Goal: Task Accomplishment & Management: Manage account settings

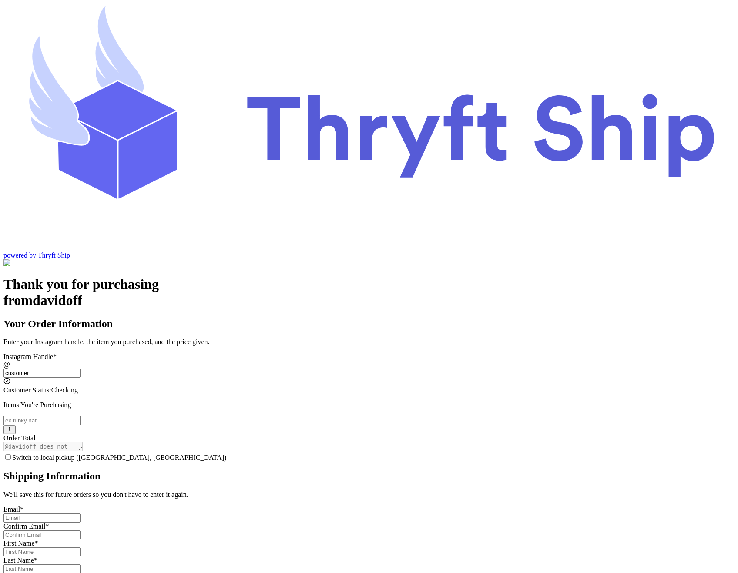
type input "customer1"
checkbox input "true"
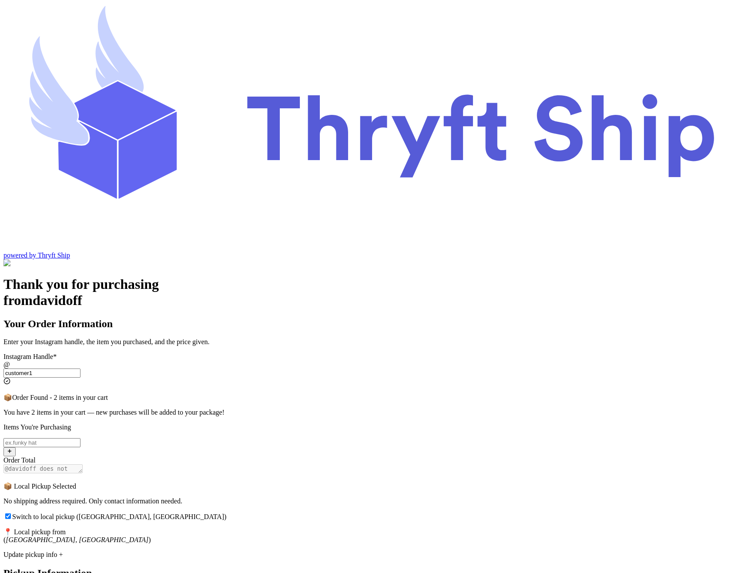
type input "customer1"
click at [316, 551] on div "Update pickup info +" at bounding box center [368, 555] width 731 height 8
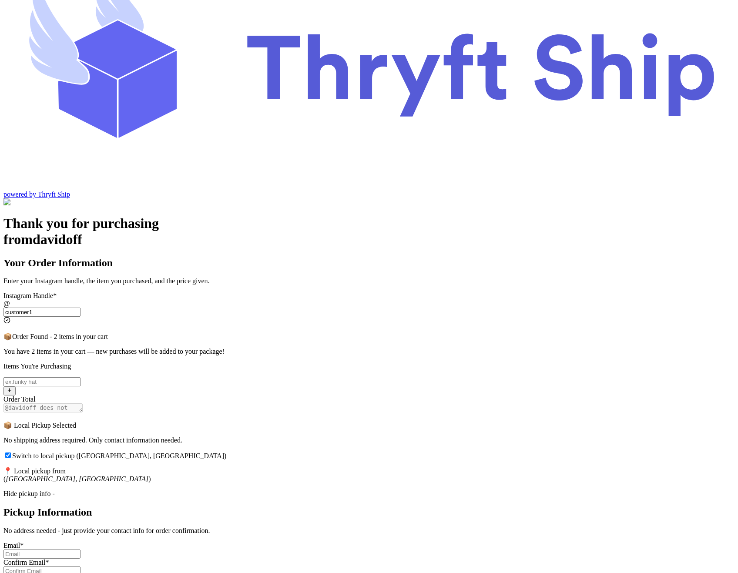
scroll to position [161, 0]
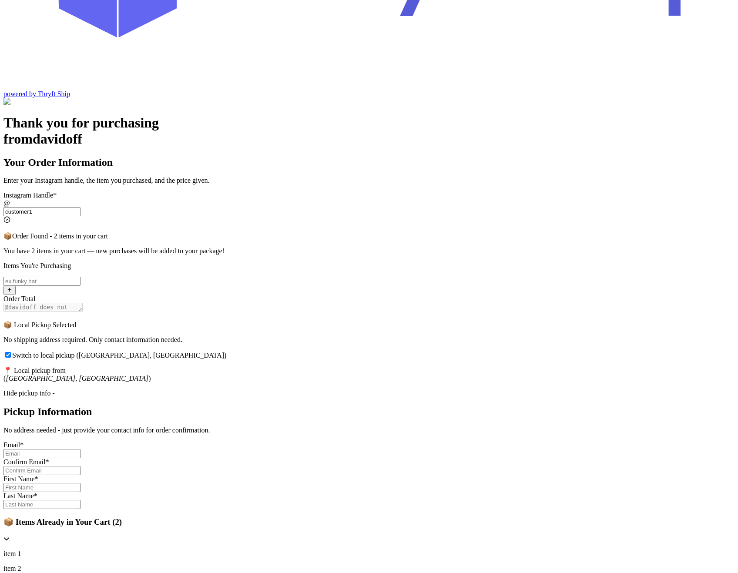
click at [80, 449] on input "Switch to local pickup (Stockton, CA)" at bounding box center [41, 453] width 77 height 9
type input "[EMAIL_ADDRESS][DOMAIN_NAME]"
type input "[PERSON_NAME]"
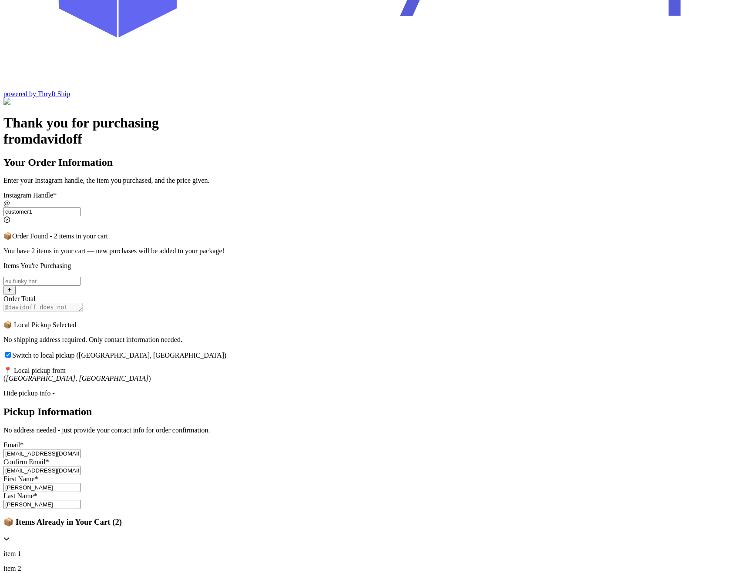
click at [80, 449] on input "[EMAIL_ADDRESS][DOMAIN_NAME]" at bounding box center [41, 453] width 77 height 9
click at [80, 483] on input "Ross" at bounding box center [41, 487] width 77 height 9
type input "Rossie"
click at [80, 500] on input "[PERSON_NAME]" at bounding box center [41, 504] width 77 height 9
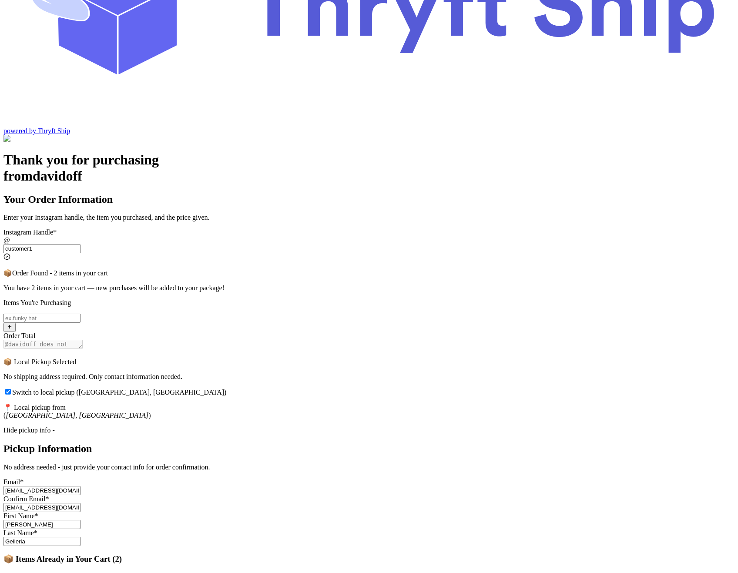
scroll to position [102, 0]
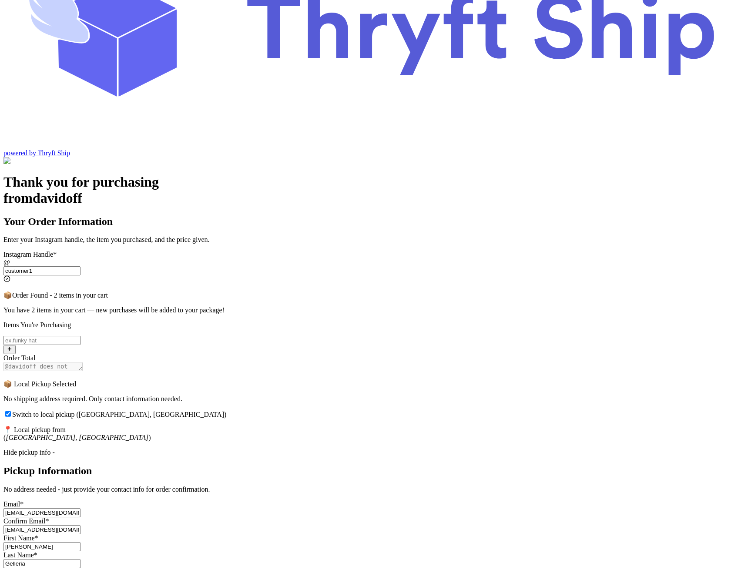
type input "Gelleria"
click at [80, 336] on input "Switch to local pickup (Stockton, CA)" at bounding box center [41, 340] width 77 height 9
type input "item 2"
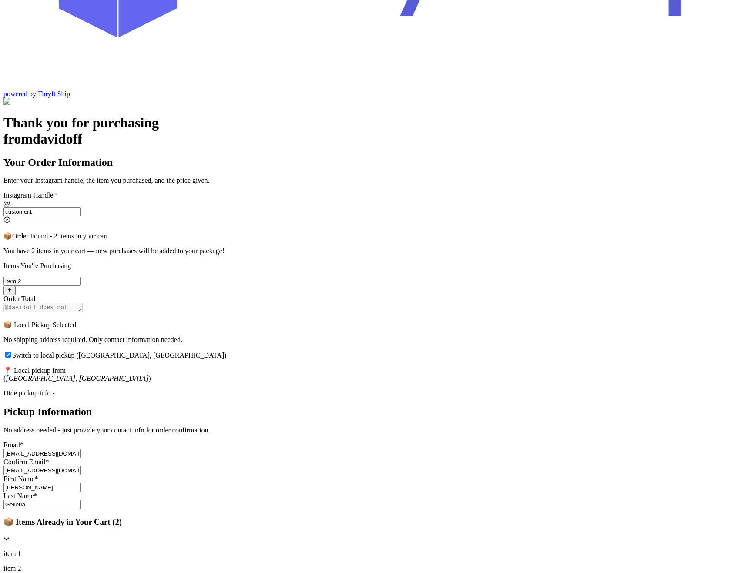
scroll to position [161, 0]
click at [45, 572] on button "Submit Order" at bounding box center [23, 583] width 41 height 9
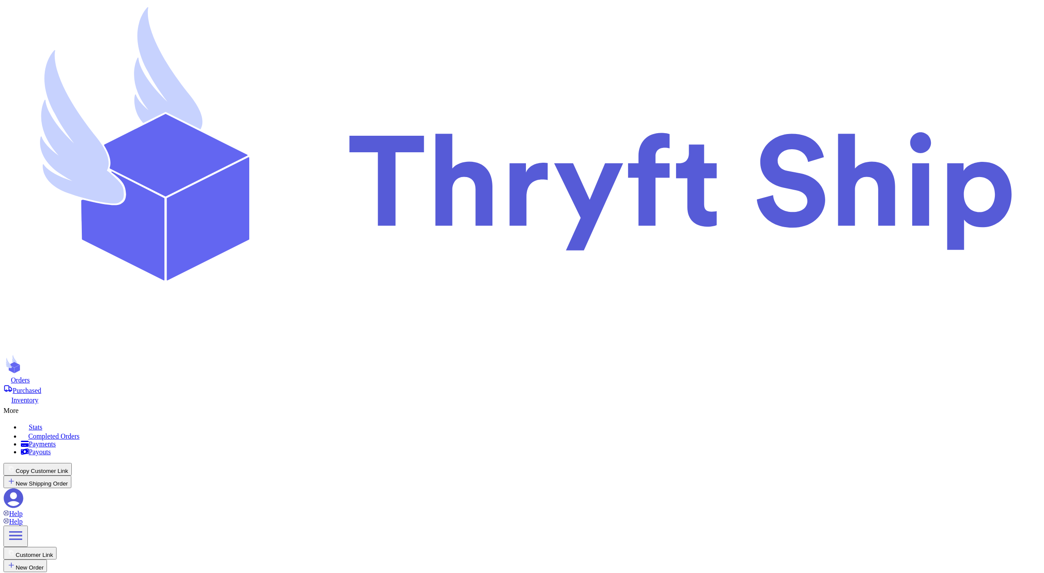
checkbox input "true"
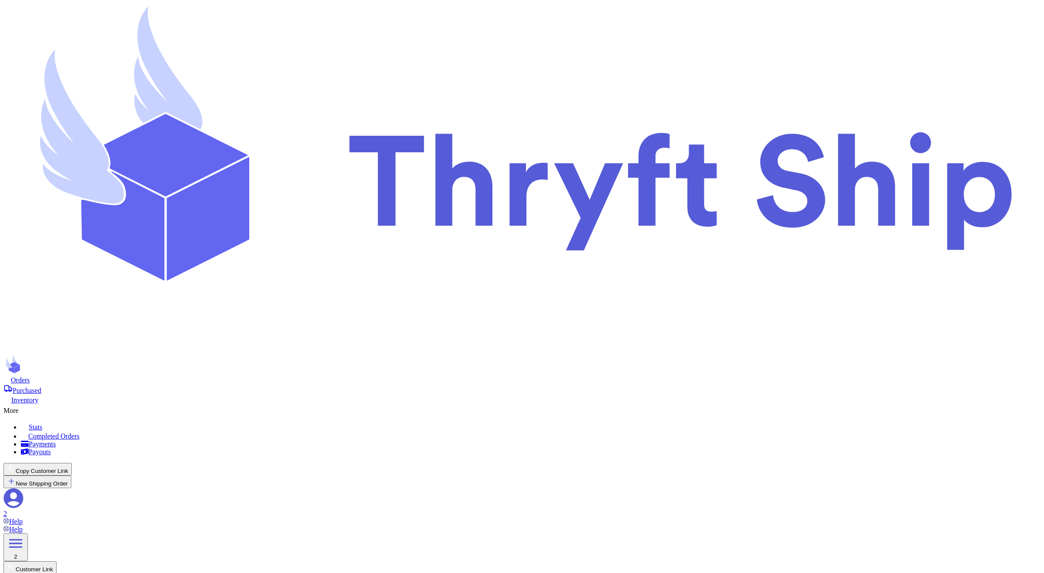
type input "Item101"
select select "paid"
type input "item 1"
select select "paid"
type input "180"
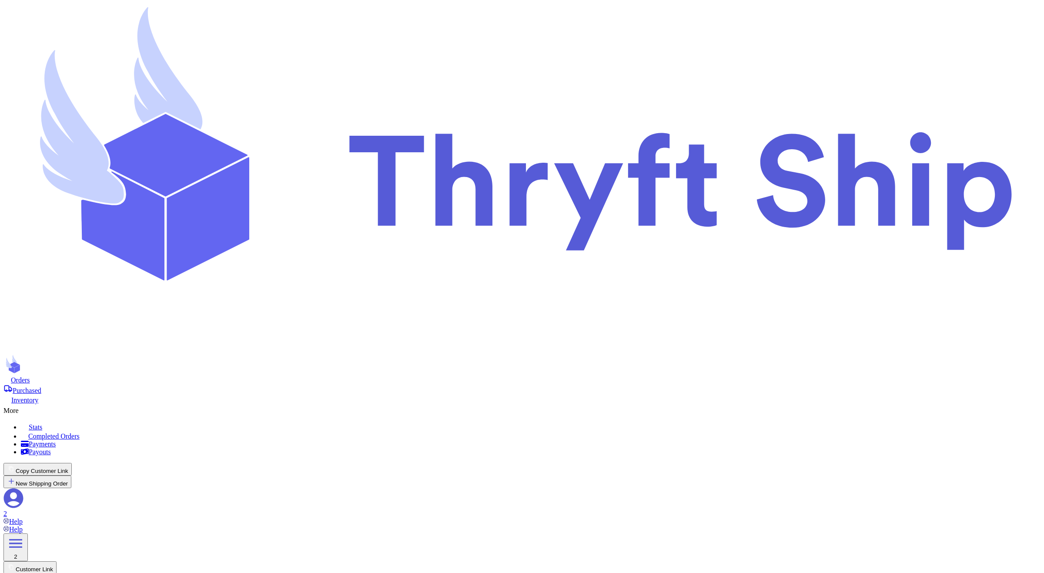
type input "item 1"
select select "unknown"
type input "item 2"
select select "unknown"
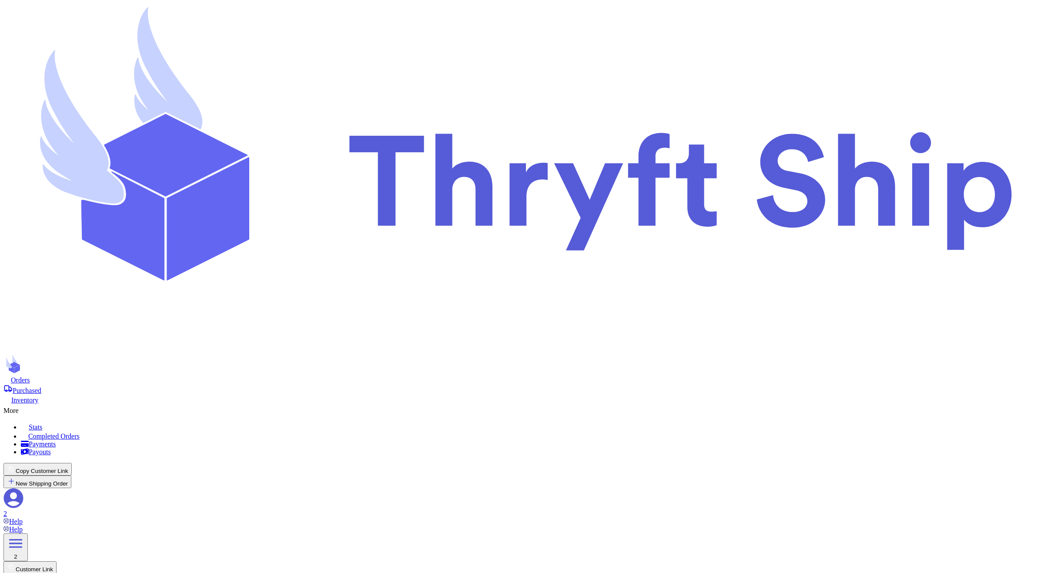
type input "0"
type input "item111"
type input "item2"
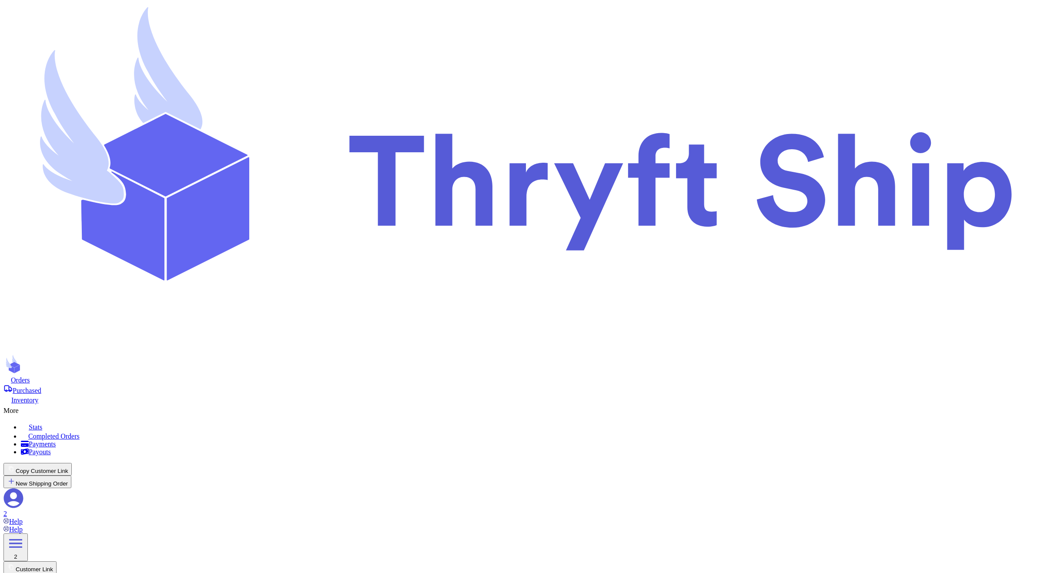
type input "item 2"
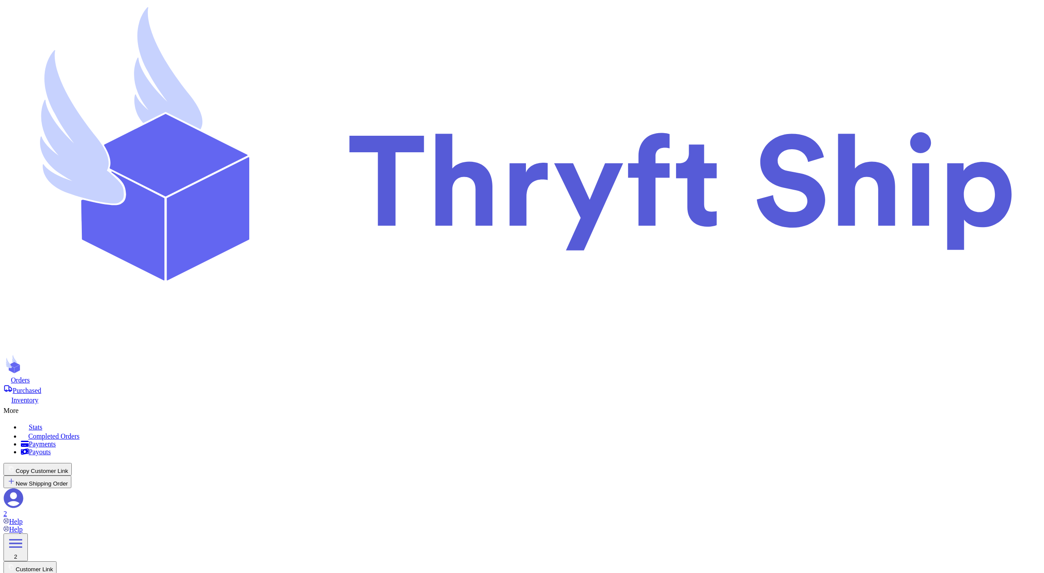
type input "Item101"
select select "paid"
type input "item 1"
select select "paid"
type input "180"
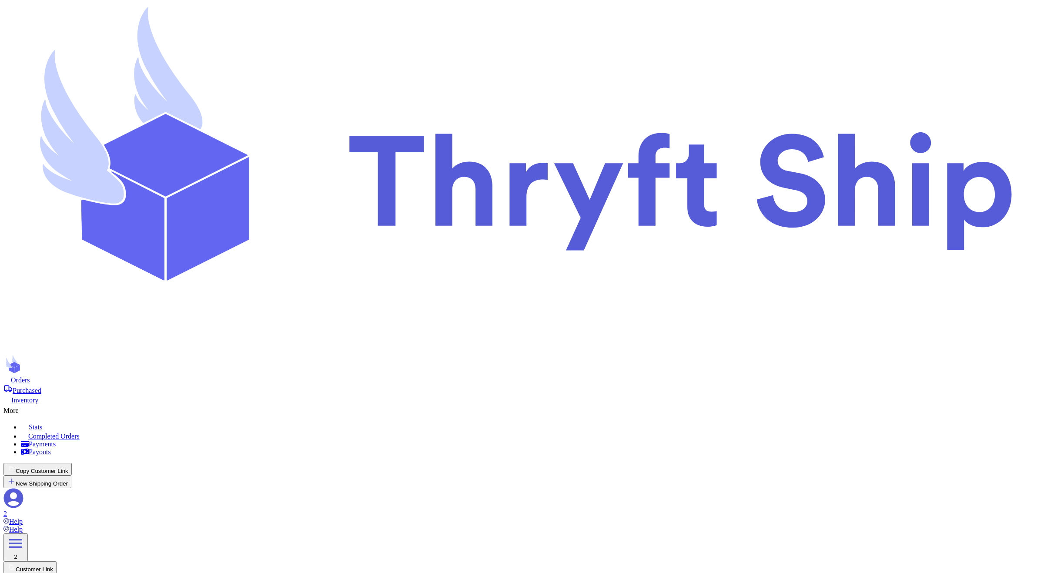
type input "item 1"
select select "unknown"
type input "item 2"
select select "unknown"
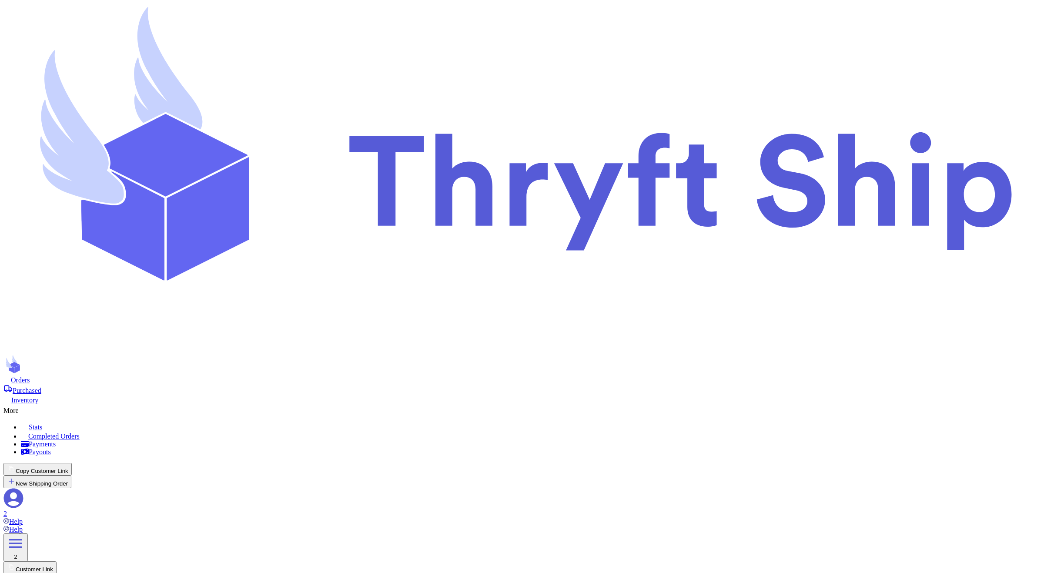
type input "0"
type input "Item101"
select select "paid"
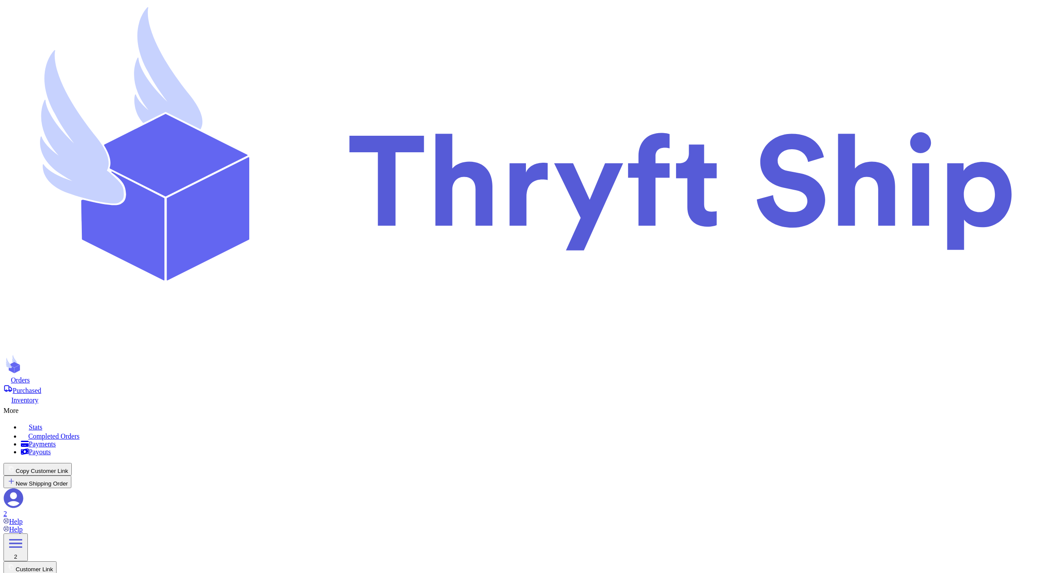
type input "item 1"
select select "paid"
type input "180"
type input "item 1"
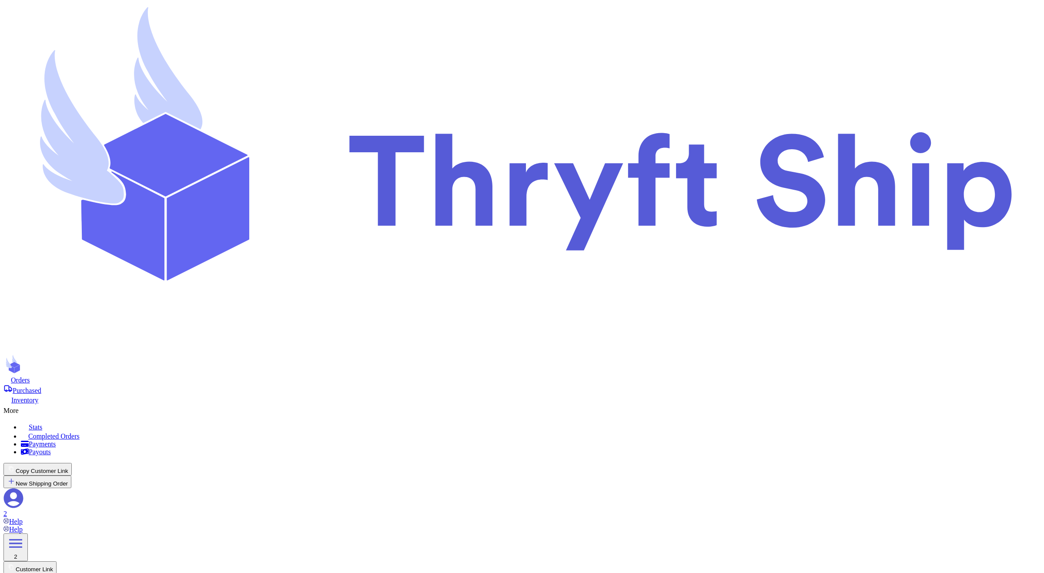
select select "unknown"
type input "item 2"
select select "unknown"
type input "0"
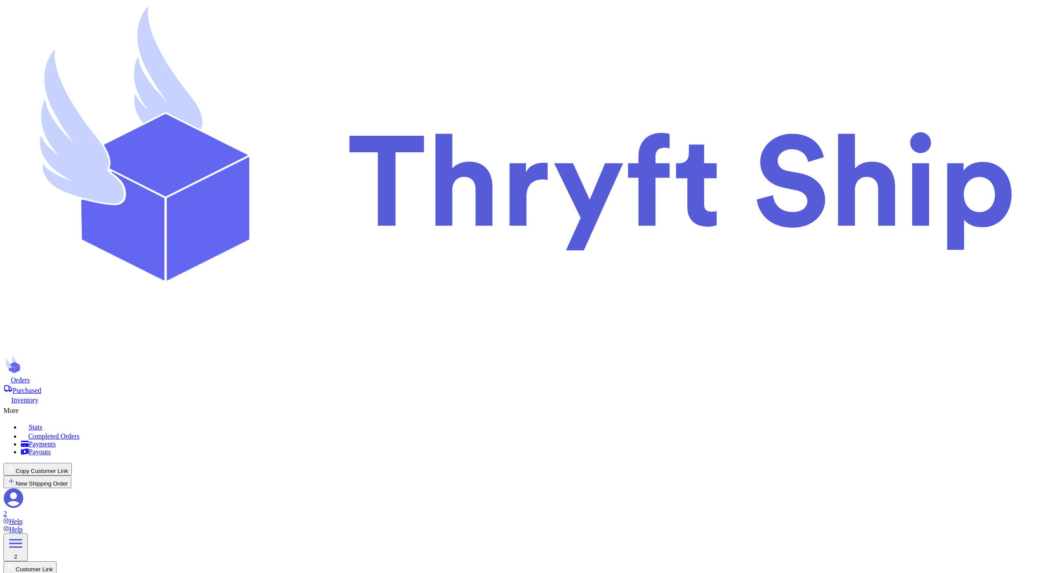
type input "Item101"
select select "paid"
type input "item 1"
select select "paid"
type input "180"
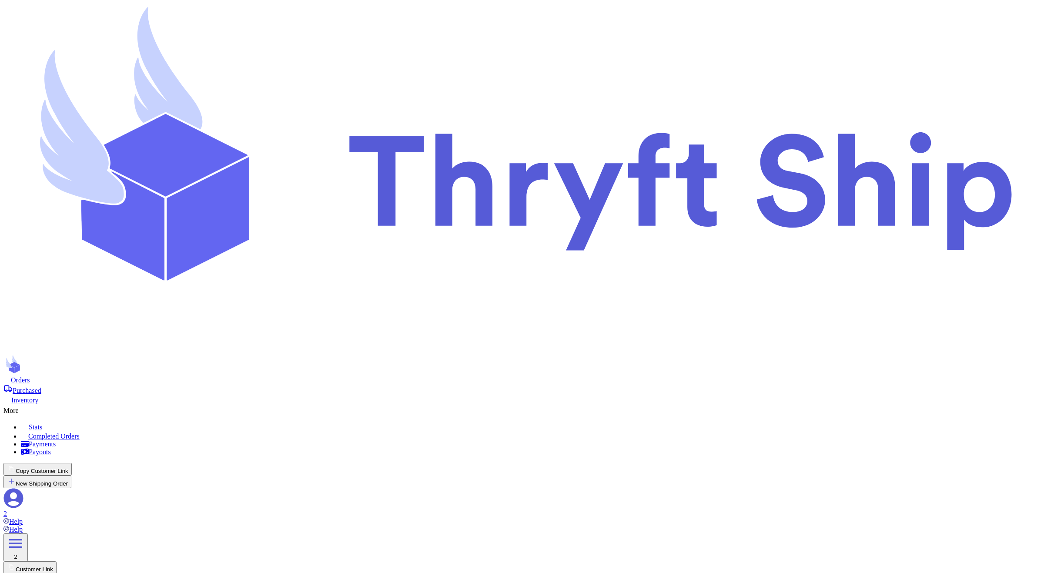
type input "item 1"
select select "unknown"
type input "item 2"
select select "unknown"
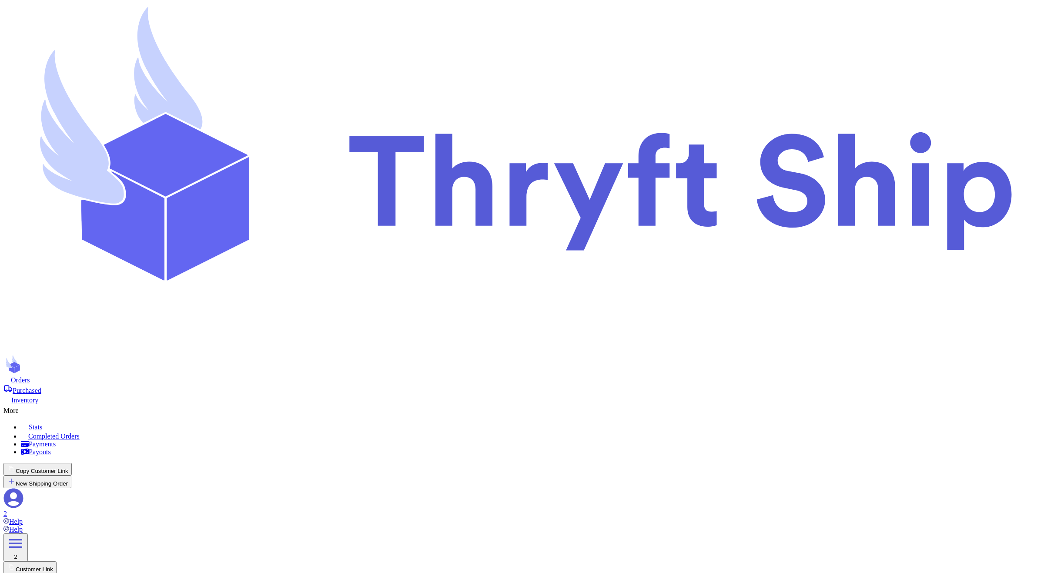
type input "0"
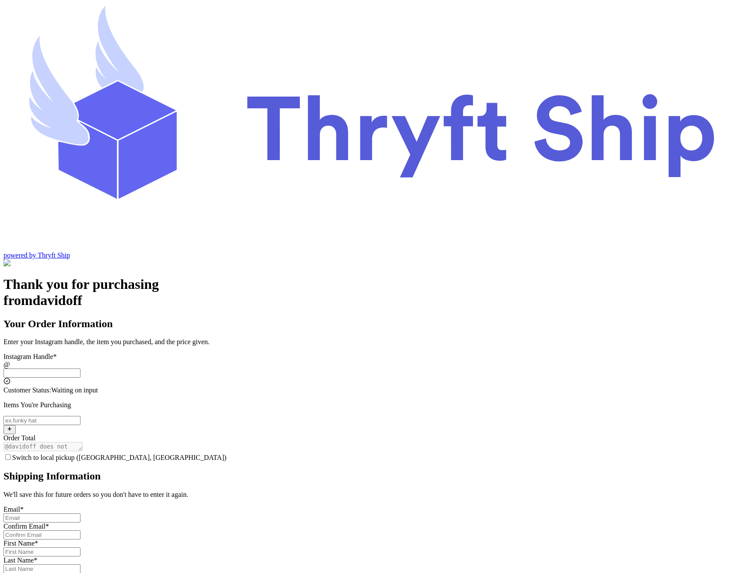
click at [80, 368] on input "Switch to local pickup ([GEOGRAPHIC_DATA], [GEOGRAPHIC_DATA])" at bounding box center [41, 372] width 77 height 9
type input "customer1"
checkbox input "true"
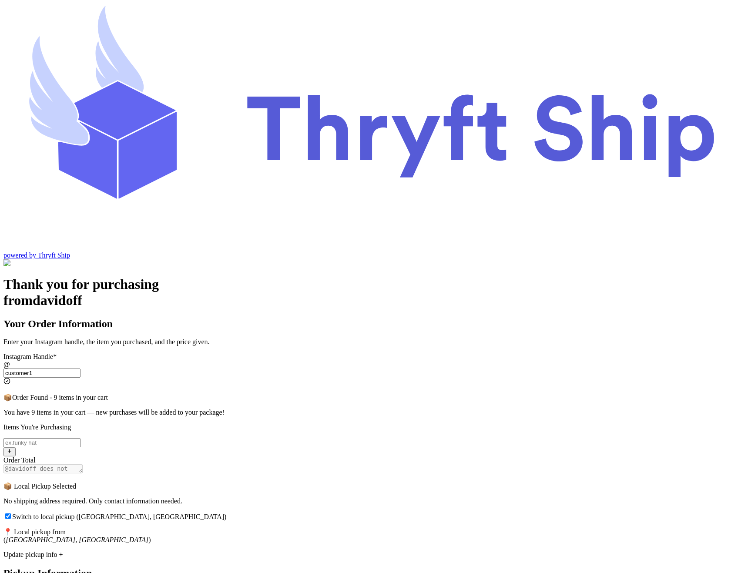
type input "customer1"
click at [227, 513] on span "Switch to local pickup ([GEOGRAPHIC_DATA], [GEOGRAPHIC_DATA])" at bounding box center [119, 516] width 214 height 7
click at [11, 513] on input "Switch to local pickup ([GEOGRAPHIC_DATA], [GEOGRAPHIC_DATA])" at bounding box center [8, 516] width 6 height 6
checkbox input "false"
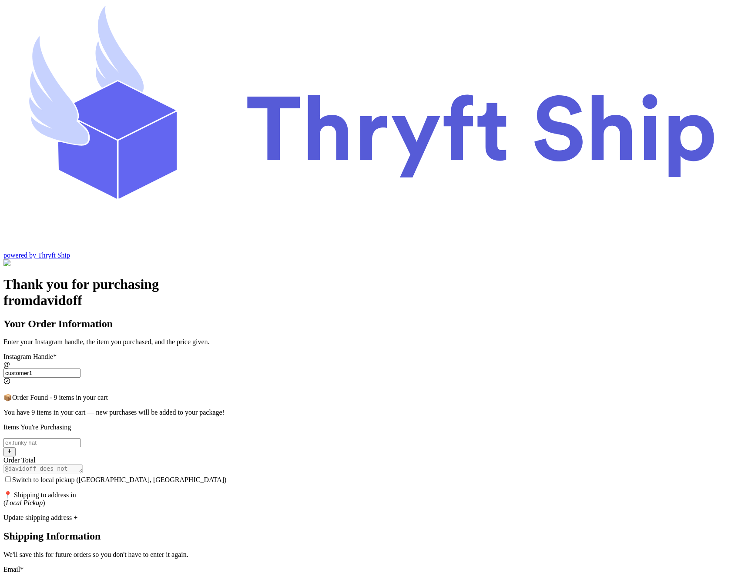
click at [80, 368] on input "customer1" at bounding box center [41, 372] width 77 height 9
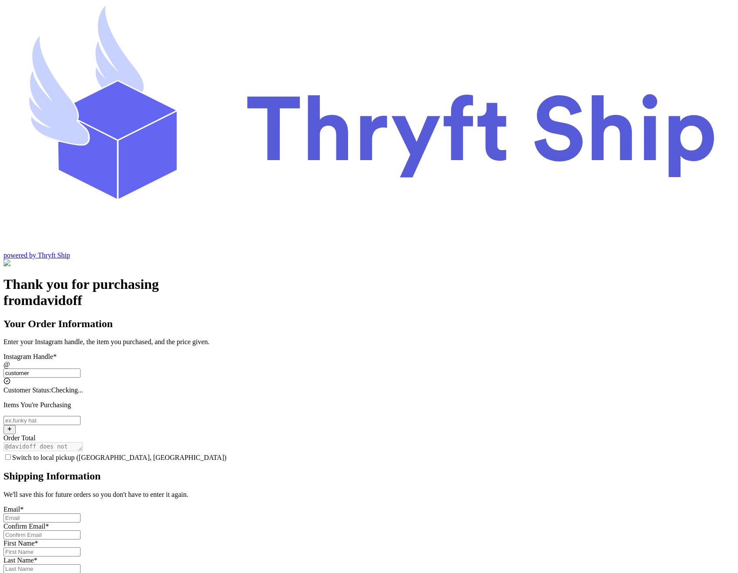
type input "customer2"
type input "Lahore"
type input "12222"
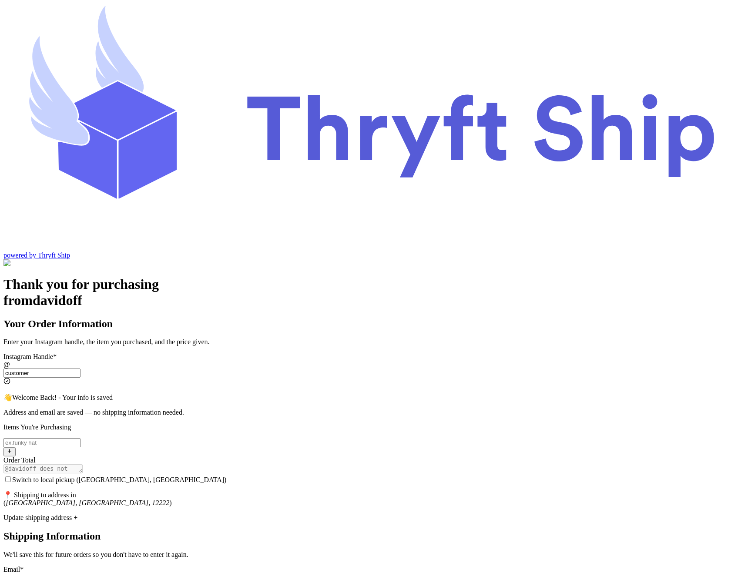
type input "customer1"
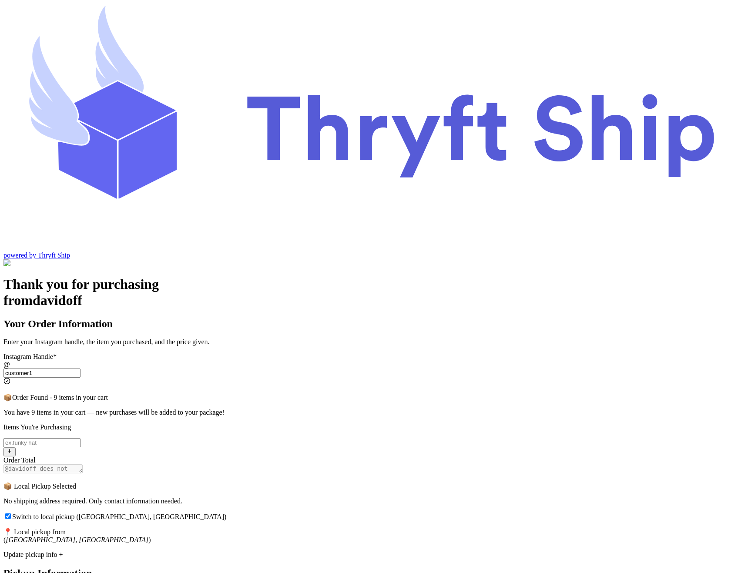
click at [11, 513] on input "Switch to local pickup ([GEOGRAPHIC_DATA], [GEOGRAPHIC_DATA])" at bounding box center [8, 516] width 6 height 6
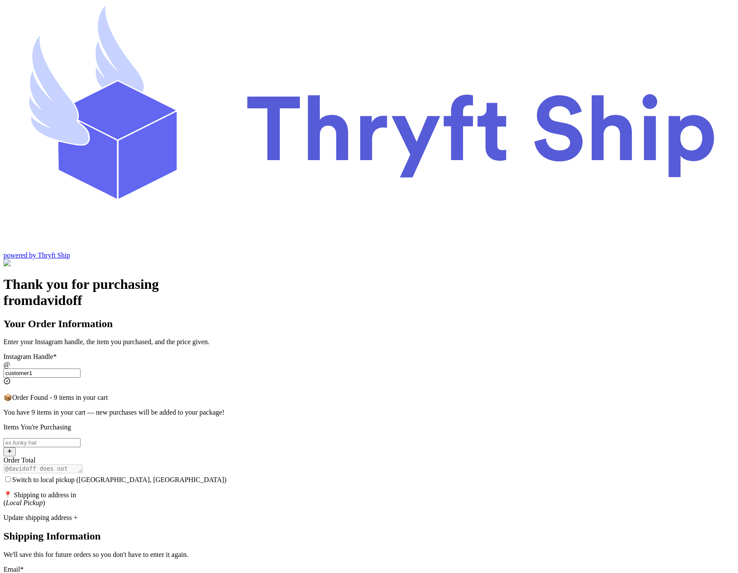
click at [11, 476] on input "Switch to local pickup ([GEOGRAPHIC_DATA], [GEOGRAPHIC_DATA])" at bounding box center [8, 479] width 6 height 6
checkbox input "true"
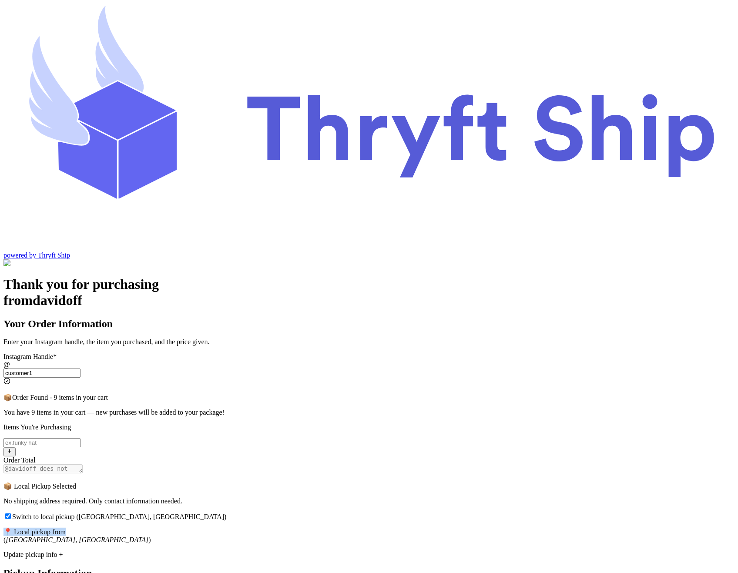
drag, startPoint x: 260, startPoint y: 374, endPoint x: 367, endPoint y: 372, distance: 107.9
click at [367, 528] on p "📍 Local pickup from ( Stockton, CA )" at bounding box center [368, 536] width 731 height 16
copy p "📍 Local pickup from"
click at [11, 513] on input "Switch to local pickup ([GEOGRAPHIC_DATA], [GEOGRAPHIC_DATA])" at bounding box center [8, 516] width 6 height 6
checkbox input "false"
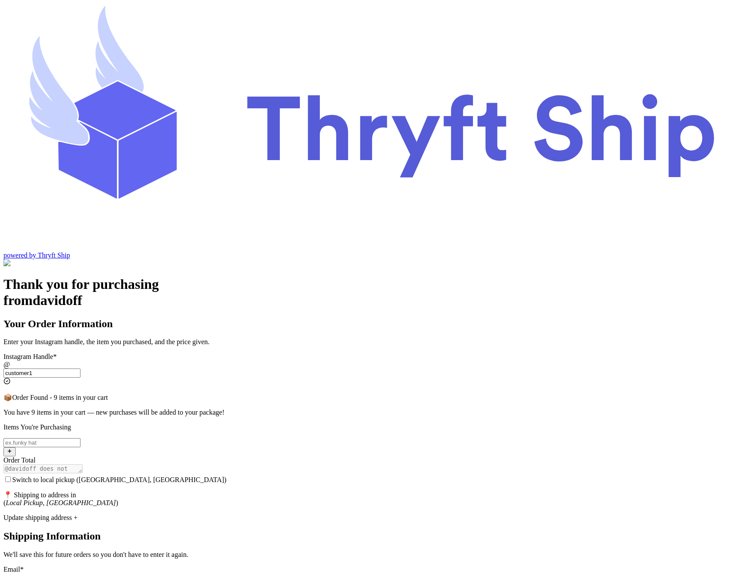
click at [80, 438] on input "Switch to local pickup ([GEOGRAPHIC_DATA], [GEOGRAPHIC_DATA])" at bounding box center [41, 442] width 77 height 9
type input "item 1"
click at [316, 514] on div "Update shipping address +" at bounding box center [368, 518] width 731 height 8
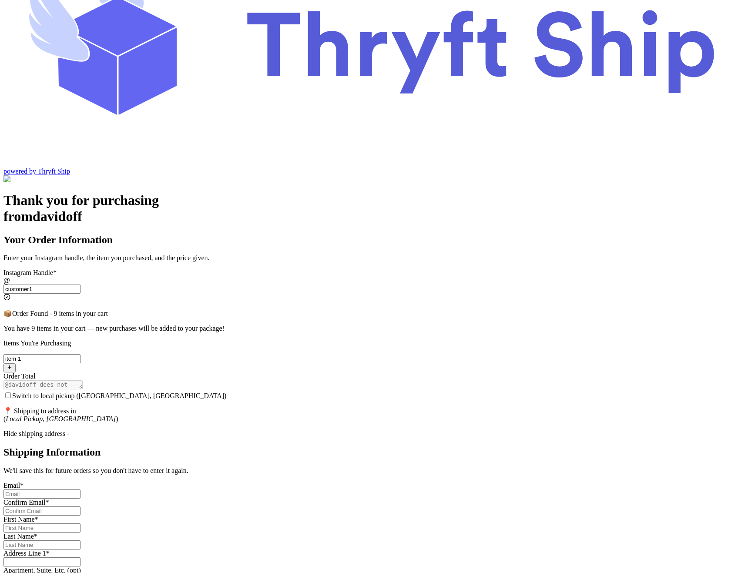
scroll to position [112, 0]
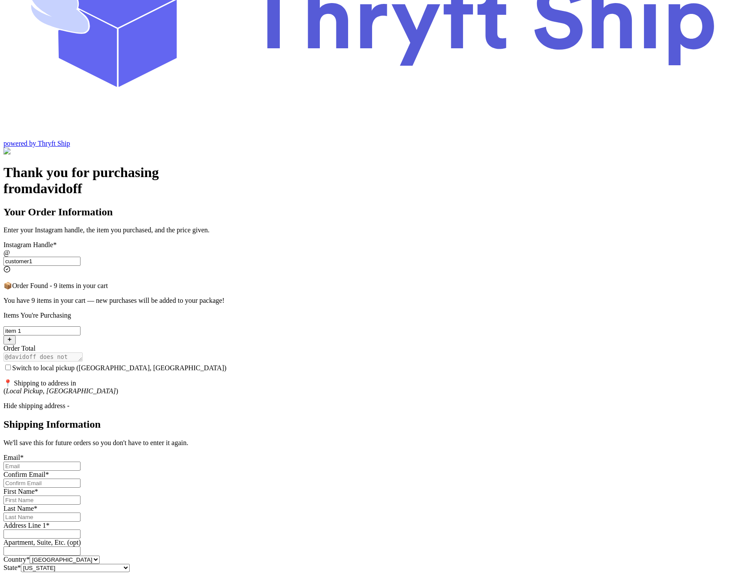
click at [80, 461] on input "Switch to local pickup ([GEOGRAPHIC_DATA], [GEOGRAPHIC_DATA])" at bounding box center [41, 465] width 77 height 9
type input "abdul@thryftship.com"
type input "Ross"
type input "Geller"
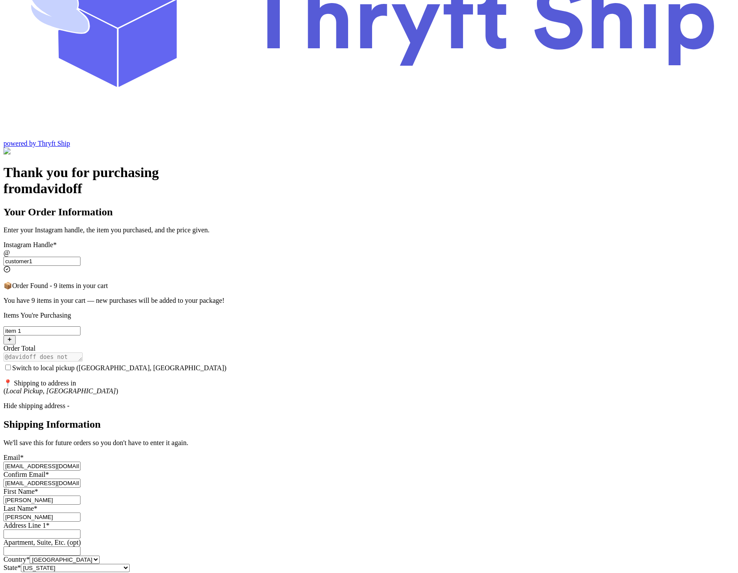
type input "3295 Hershell Hollow Road"
type input "93013"
click at [80, 461] on input "abdul@thryftship.com" at bounding box center [41, 465] width 77 height 9
type input "abdul+1@thryftship.com"
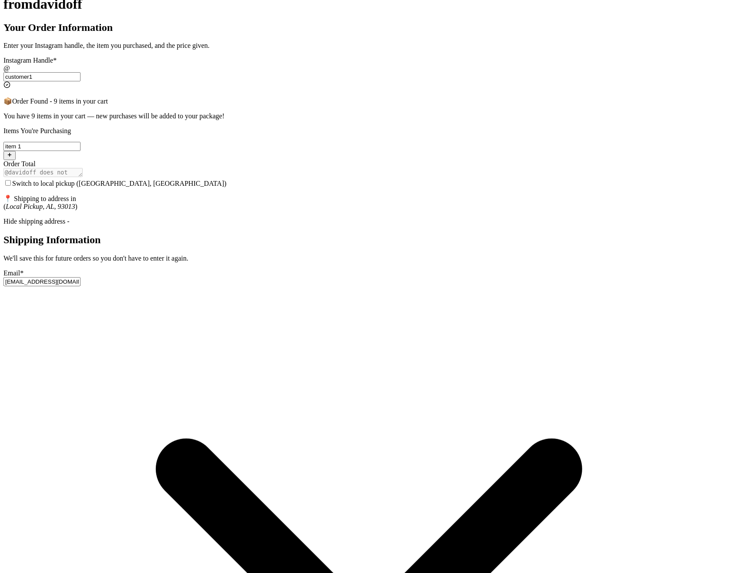
scroll to position [300, 0]
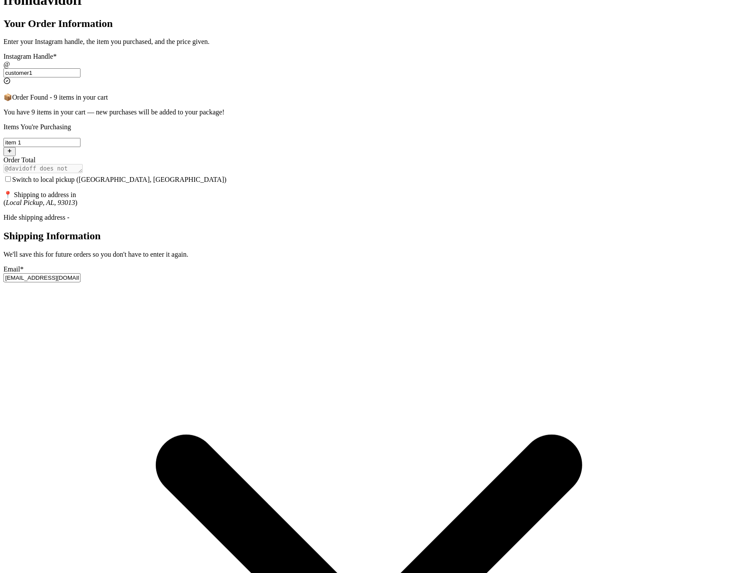
type input "abdul+1@thryftship.com"
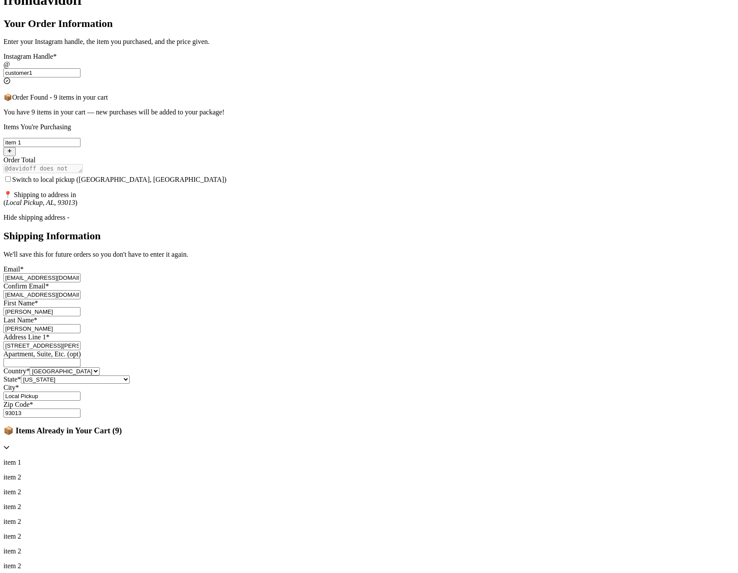
click at [80, 401] on input "Local Pickup" at bounding box center [41, 395] width 77 height 9
click at [130, 384] on select "Alabama Alaska Arizona Arkansas California Colorado Connecticut Delaware Distri…" at bounding box center [75, 379] width 109 height 8
select select "CA"
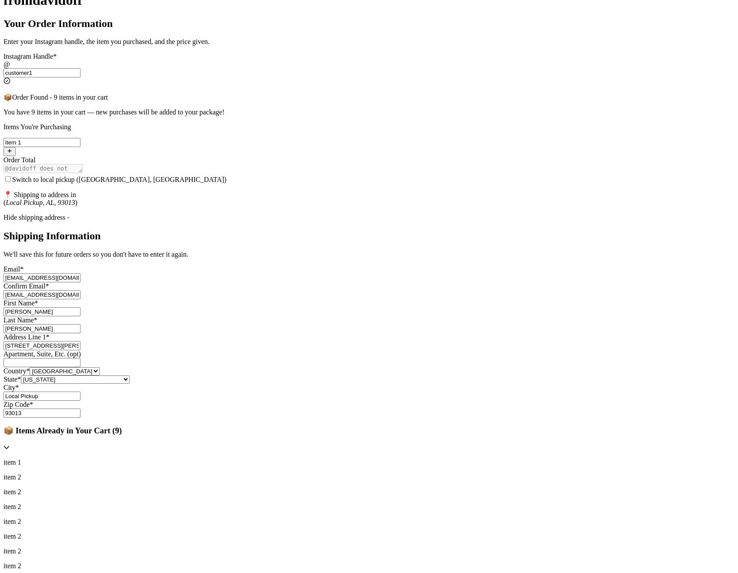
click at [130, 381] on select "Alabama Alaska Arizona Arkansas California Colorado Connecticut Delaware Distri…" at bounding box center [75, 379] width 109 height 8
click at [80, 401] on input "Local Pickup" at bounding box center [41, 395] width 77 height 9
type input "[GEOGRAPHIC_DATA]"
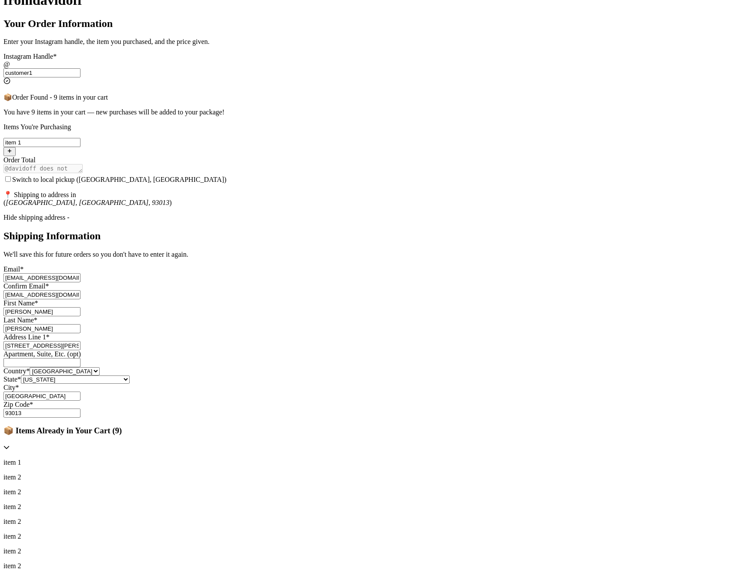
scroll to position [340, 0]
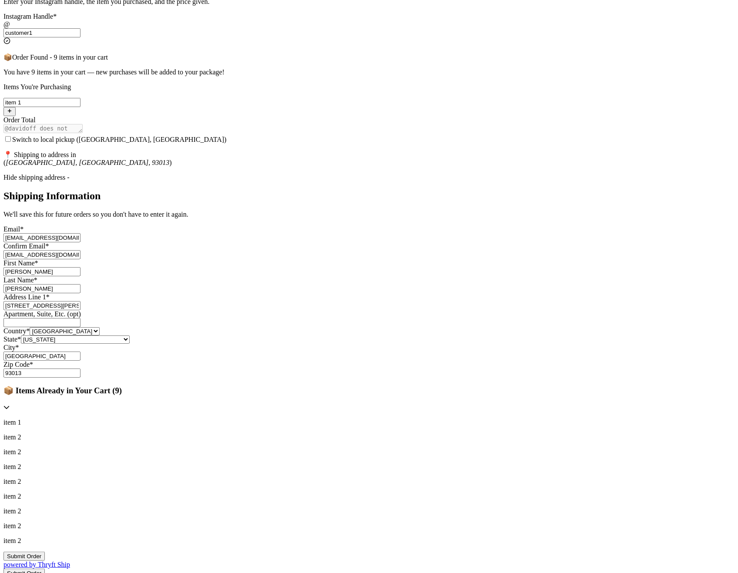
click at [45, 551] on button "Submit Order" at bounding box center [23, 555] width 41 height 9
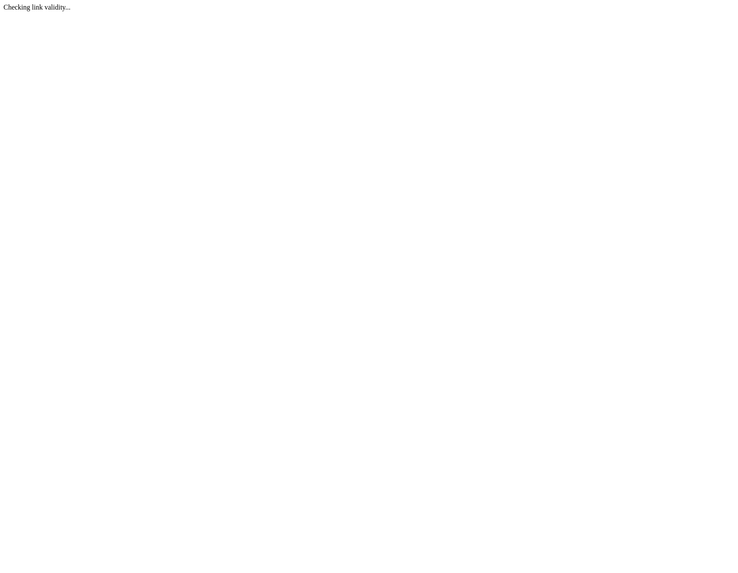
scroll to position [0, 0]
select select "CA"
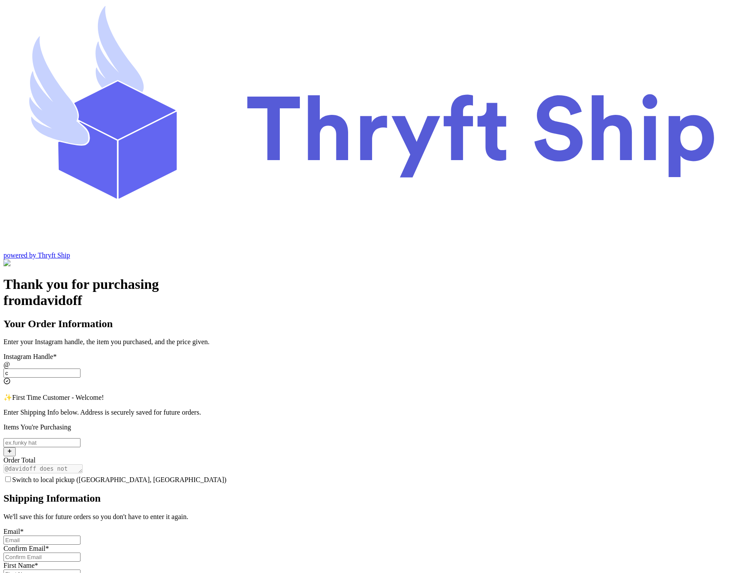
click at [80, 368] on input "c" at bounding box center [41, 372] width 77 height 9
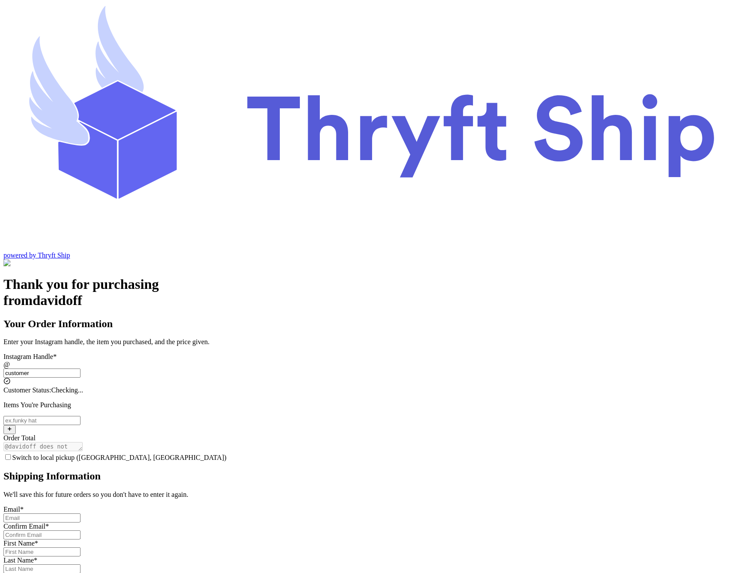
type input "customer1"
select select "CA"
type input "[GEOGRAPHIC_DATA]"
type input "93013"
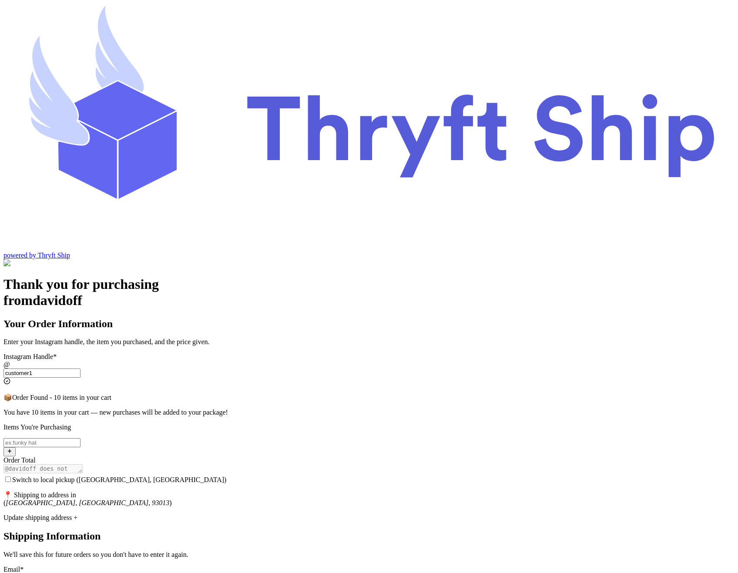
type input "customer1"
click at [80, 438] on input "Switch to local pickup ([GEOGRAPHIC_DATA], [GEOGRAPHIC_DATA])" at bounding box center [41, 442] width 77 height 9
type input "item104"
click at [227, 476] on span "Switch to local pickup ([GEOGRAPHIC_DATA], [GEOGRAPHIC_DATA])" at bounding box center [119, 479] width 214 height 7
click at [11, 476] on input "Switch to local pickup ([GEOGRAPHIC_DATA], [GEOGRAPHIC_DATA])" at bounding box center [8, 479] width 6 height 6
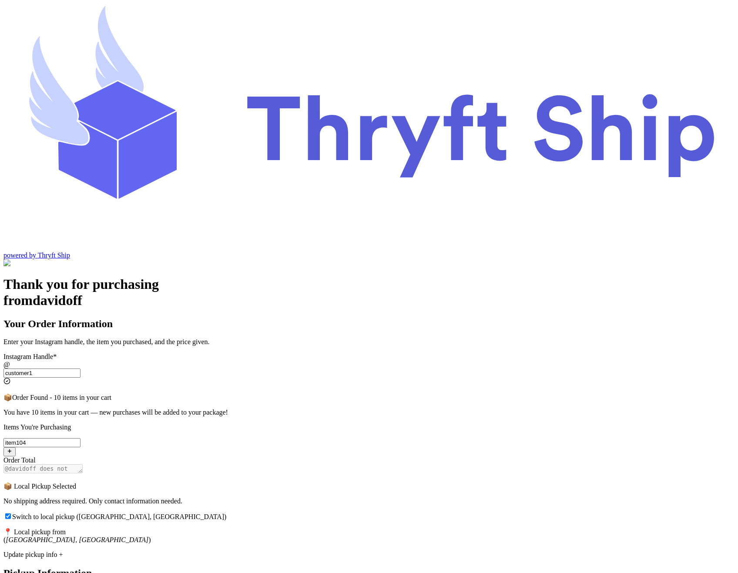
click at [227, 513] on span "Switch to local pickup ([GEOGRAPHIC_DATA], [GEOGRAPHIC_DATA])" at bounding box center [119, 516] width 214 height 7
click at [11, 513] on input "Switch to local pickup ([GEOGRAPHIC_DATA], [GEOGRAPHIC_DATA])" at bounding box center [8, 516] width 6 height 6
checkbox input "false"
select select "CA"
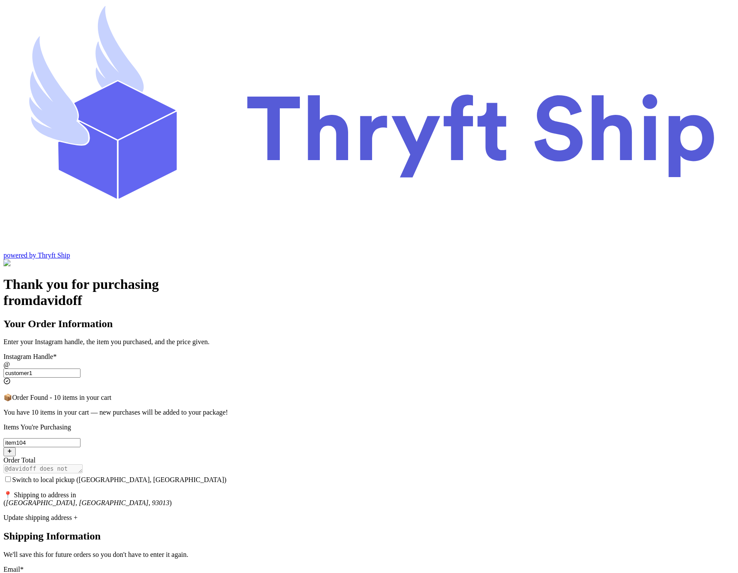
click at [227, 476] on span "Switch to local pickup (Stockton, CA)" at bounding box center [119, 479] width 214 height 7
click at [11, 476] on input "Switch to local pickup (Stockton, CA)" at bounding box center [8, 479] width 6 height 6
checkbox input "true"
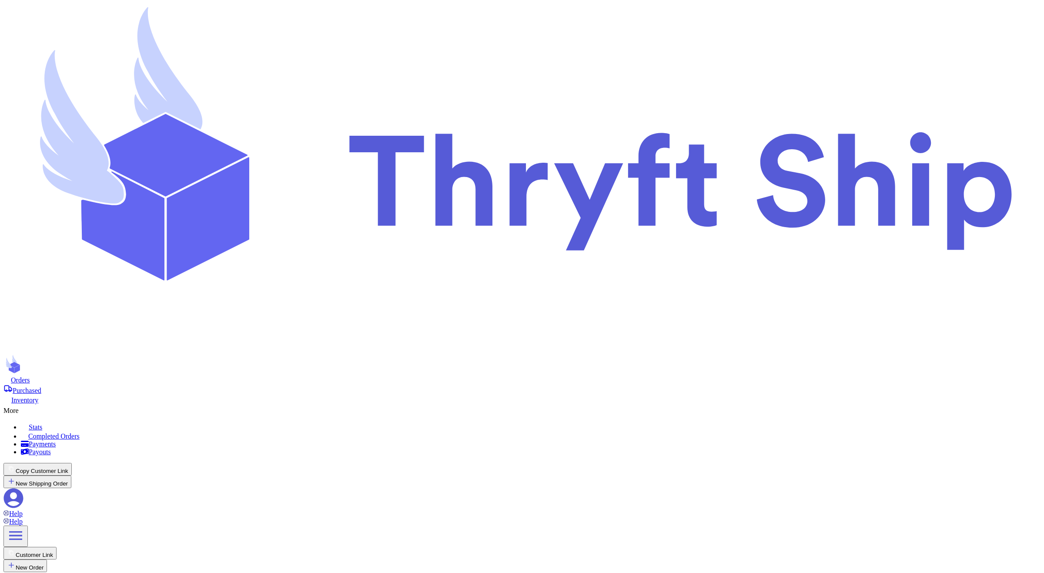
checkbox input "true"
type input "Item101"
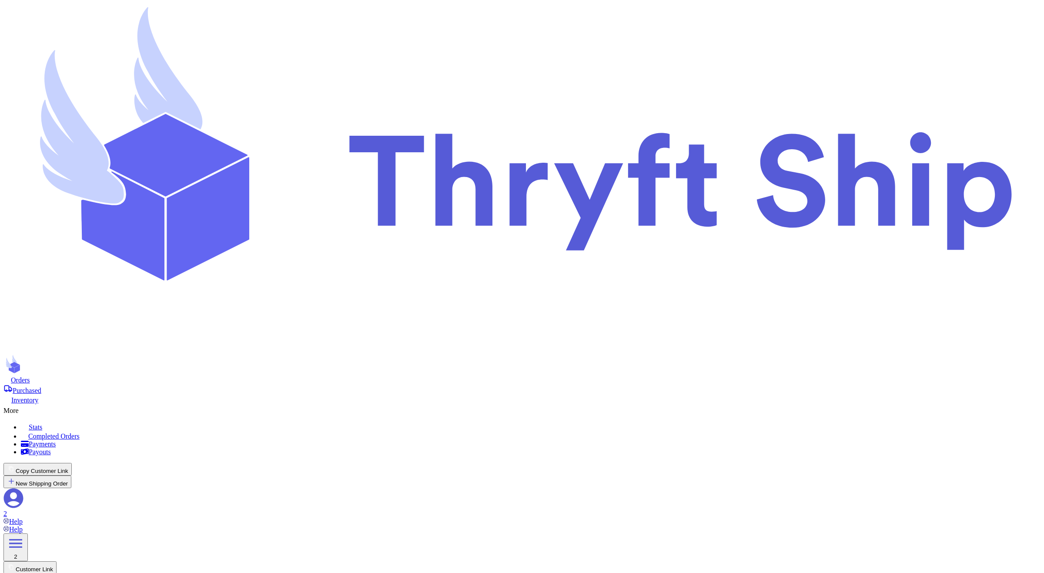
select select "paid"
type input "item 1"
select select "paid"
type input "180"
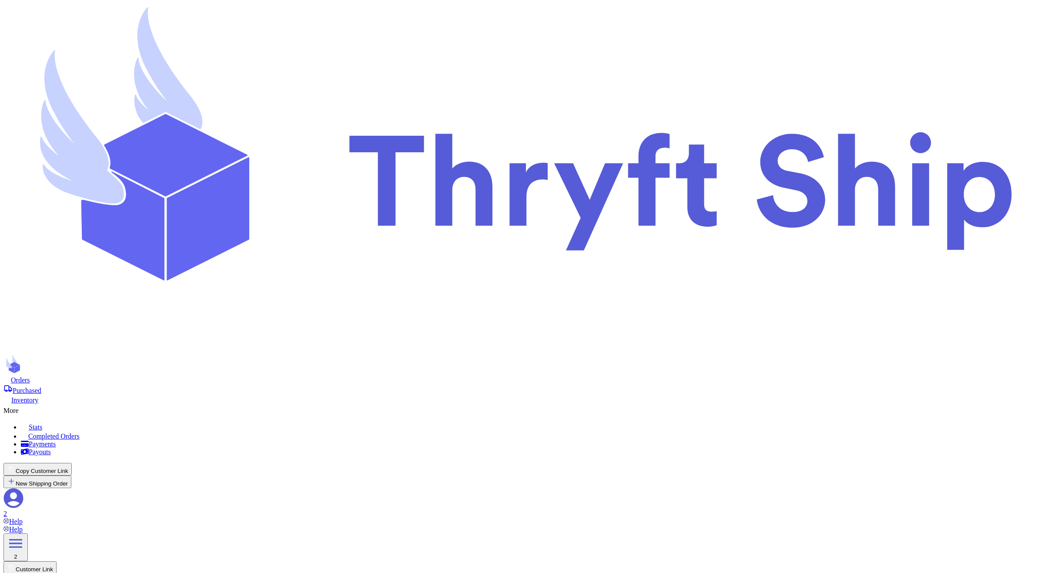
type input "item 1"
select select "unknown"
type input "item 2"
select select "unknown"
type input "0"
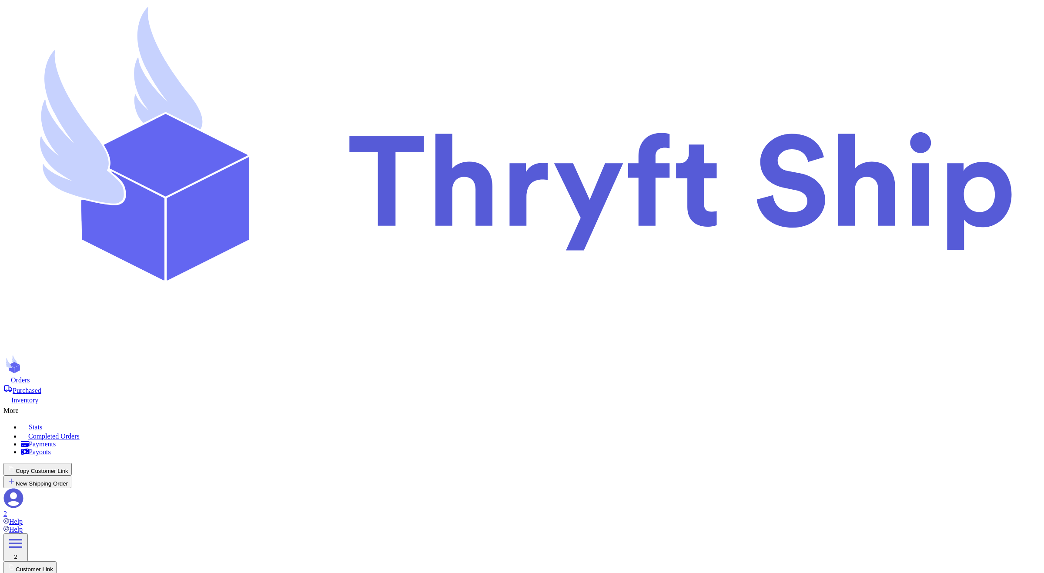
type input "Item101"
select select "paid"
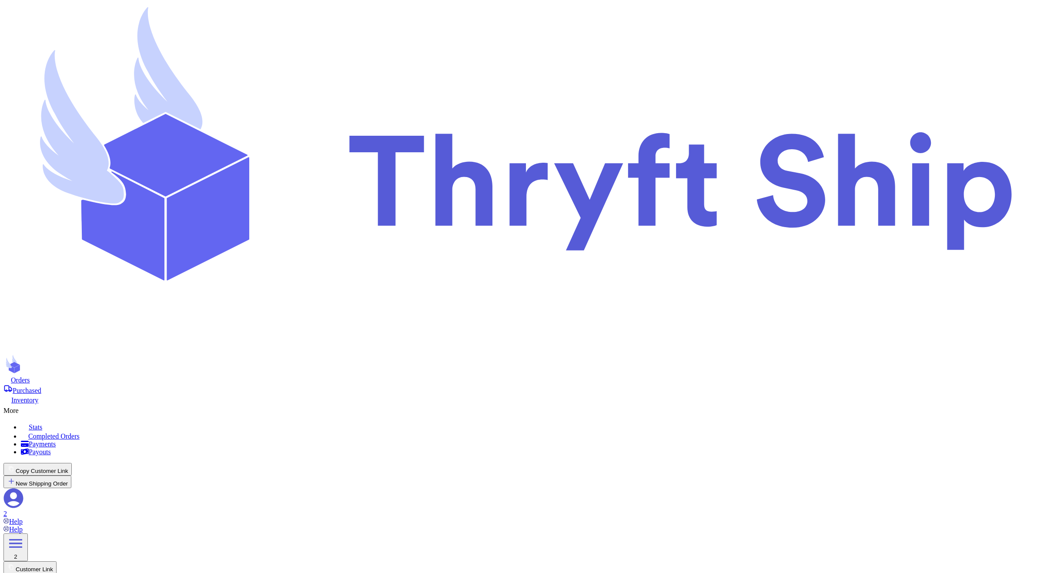
type input "item 1"
select select "paid"
type input "180"
type input "item 1"
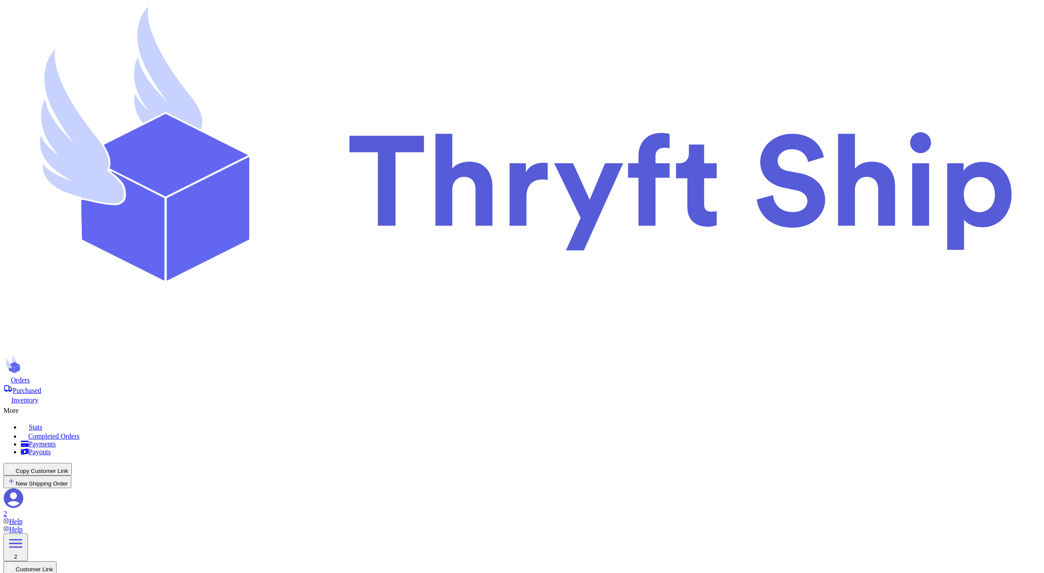
select select "unknown"
type input "item 2"
select select "unknown"
type input "0"
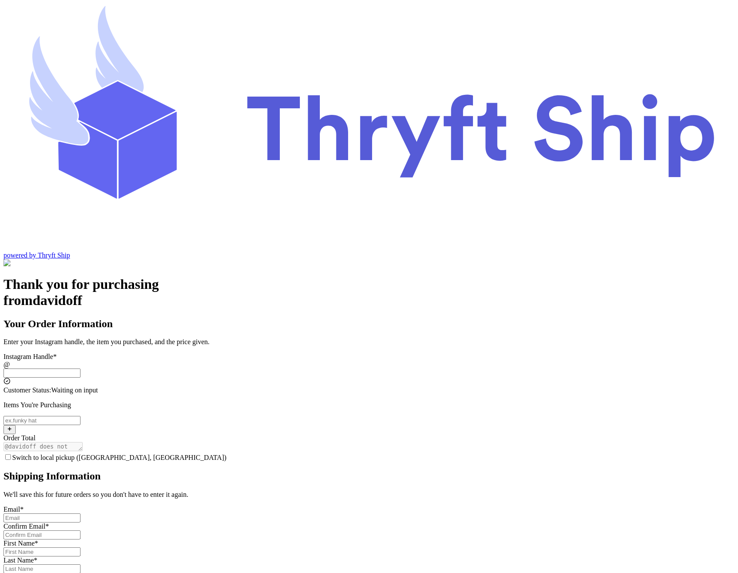
click at [80, 368] on input "Switch to local pickup ([GEOGRAPHIC_DATA], [GEOGRAPHIC_DATA])" at bounding box center [41, 372] width 77 height 9
type input "customer1"
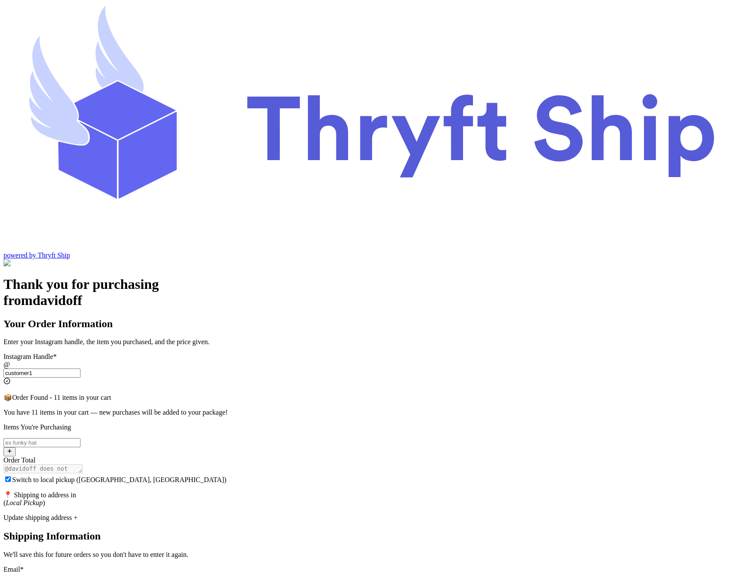
checkbox input "true"
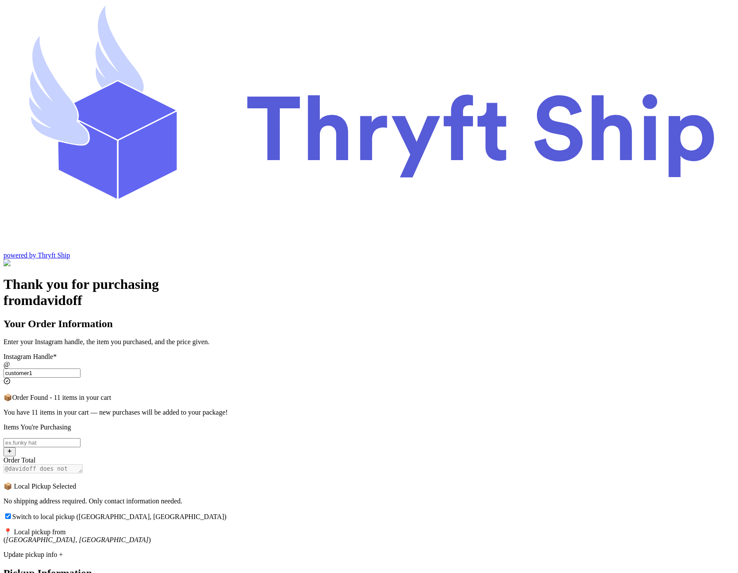
type input "customer1"
click at [80, 438] on input "Switch to local pickup ([GEOGRAPHIC_DATA], [GEOGRAPHIC_DATA])" at bounding box center [41, 442] width 77 height 9
type input "item 1"
click at [321, 551] on div "Update pickup info +" at bounding box center [368, 555] width 731 height 8
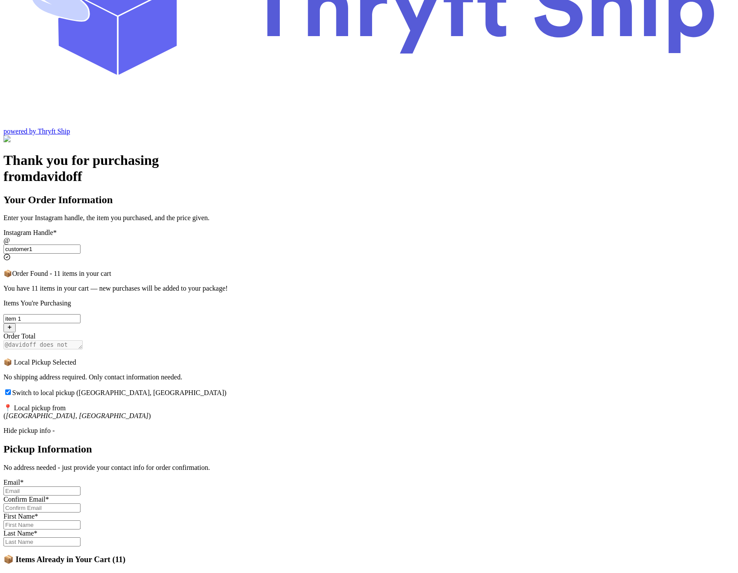
scroll to position [139, 0]
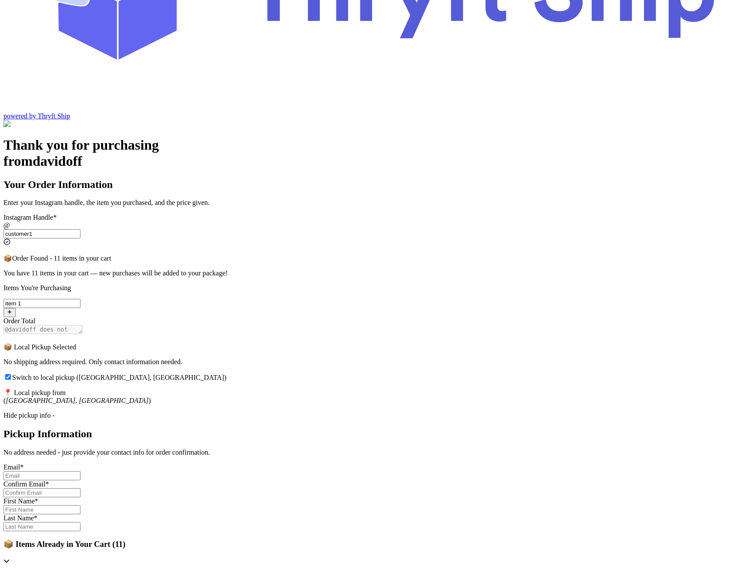
click at [80, 471] on input "Switch to local pickup ([GEOGRAPHIC_DATA], [GEOGRAPHIC_DATA])" at bounding box center [41, 475] width 77 height 9
type input "[EMAIL_ADDRESS][DOMAIN_NAME]"
type input "[PERSON_NAME]"
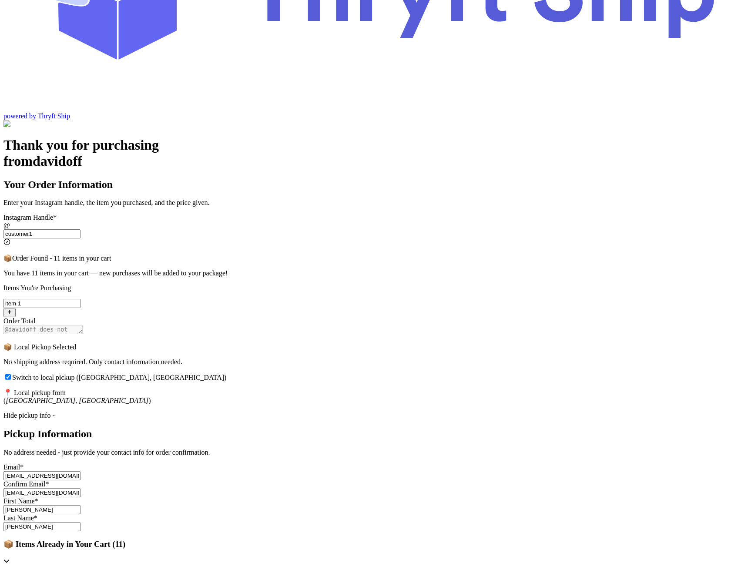
click at [80, 471] on input "[EMAIL_ADDRESS][DOMAIN_NAME]" at bounding box center [41, 475] width 77 height 9
type input "[EMAIL_ADDRESS][DOMAIN_NAME]"
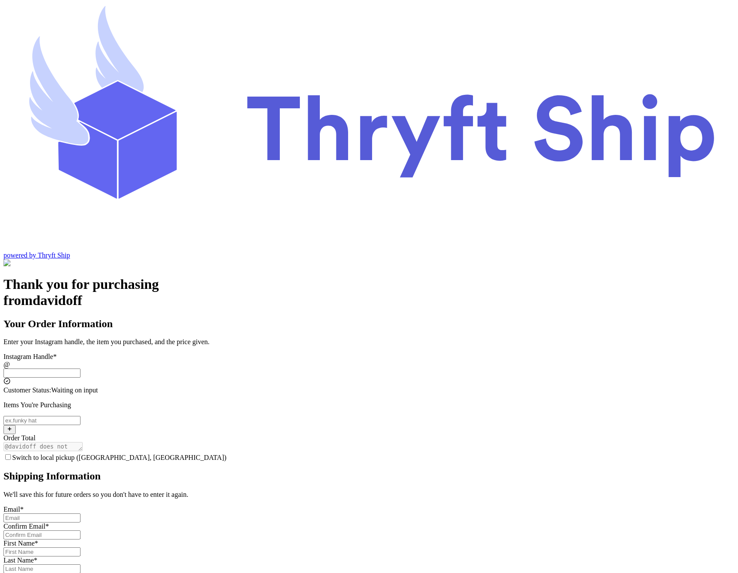
click at [80, 368] on input "Switch to local pickup (Stockton, CA)" at bounding box center [41, 372] width 77 height 9
type input "customer1"
checkbox input "true"
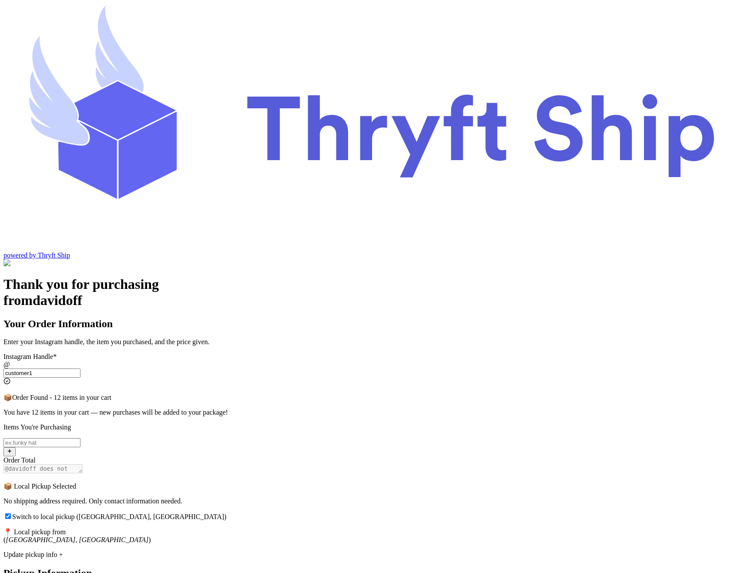
type input "customer1"
click at [80, 438] on input "Switch to local pickup (Stockton, CA)" at bounding box center [41, 442] width 77 height 9
type input "item 1"
click at [227, 513] on span "Switch to local pickup (Stockton, CA)" at bounding box center [119, 516] width 214 height 7
click at [11, 513] on input "Switch to local pickup (Stockton, CA)" at bounding box center [8, 516] width 6 height 6
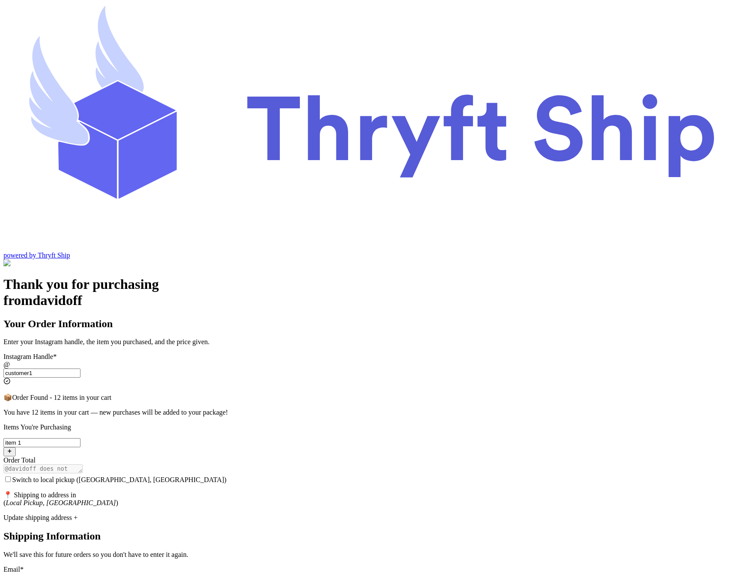
click at [227, 476] on span "Switch to local pickup (Stockton, CA)" at bounding box center [119, 479] width 214 height 7
click at [11, 476] on input "Switch to local pickup (Stockton, CA)" at bounding box center [8, 479] width 6 height 6
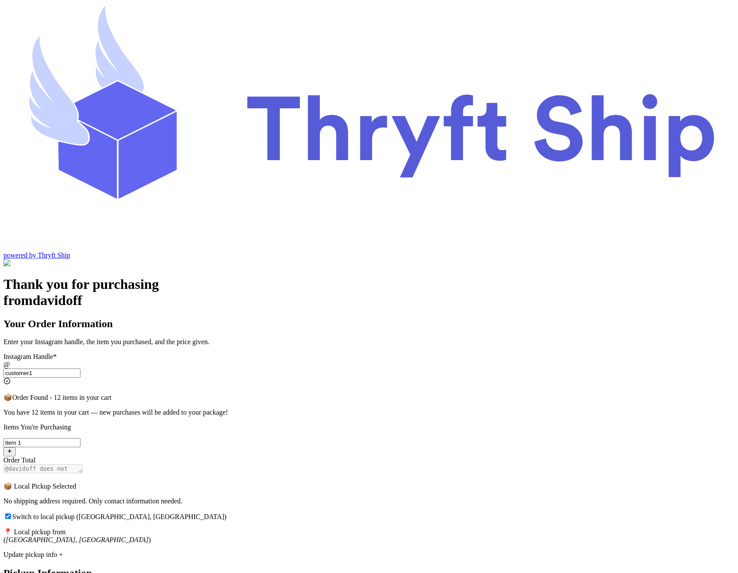
click at [227, 513] on span "Switch to local pickup (Stockton, CA)" at bounding box center [119, 516] width 214 height 7
click at [11, 513] on input "Switch to local pickup (Stockton, CA)" at bounding box center [8, 516] width 6 height 6
checkbox input "false"
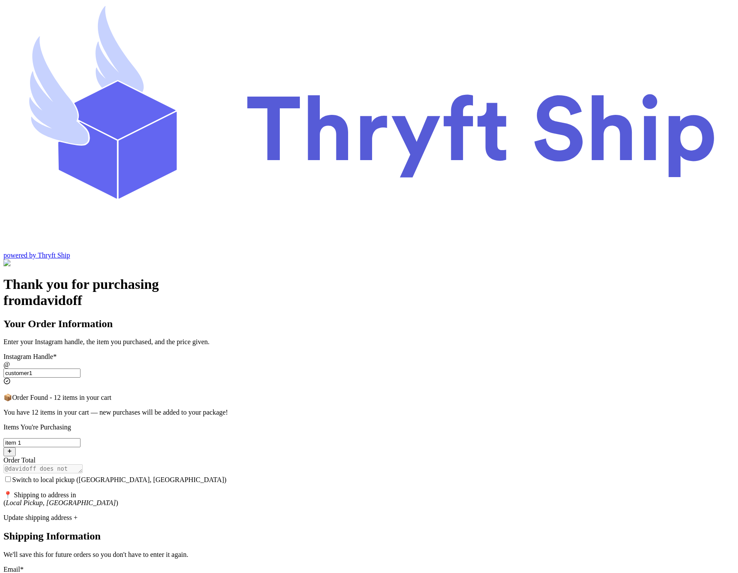
click at [463, 514] on div "Update shipping address +" at bounding box center [368, 518] width 731 height 8
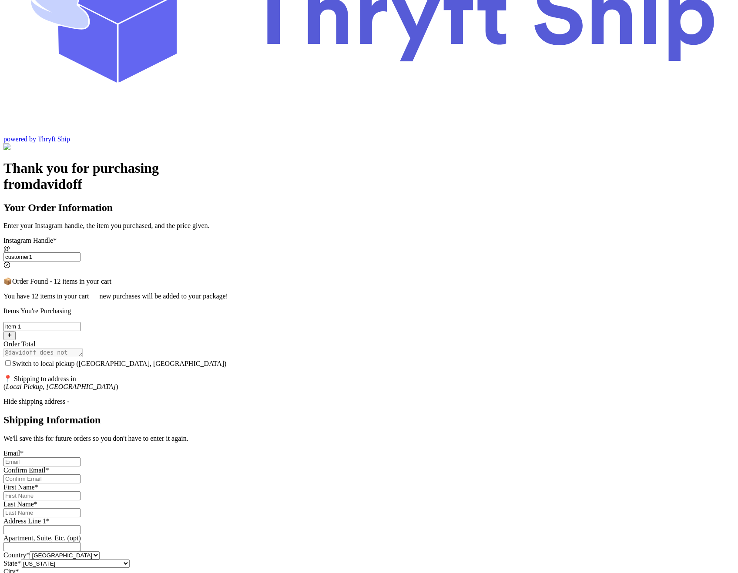
scroll to position [121, 0]
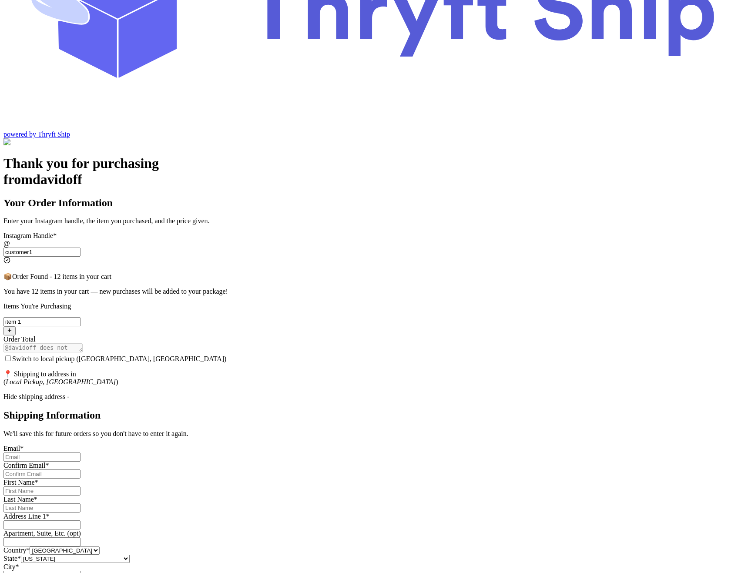
click at [80, 452] on input "Switch to local pickup (Stockton, CA)" at bounding box center [41, 456] width 77 height 9
type input "[EMAIL_ADDRESS][DOMAIN_NAME]"
type input "[PERSON_NAME]"
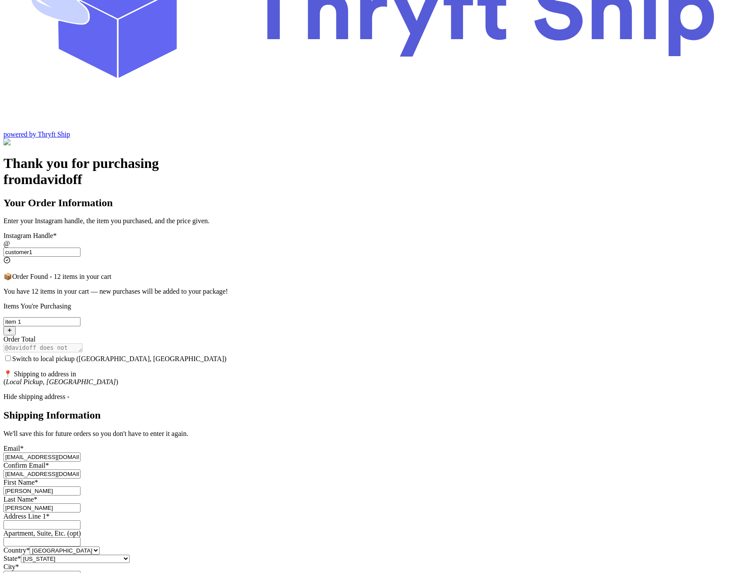
type input "[STREET_ADDRESS][PERSON_NAME]"
type input "93013"
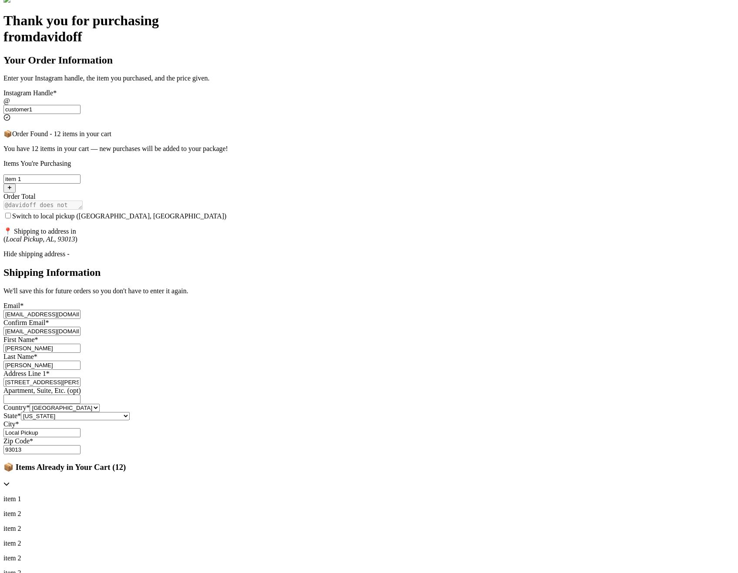
scroll to position [322, 0]
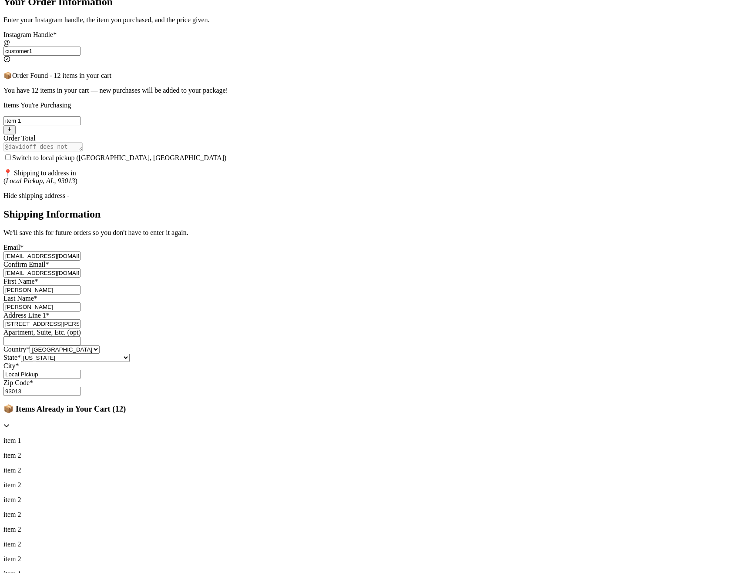
click at [80, 379] on input "Local Pickup" at bounding box center [41, 374] width 77 height 9
type input "[GEOGRAPHIC_DATA]"
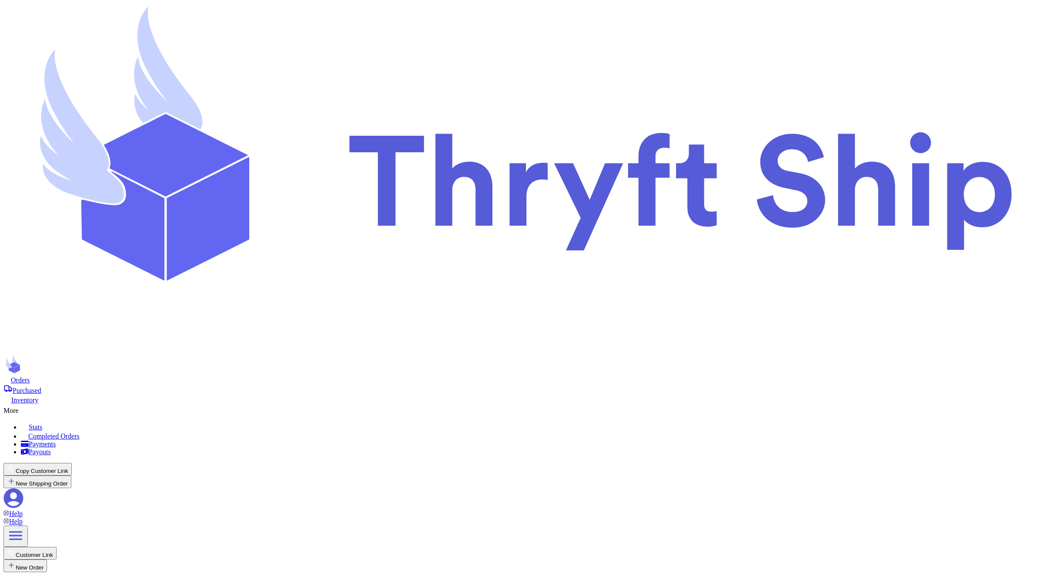
checkbox input "true"
type input "Item101"
select select "paid"
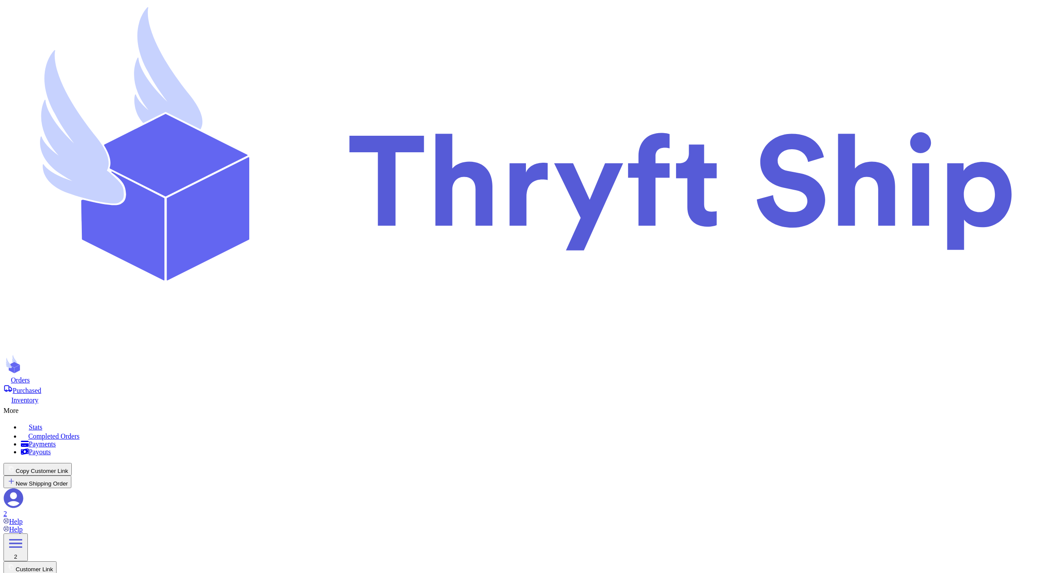
type input "item 1"
select select "paid"
type input "180"
type input "item 1"
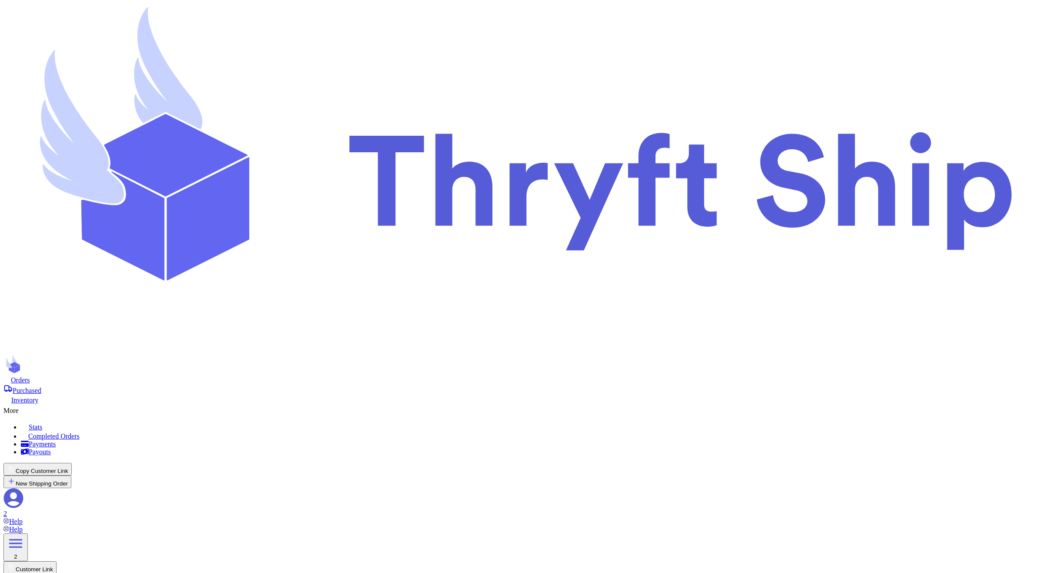
select select "unknown"
type input "item 2"
select select "unknown"
type input "0"
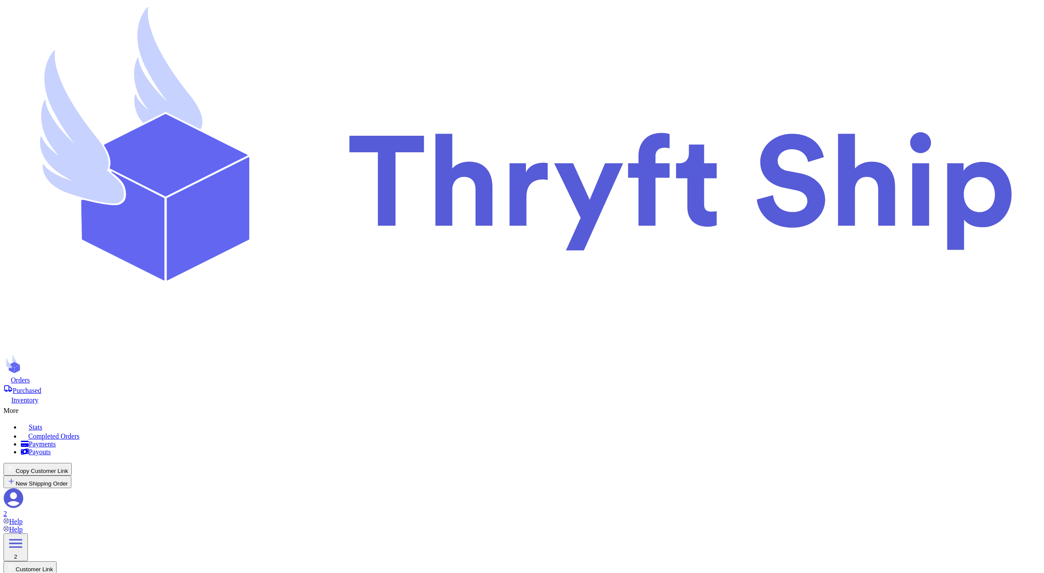
scroll to position [33, 0]
checkbox input "false"
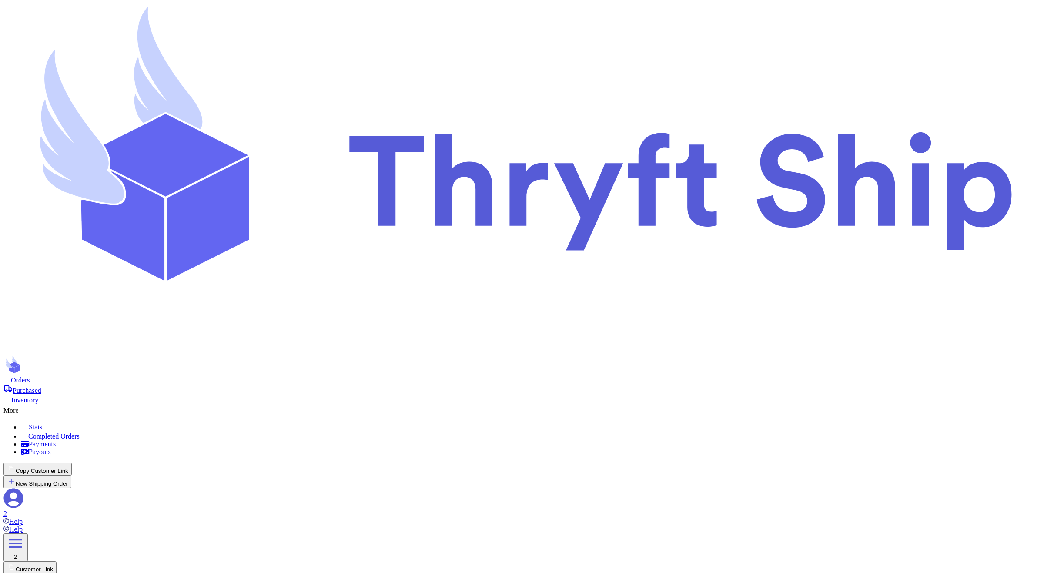
checkbox input "false"
checkbox input "true"
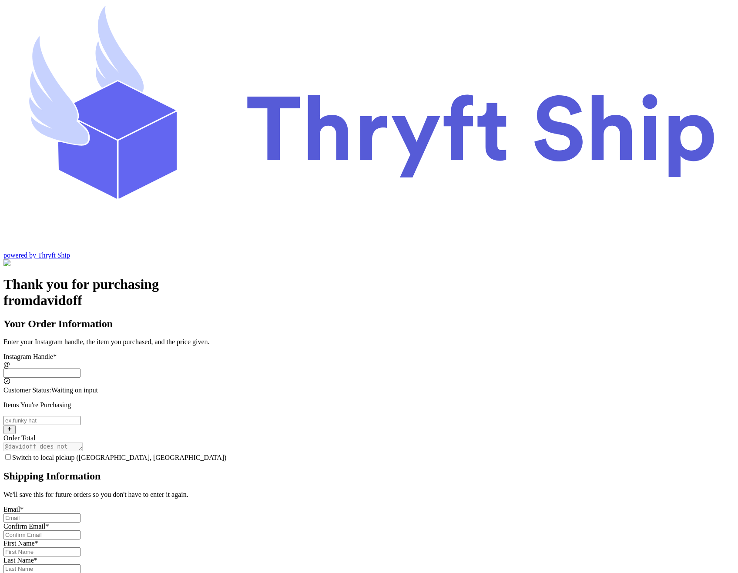
click at [80, 368] on input "Switch to local pickup ([GEOGRAPHIC_DATA], [GEOGRAPHIC_DATA])" at bounding box center [41, 372] width 77 height 9
type input "customer1"
type input "[GEOGRAPHIC_DATA]"
type input "93013"
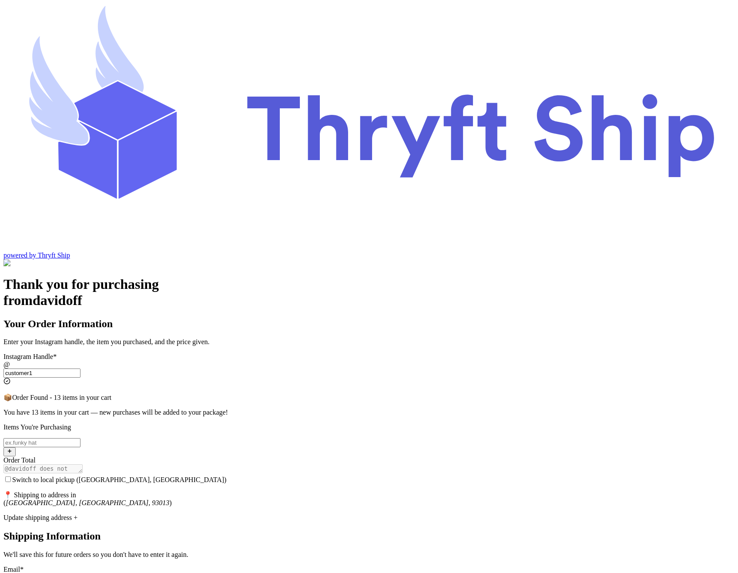
type input "customer1"
click at [11, 476] on input "Switch to local pickup (Stockton, CA)" at bounding box center [8, 479] width 6 height 6
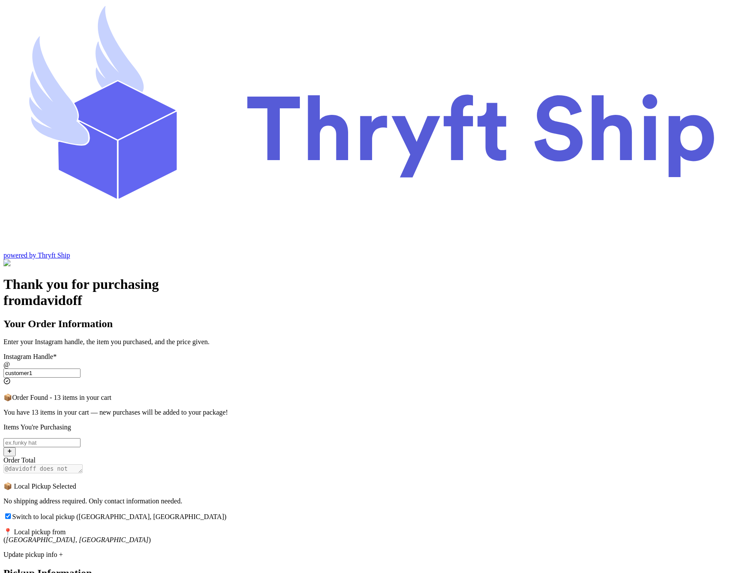
click at [11, 513] on input "Switch to local pickup (Stockton, CA)" at bounding box center [8, 516] width 6 height 6
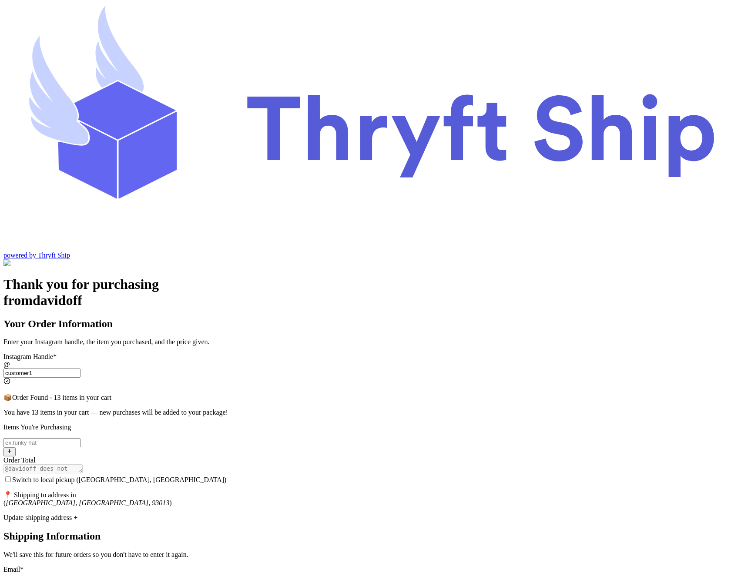
click at [11, 476] on input "Switch to local pickup (Stockton, CA)" at bounding box center [8, 479] width 6 height 6
checkbox input "true"
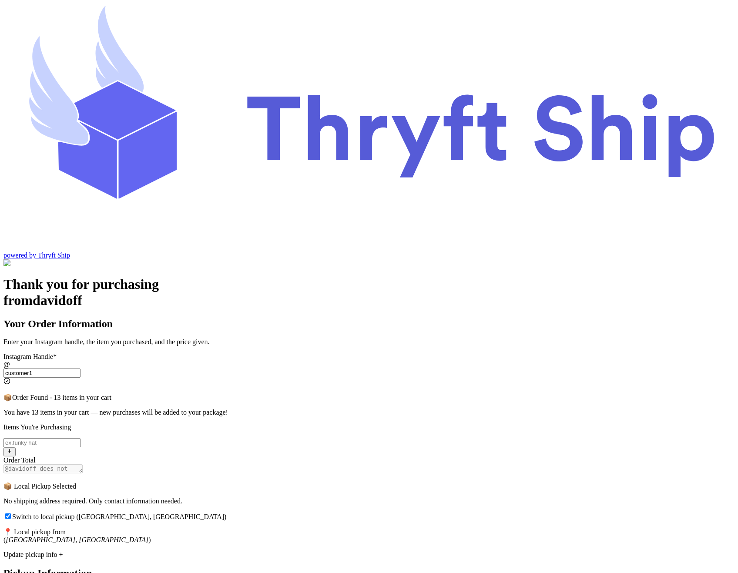
click at [80, 438] on input "Switch to local pickup (Stockton, CA)" at bounding box center [41, 442] width 77 height 9
type input "item104"
click at [11, 513] on input "Switch to local pickup (Stockton, CA)" at bounding box center [8, 516] width 6 height 6
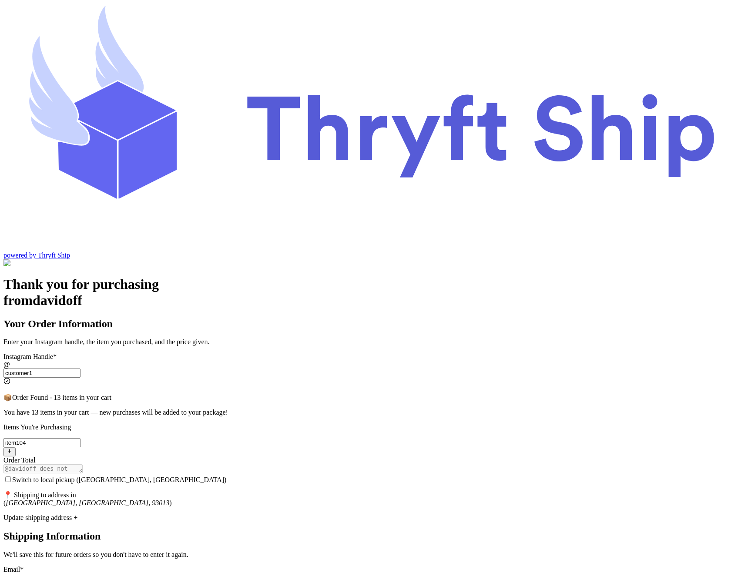
click at [11, 476] on input "Switch to local pickup ([GEOGRAPHIC_DATA], [GEOGRAPHIC_DATA])" at bounding box center [8, 479] width 6 height 6
checkbox input "true"
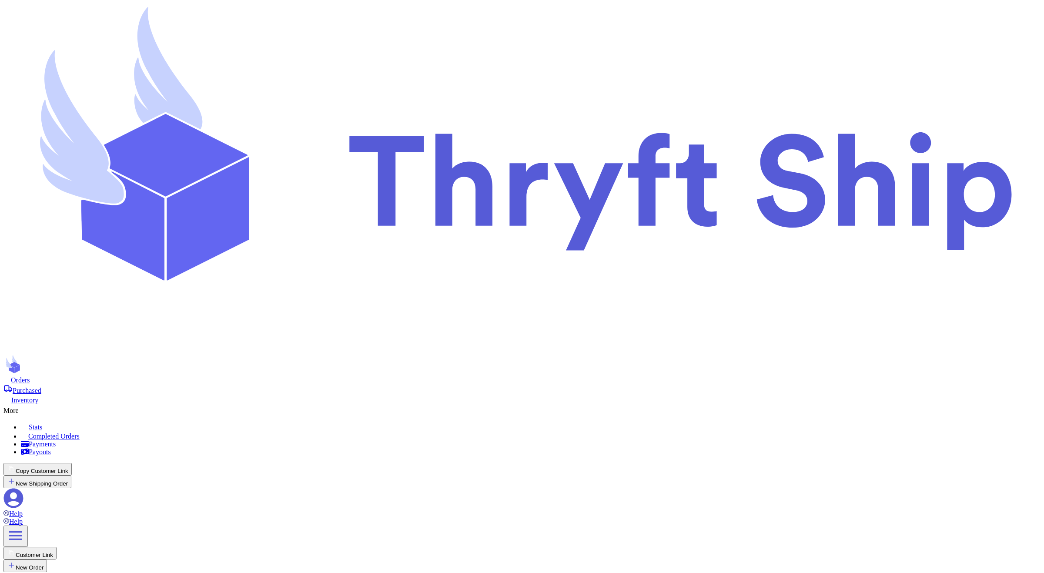
checkbox input "true"
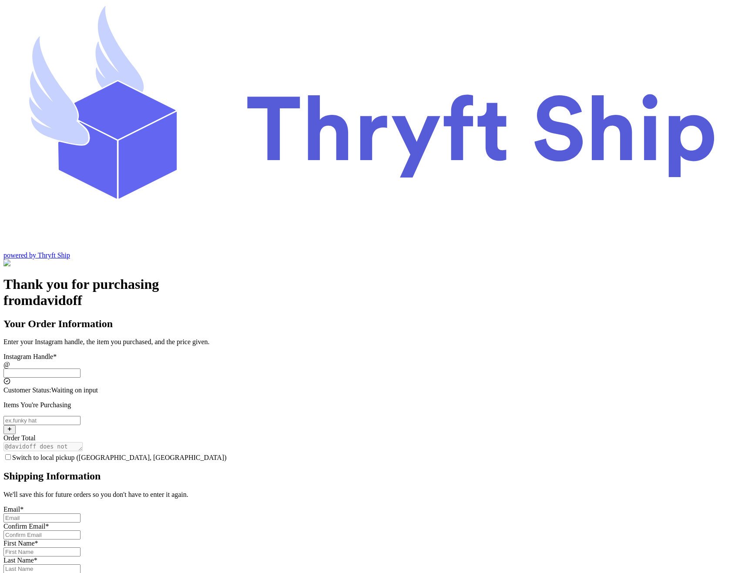
click at [80, 368] on input "Switch to local pickup (Stockton, CA)" at bounding box center [41, 372] width 77 height 9
type input "customer1"
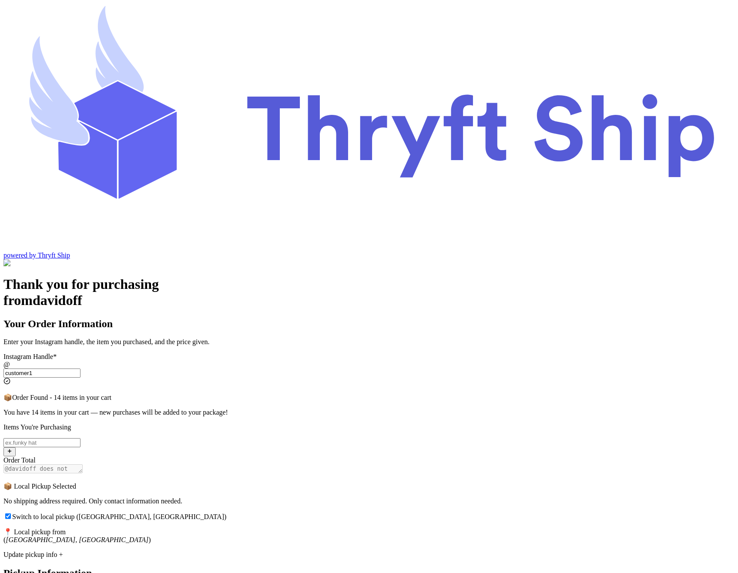
checkbox input "true"
type input "customer1"
click at [80, 438] on input "Switch to local pickup (Stockton, CA)" at bounding box center [41, 442] width 77 height 9
type input "item102"
click at [227, 513] on span "Switch to local pickup (Stockton, CA)" at bounding box center [119, 516] width 214 height 7
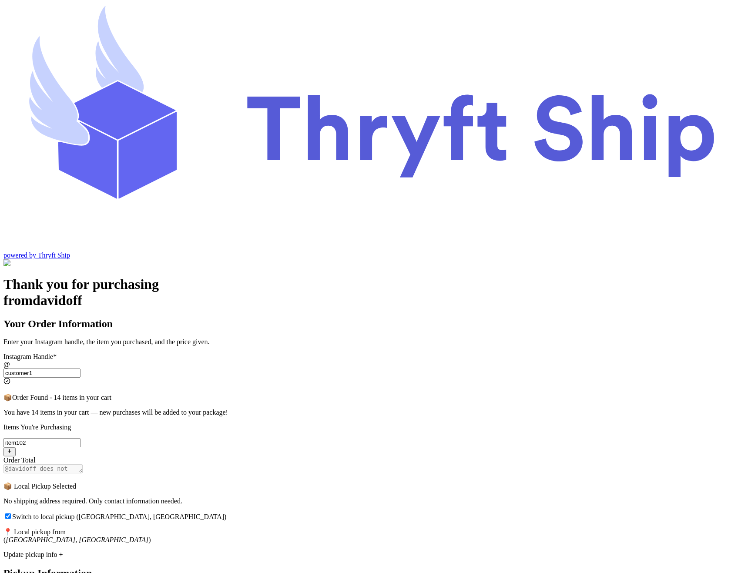
click at [11, 513] on input "Switch to local pickup (Stockton, CA)" at bounding box center [8, 516] width 6 height 6
checkbox input "false"
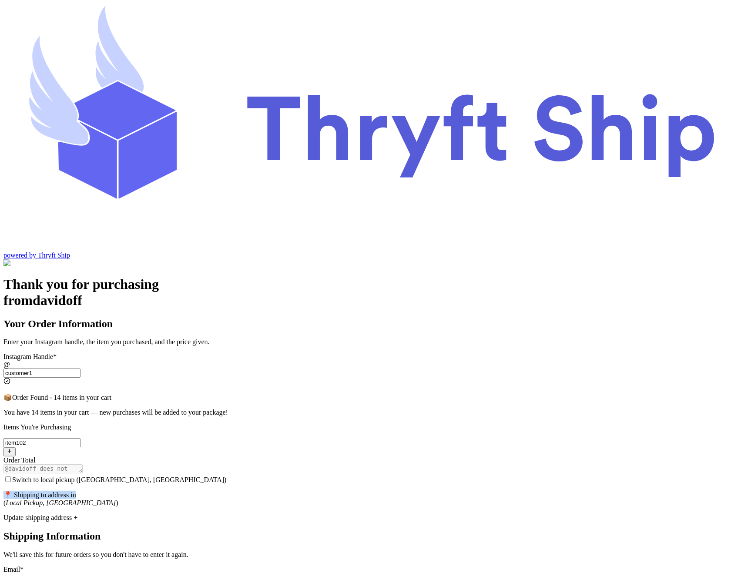
drag, startPoint x: 257, startPoint y: 339, endPoint x: 373, endPoint y: 334, distance: 115.8
click at [373, 491] on p "📍 Shipping to address in ( Local Pickup, AL )" at bounding box center [368, 499] width 731 height 16
copy p "📍 Shipping to address in"
drag, startPoint x: 263, startPoint y: 347, endPoint x: 303, endPoint y: 349, distance: 40.0
click at [116, 499] on em "Local Pickup, [GEOGRAPHIC_DATA]" at bounding box center [61, 502] width 110 height 7
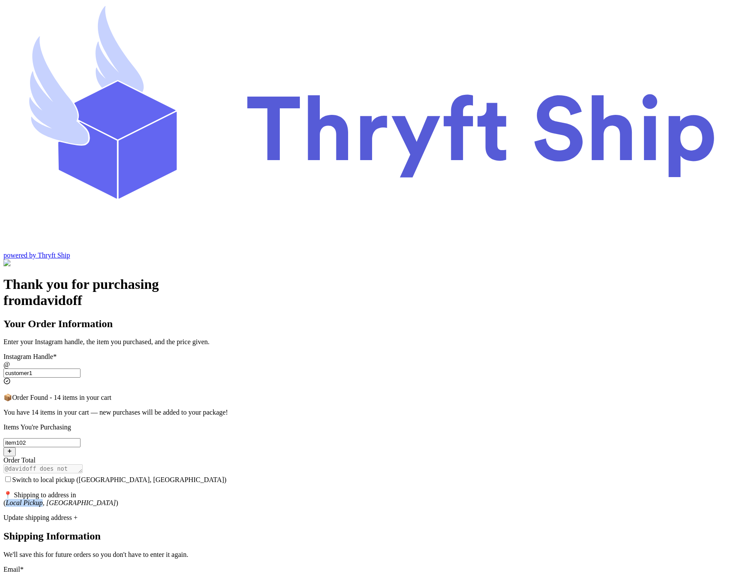
copy em "Local Pickup"
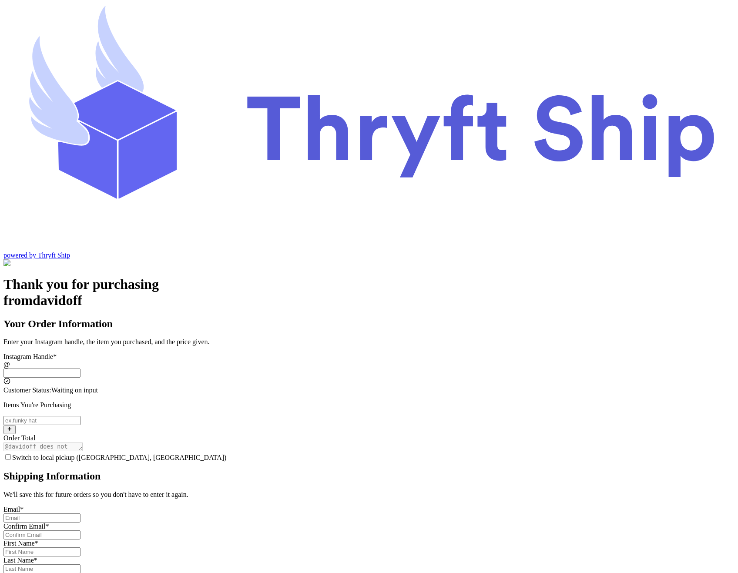
click at [80, 368] on input "Switch to local pickup ([GEOGRAPHIC_DATA], [GEOGRAPHIC_DATA])" at bounding box center [41, 372] width 77 height 9
type input "customer1"
type input "Local Pickup"
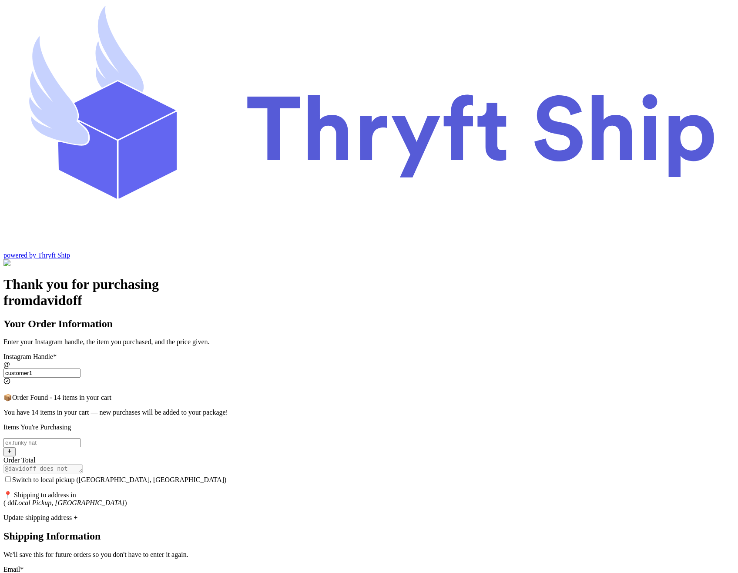
type input "customer1"
drag, startPoint x: 255, startPoint y: 333, endPoint x: 369, endPoint y: 334, distance: 113.9
copy p "📍 Shipping to address in"
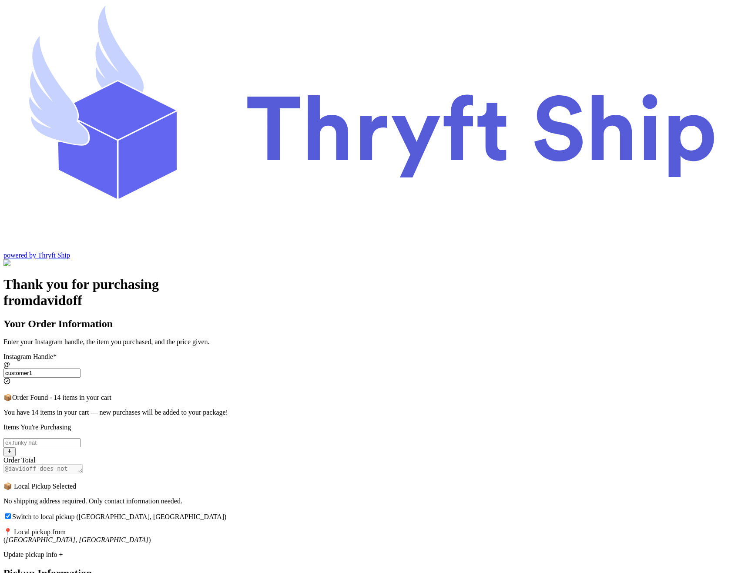
click at [11, 513] on input "Switch to local pickup (Stockton, CA)" at bounding box center [8, 516] width 6 height 6
checkbox input "false"
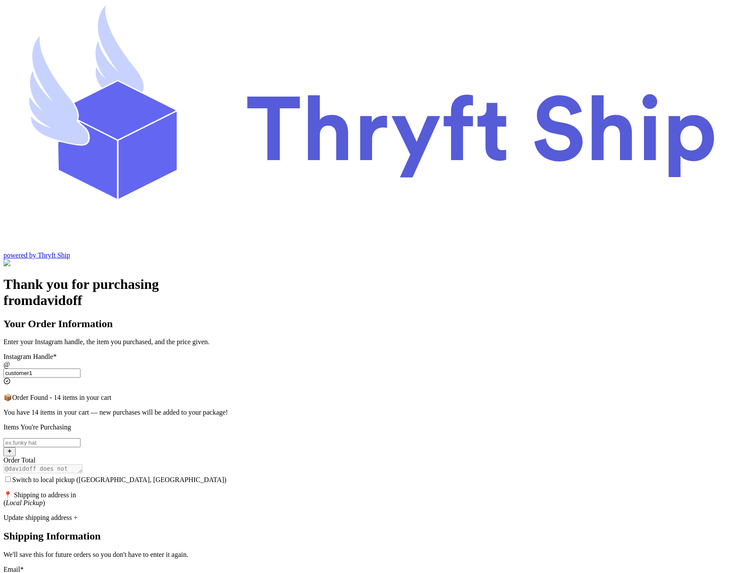
click at [11, 476] on input "Switch to local pickup (Stockton, CA)" at bounding box center [8, 479] width 6 height 6
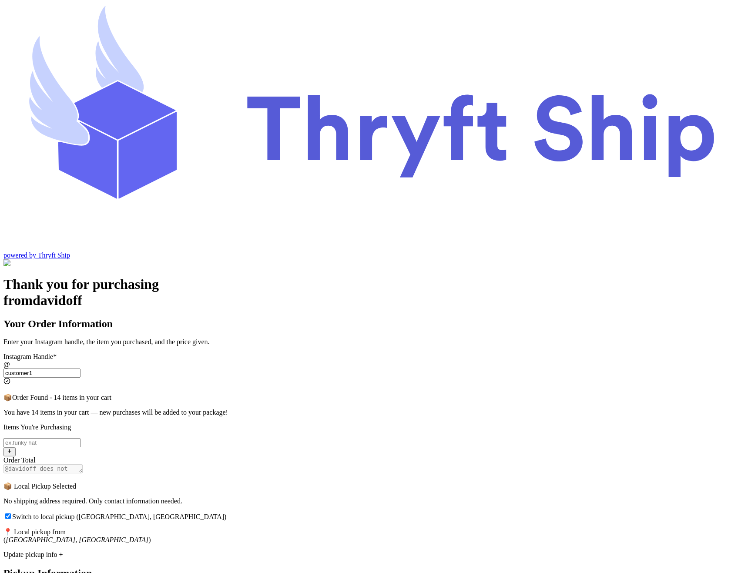
click at [11, 513] on input "Switch to local pickup (Stockton, CA)" at bounding box center [8, 516] width 6 height 6
checkbox input "false"
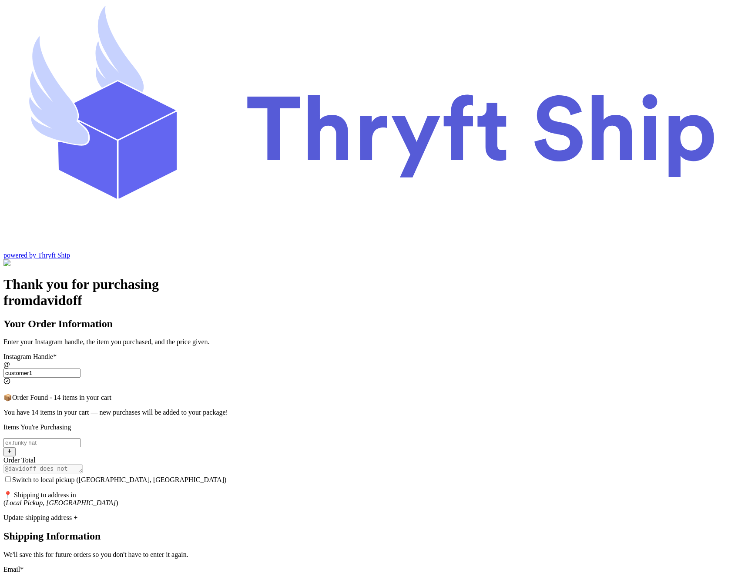
click at [80, 368] on input "customer1" at bounding box center [41, 372] width 77 height 9
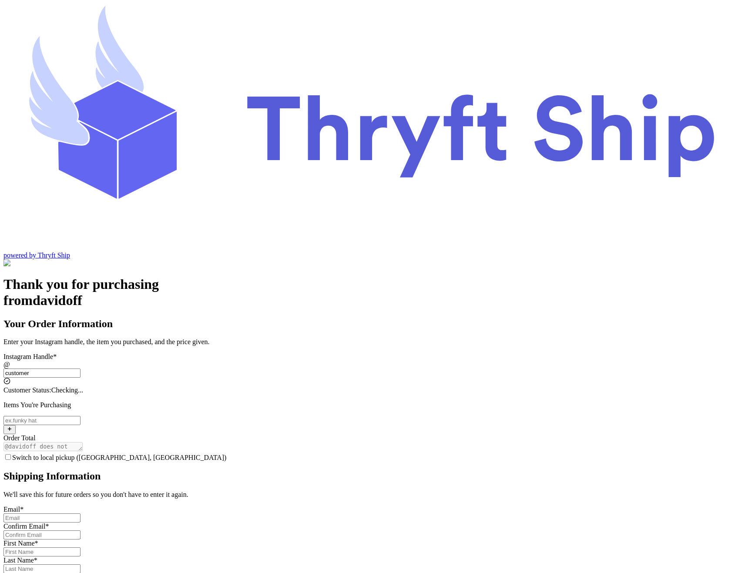
type input "customer1"
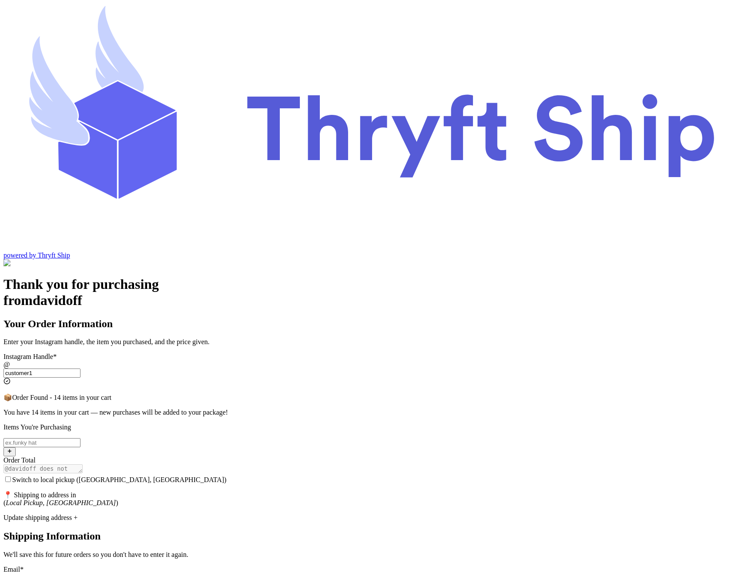
click at [80, 368] on input "customer1" at bounding box center [41, 372] width 77 height 9
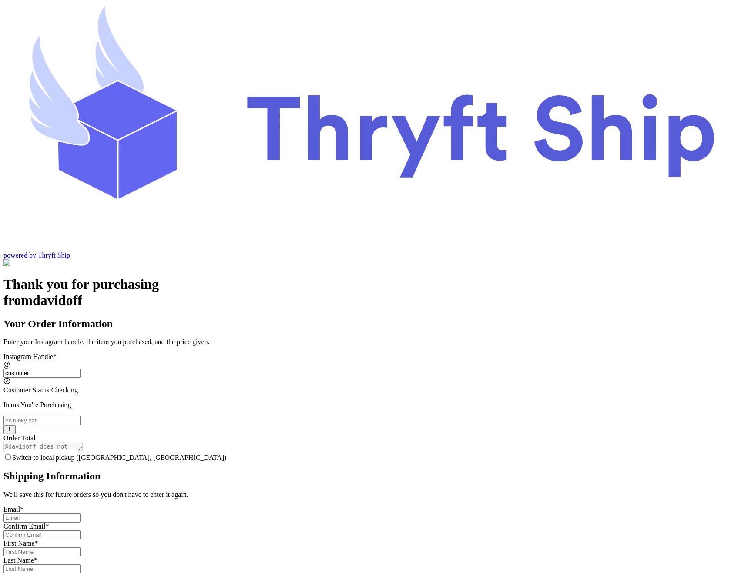
type input "customer2"
type input "[GEOGRAPHIC_DATA]"
type input "12222"
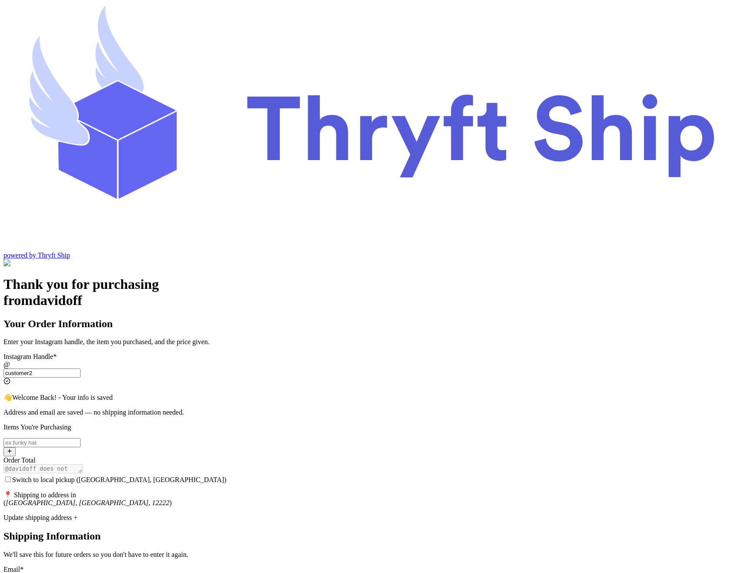
click at [80, 368] on input "customer2" at bounding box center [41, 372] width 77 height 9
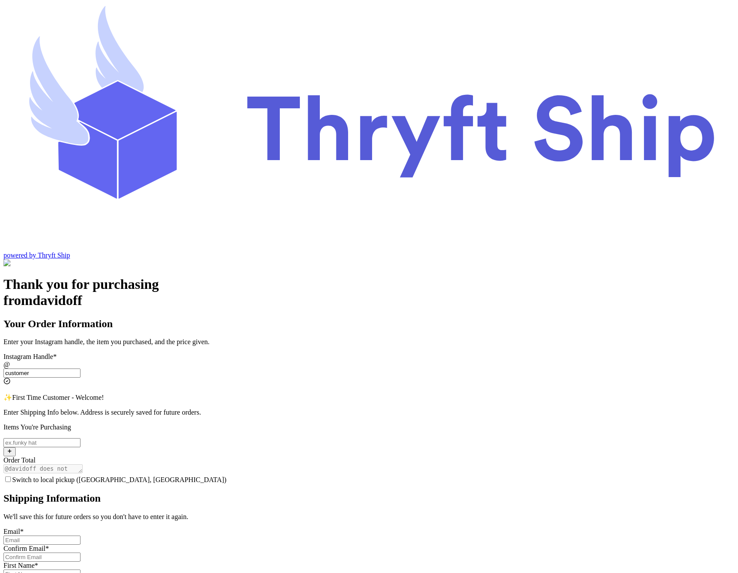
type input "customer1"
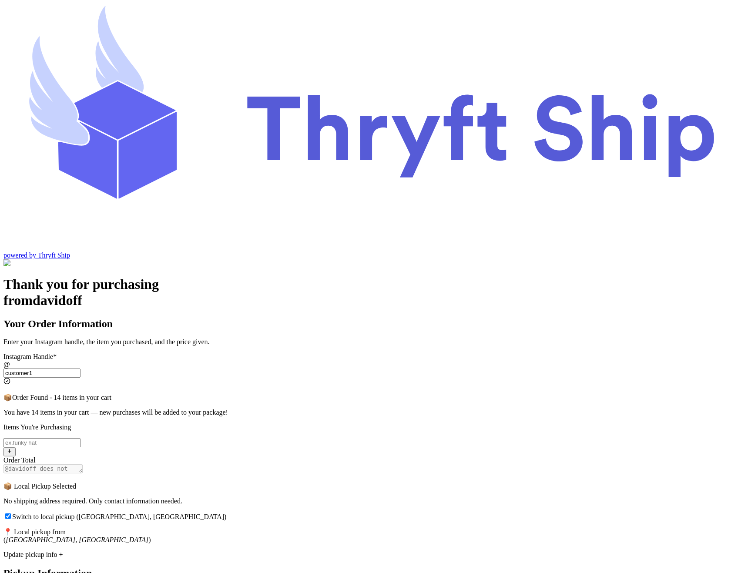
checkbox input "true"
type input "customer1"
click at [11, 513] on input "Switch to local pickup (Stockton, CA)" at bounding box center [8, 516] width 6 height 6
checkbox input "false"
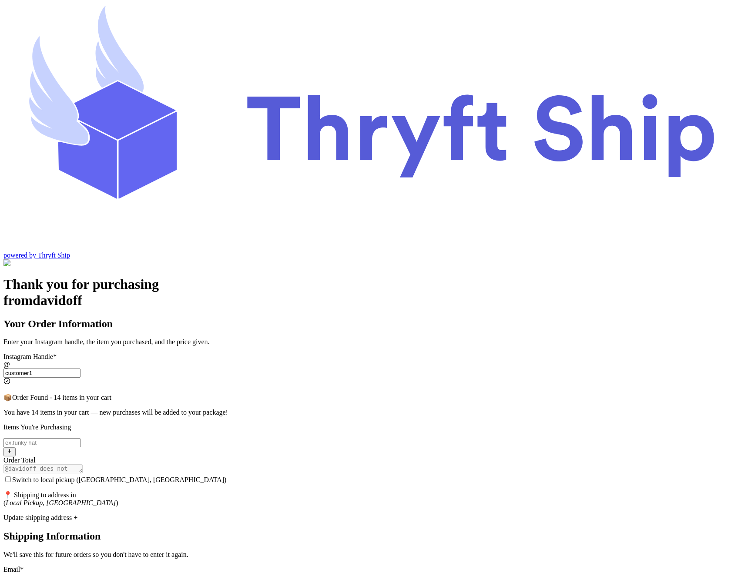
click at [299, 514] on div "Update shipping address +" at bounding box center [368, 518] width 731 height 8
click at [80, 572] on input "Switch to local pickup (Stockton, CA)" at bounding box center [41, 577] width 77 height 9
type input "[EMAIL_ADDRESS][DOMAIN_NAME]"
type input "[PERSON_NAME]"
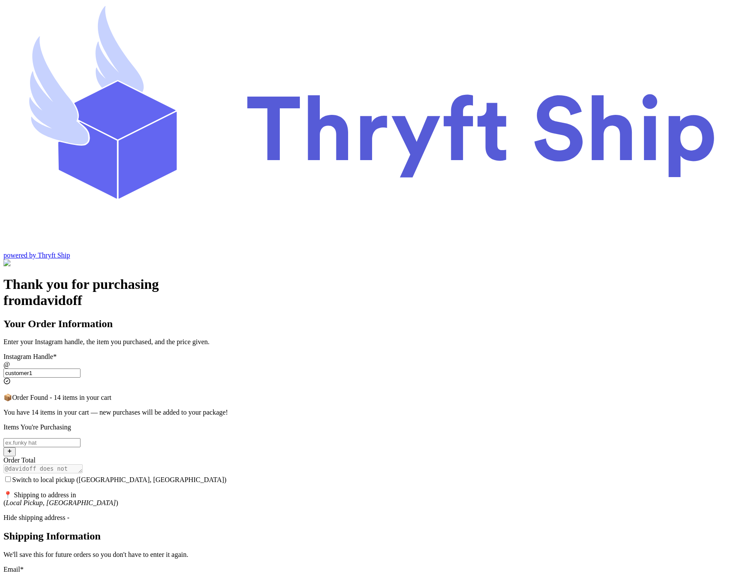
type input "[PERSON_NAME]"
type input "[STREET_ADDRESS][PERSON_NAME]"
type input "93013"
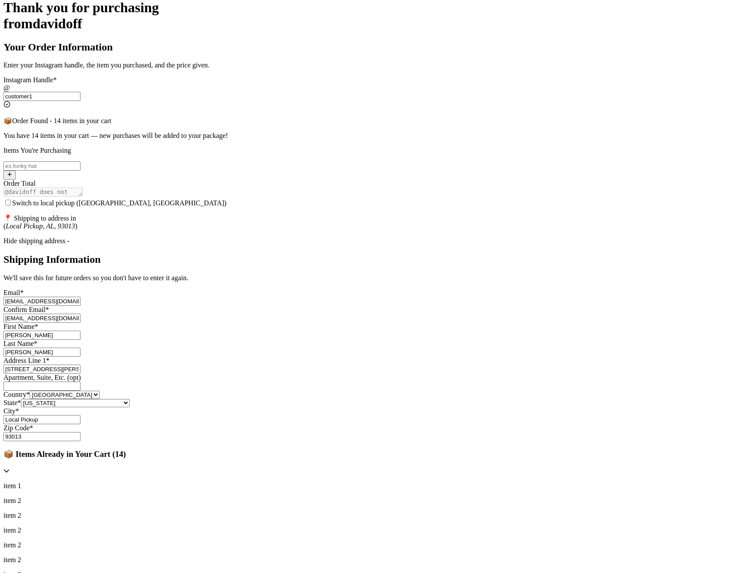
scroll to position [340, 0]
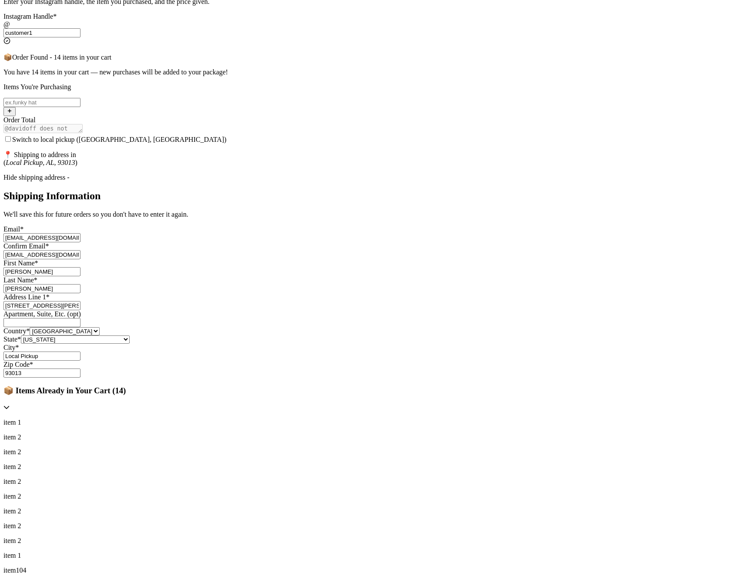
click at [80, 361] on input "Local Pickup" at bounding box center [41, 355] width 77 height 9
type input "[GEOGRAPHIC_DATA]"
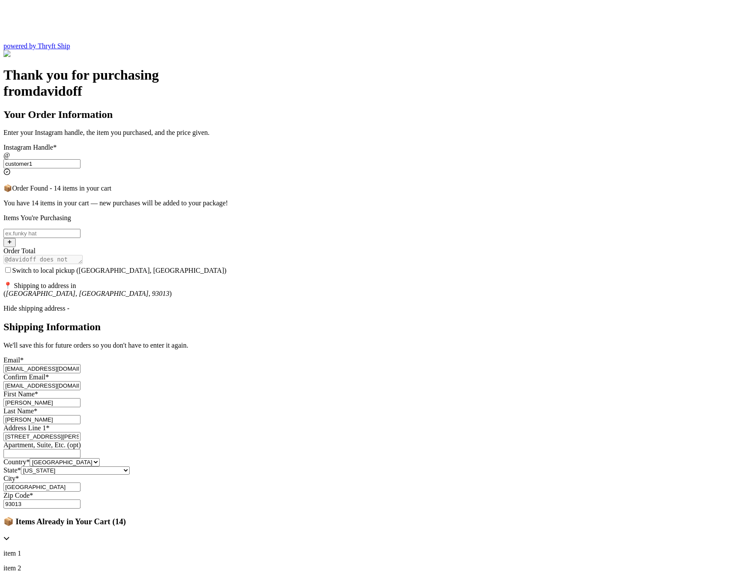
scroll to position [207, 0]
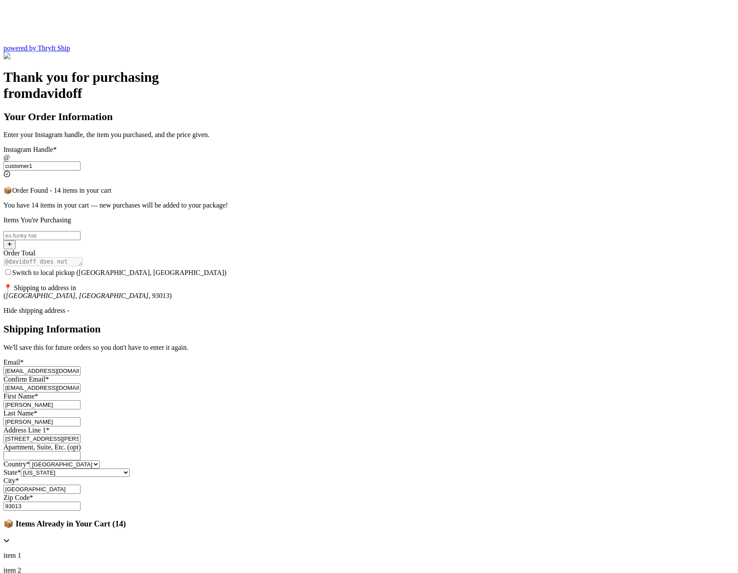
click at [80, 231] on input "Switch to local pickup (Stockton, CA)" at bounding box center [41, 235] width 77 height 9
type input "item 2"
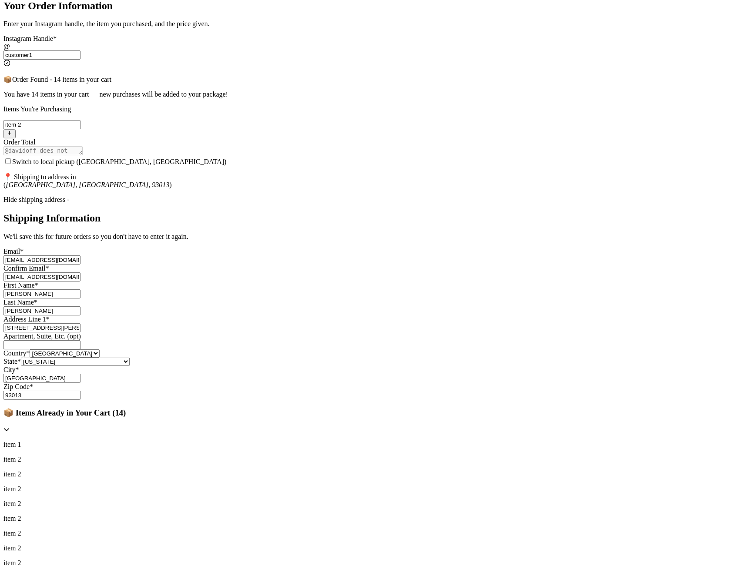
scroll to position [340, 0]
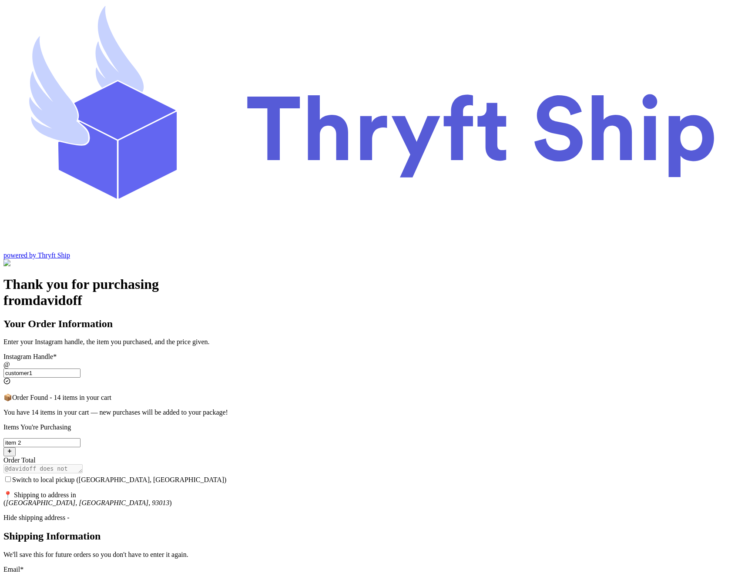
scroll to position [36, 0]
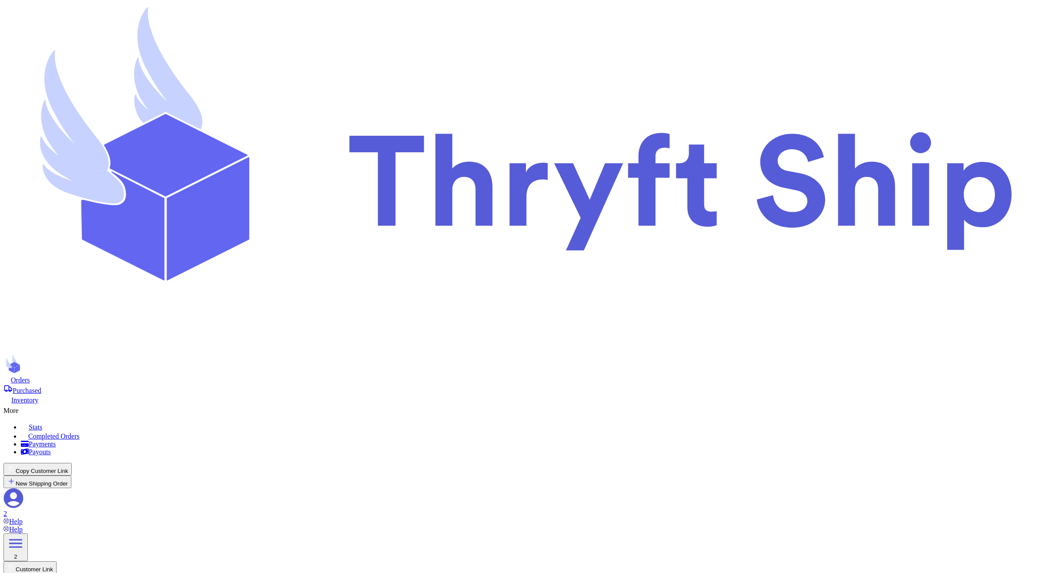
select select "paid"
type input "item 1"
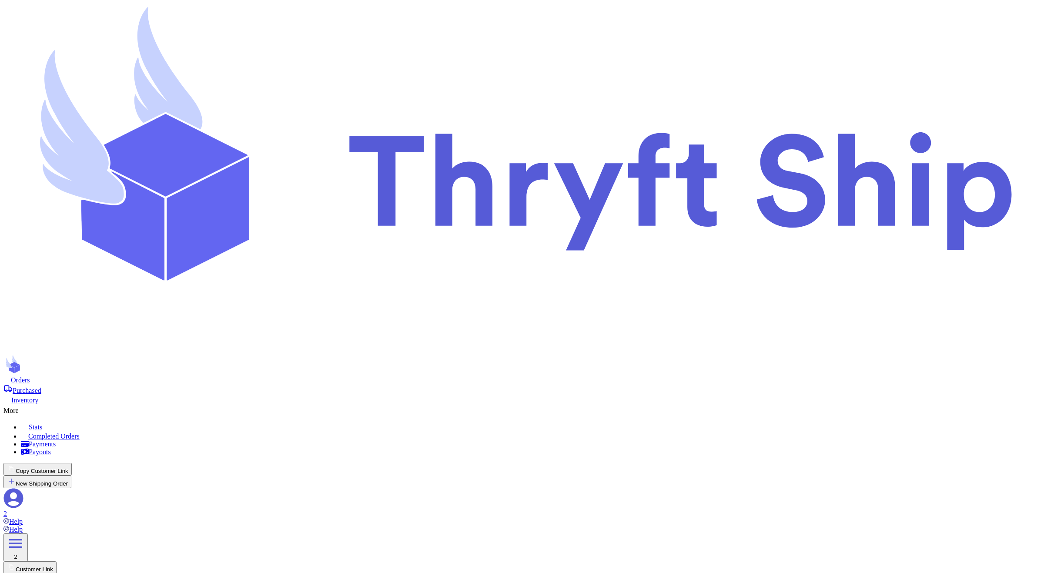
select select "unknown"
type input "item 2"
select select "unknown"
type input "0"
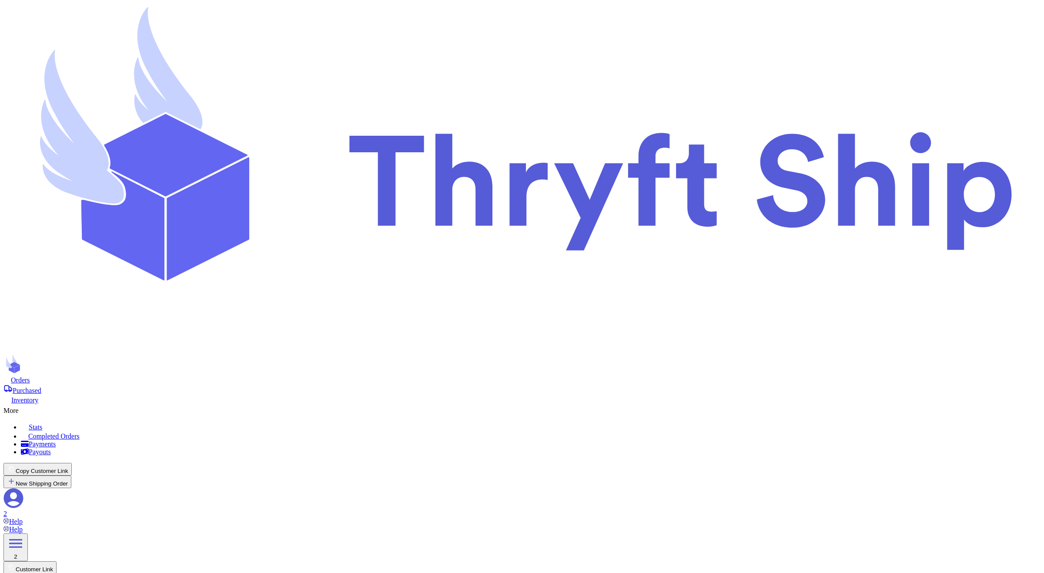
type input "Item101"
select select "paid"
type input "item 1"
select select "paid"
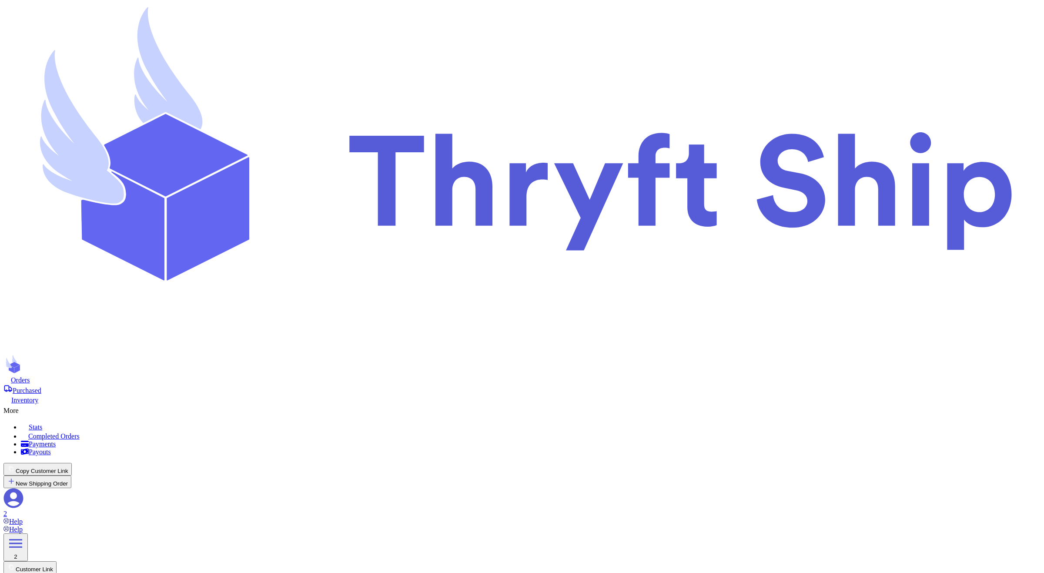
type input "180"
type input "item 1"
select select "unknown"
type input "item 2"
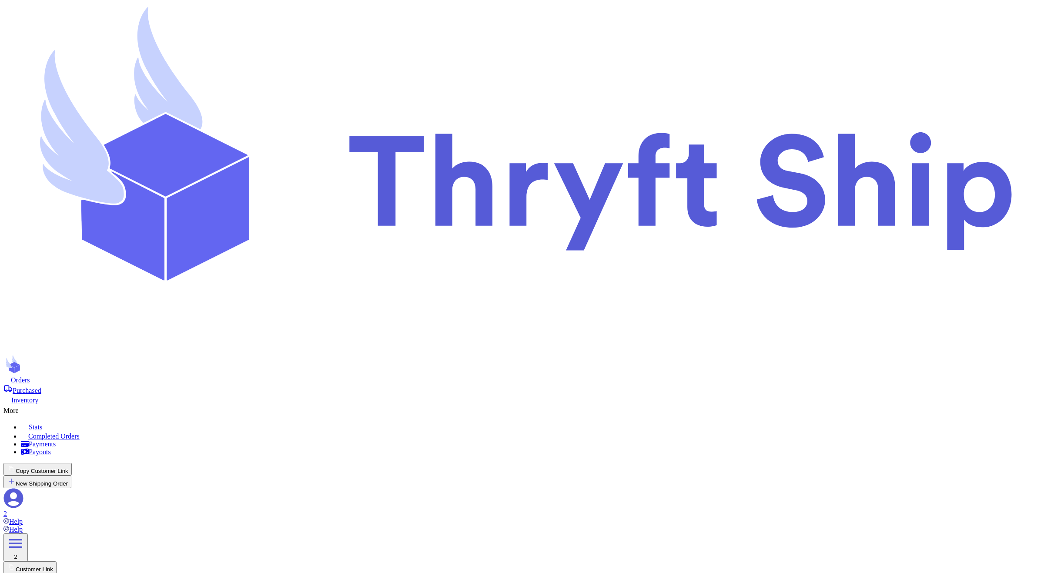
select select "unknown"
type input "0"
select select "CA"
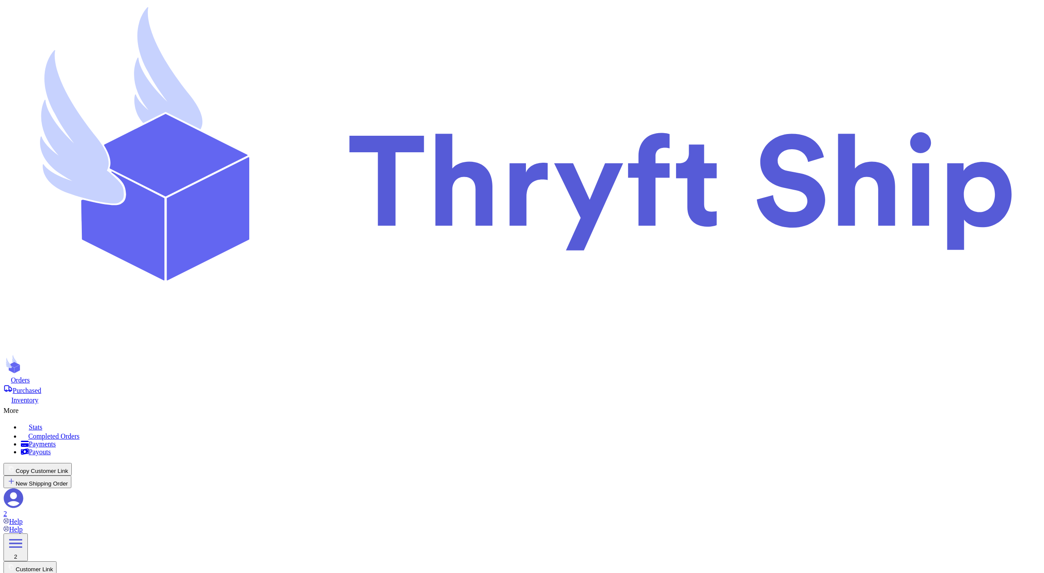
checkbox input "true"
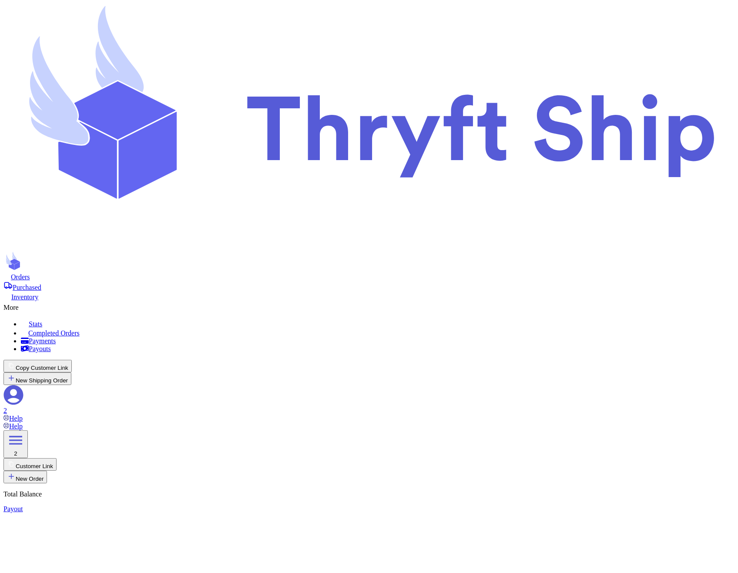
drag, startPoint x: 494, startPoint y: 184, endPoint x: 517, endPoint y: 190, distance: 24.1
copy p "Choose this option if the customer will pick up their order locally. No shippin…"
select select "CA"
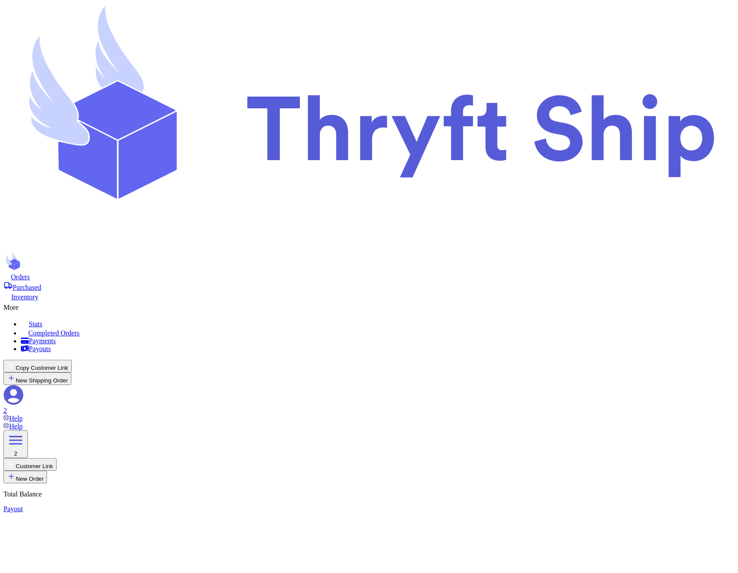
checkbox input "false"
select select "CA"
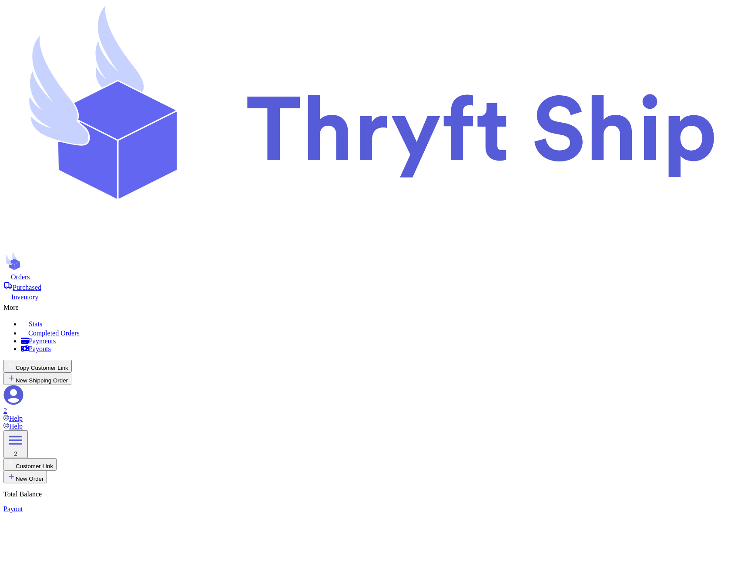
checkbox input "false"
select select "CA"
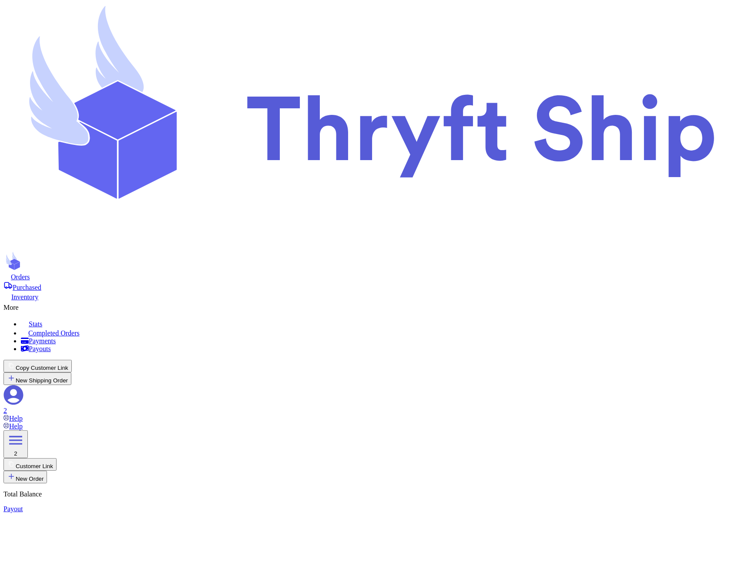
checkbox input "false"
select select "CA"
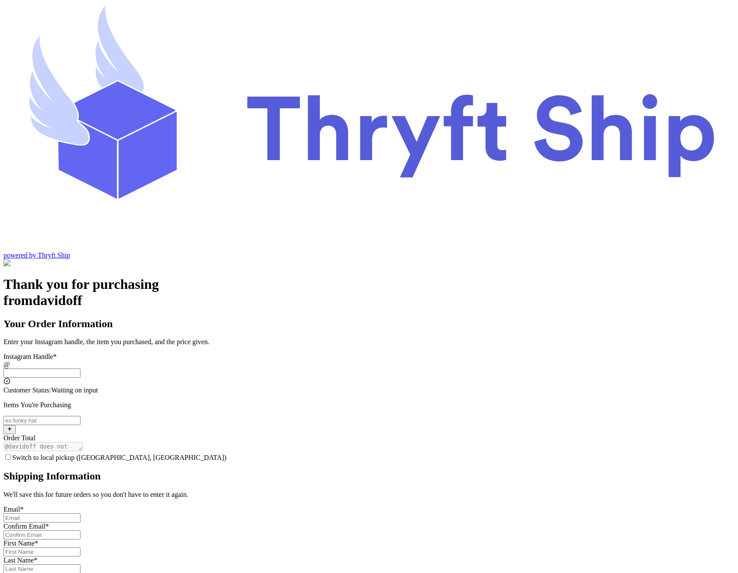
click at [80, 368] on input "Switch to local pickup ([GEOGRAPHIC_DATA], [GEOGRAPHIC_DATA])" at bounding box center [41, 372] width 77 height 9
type input "customer1"
type input "[GEOGRAPHIC_DATA]"
type input "93013"
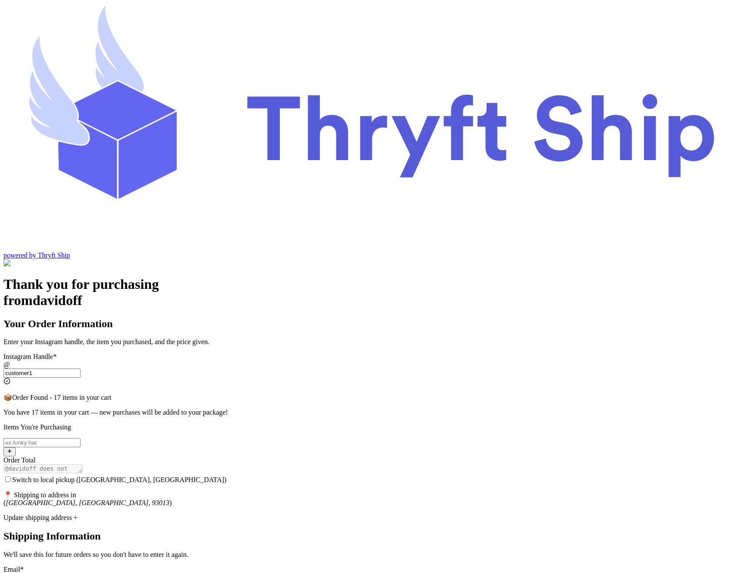
type input "item102"
click at [227, 476] on span "Switch to local pickup ([GEOGRAPHIC_DATA], [GEOGRAPHIC_DATA])" at bounding box center [119, 479] width 214 height 7
click at [11, 476] on input "Switch to local pickup ([GEOGRAPHIC_DATA], [GEOGRAPHIC_DATA])" at bounding box center [8, 479] width 6 height 6
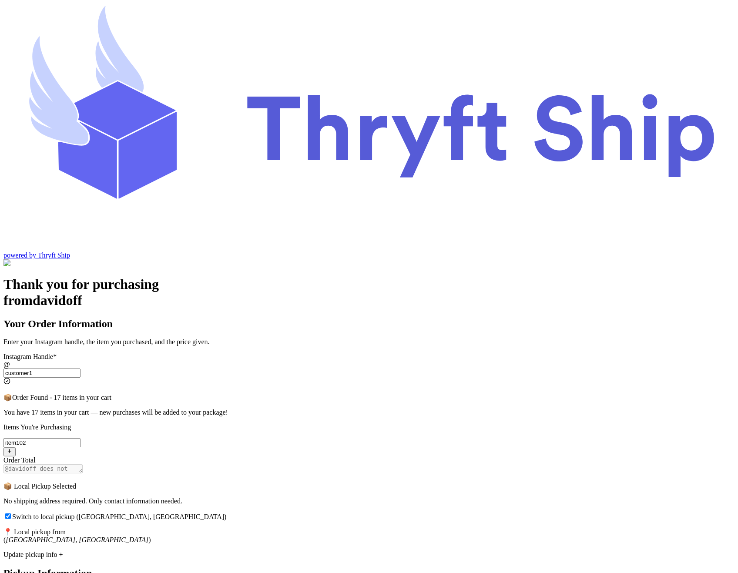
click at [227, 513] on span "Switch to local pickup ([GEOGRAPHIC_DATA], [GEOGRAPHIC_DATA])" at bounding box center [119, 516] width 214 height 7
click at [11, 513] on input "Switch to local pickup ([GEOGRAPHIC_DATA], [GEOGRAPHIC_DATA])" at bounding box center [8, 516] width 6 height 6
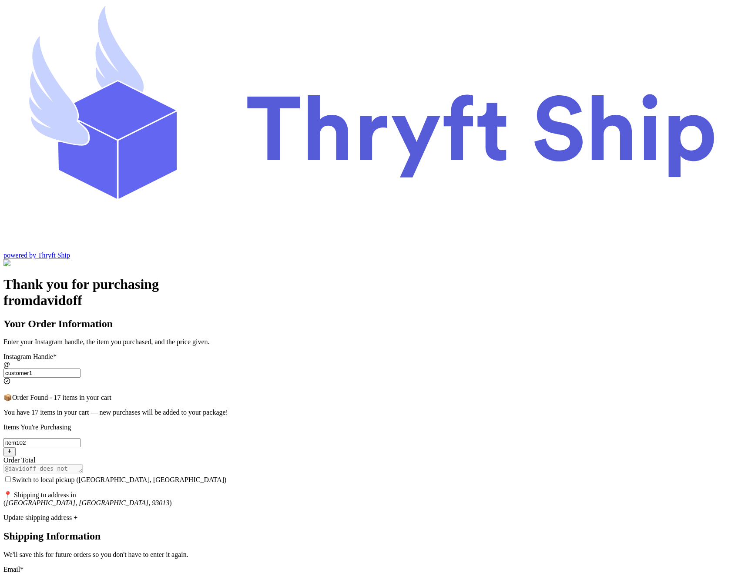
click at [227, 476] on span "Switch to local pickup ([GEOGRAPHIC_DATA], [GEOGRAPHIC_DATA])" at bounding box center [119, 479] width 214 height 7
click at [11, 476] on input "Switch to local pickup ([GEOGRAPHIC_DATA], [GEOGRAPHIC_DATA])" at bounding box center [8, 479] width 6 height 6
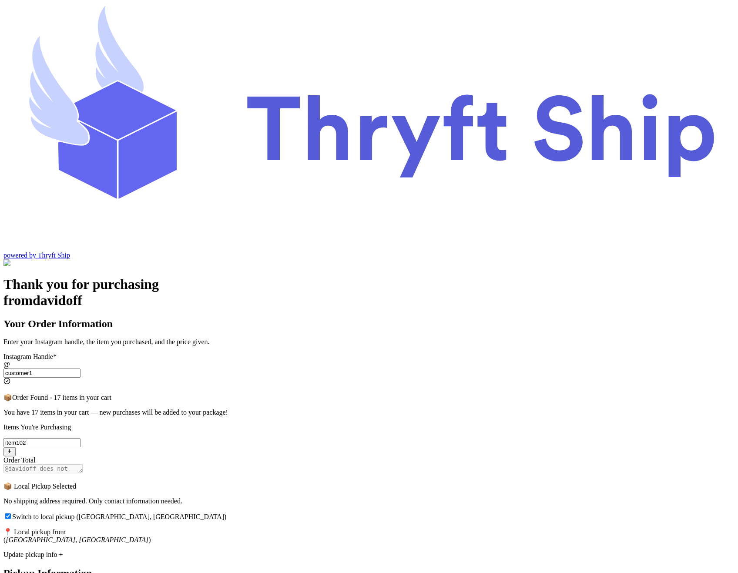
click at [227, 513] on span "Switch to local pickup ([GEOGRAPHIC_DATA], [GEOGRAPHIC_DATA])" at bounding box center [119, 516] width 214 height 7
click at [11, 513] on input "Switch to local pickup ([GEOGRAPHIC_DATA], [GEOGRAPHIC_DATA])" at bounding box center [8, 516] width 6 height 6
checkbox input "false"
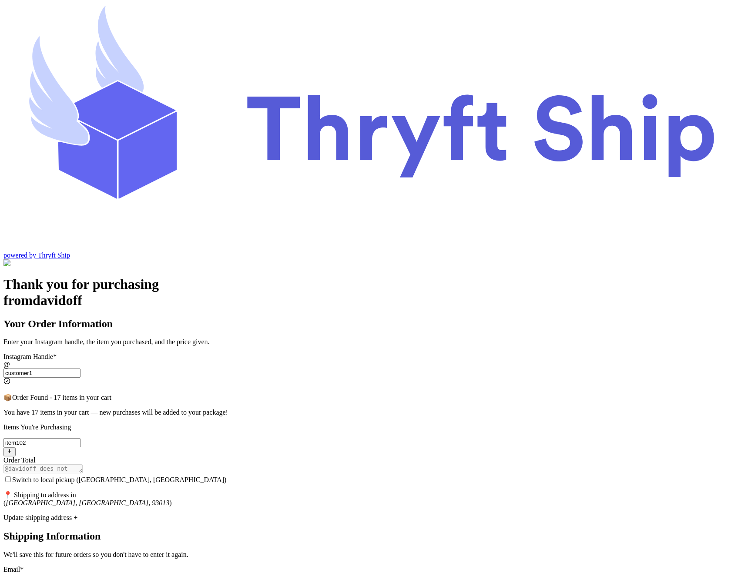
click at [324, 514] on div "Update shipping address +" at bounding box center [368, 518] width 731 height 8
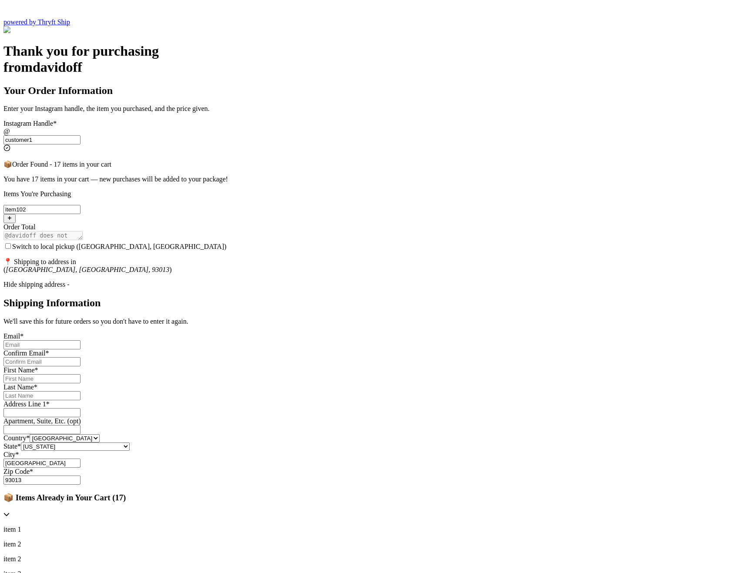
scroll to position [234, 0]
click at [130, 450] on select "[US_STATE] [US_STATE] [US_STATE] [US_STATE] [US_STATE] [US_STATE] [US_STATE] [U…" at bounding box center [75, 445] width 109 height 8
select select "CA"
click at [130, 447] on select "[US_STATE] [US_STATE] [US_STATE] [US_STATE] [US_STATE] [US_STATE] [US_STATE] [U…" at bounding box center [75, 445] width 109 height 8
click at [80, 339] on input "Switch to local pickup ([GEOGRAPHIC_DATA], [GEOGRAPHIC_DATA])" at bounding box center [41, 343] width 77 height 9
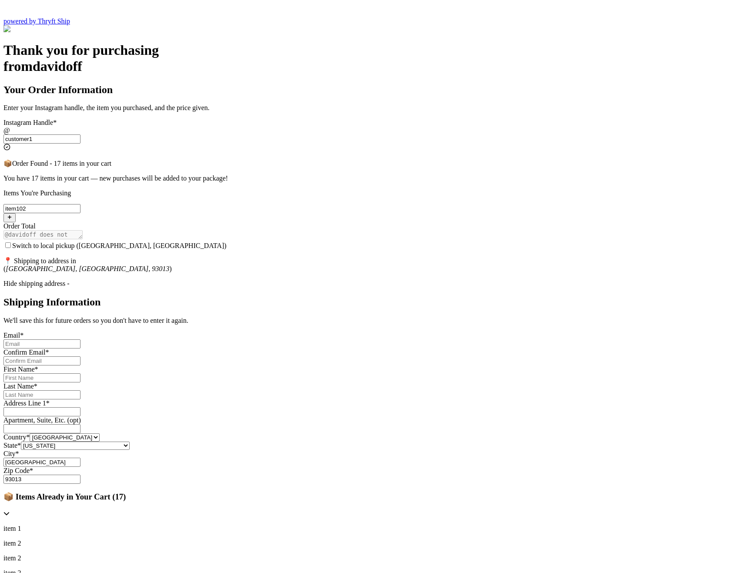
type input "[EMAIL_ADDRESS][DOMAIN_NAME]"
type input "[PERSON_NAME]"
type input "[STREET_ADDRESS][PERSON_NAME]"
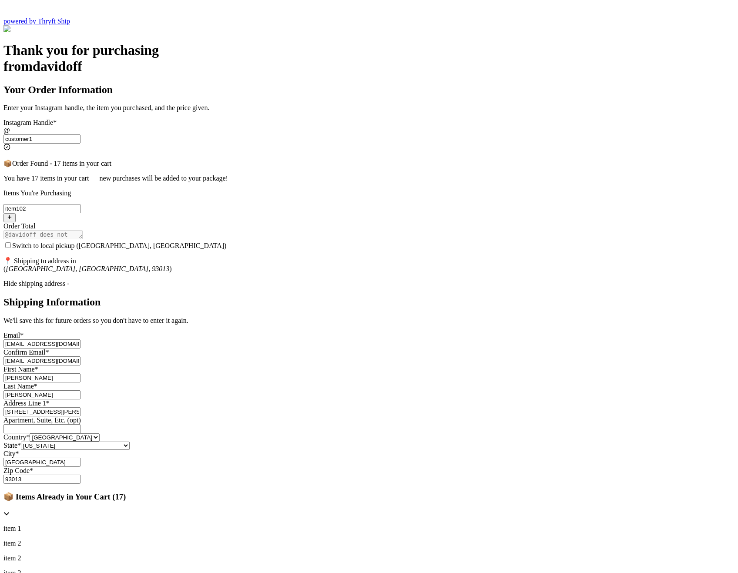
click at [80, 339] on input "[EMAIL_ADDRESS][DOMAIN_NAME]" at bounding box center [41, 343] width 77 height 9
type input "abdul+3@thryftship.com"
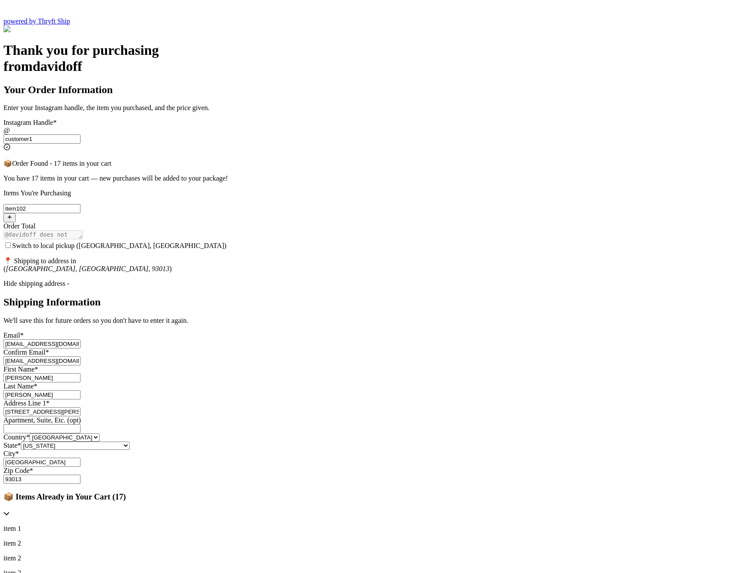
click at [80, 356] on input "abdul@thryftship.com" at bounding box center [41, 360] width 77 height 9
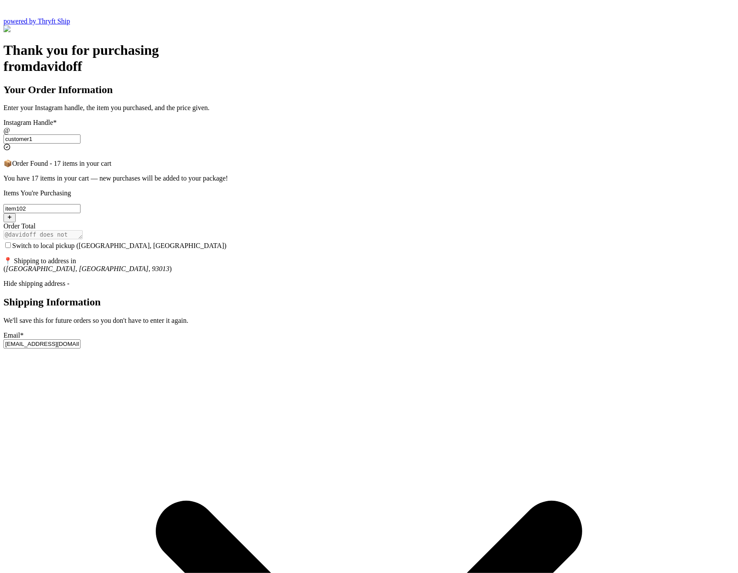
type input "abdul+3@thryftship.com"
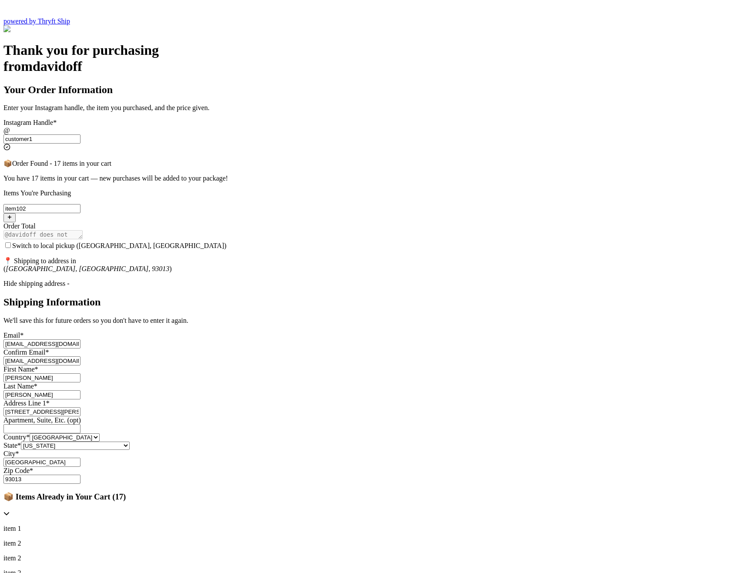
click at [80, 373] on input "Ross" at bounding box center [41, 377] width 77 height 9
type input "Monica"
click at [80, 407] on input "3295 Hershell Hollow Road" at bounding box center [41, 411] width 77 height 9
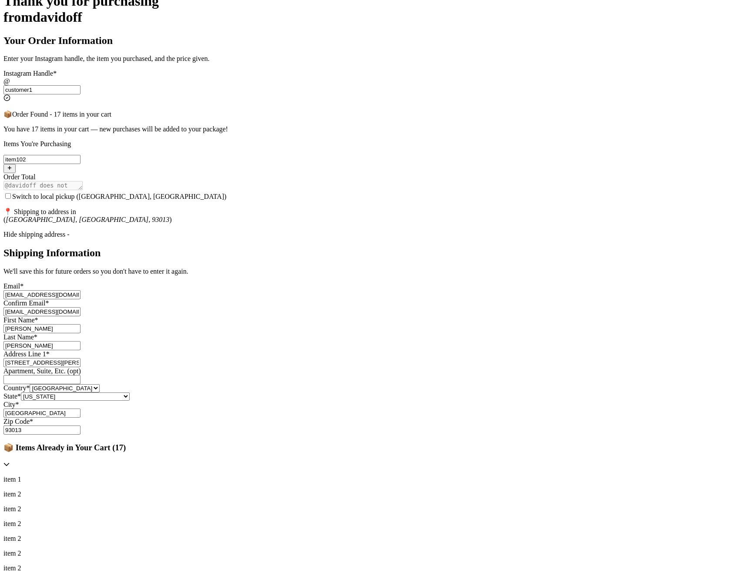
scroll to position [340, 0]
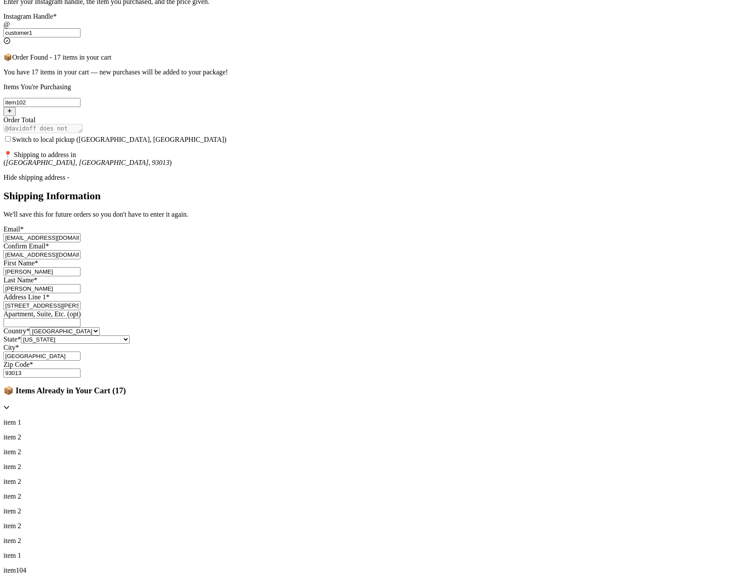
type input "3295 Hershell Whole Hollow Road"
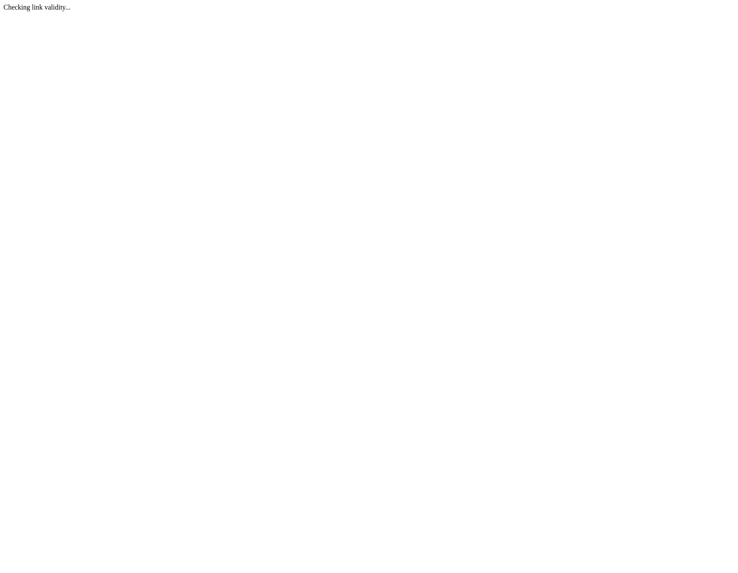
select select "CA"
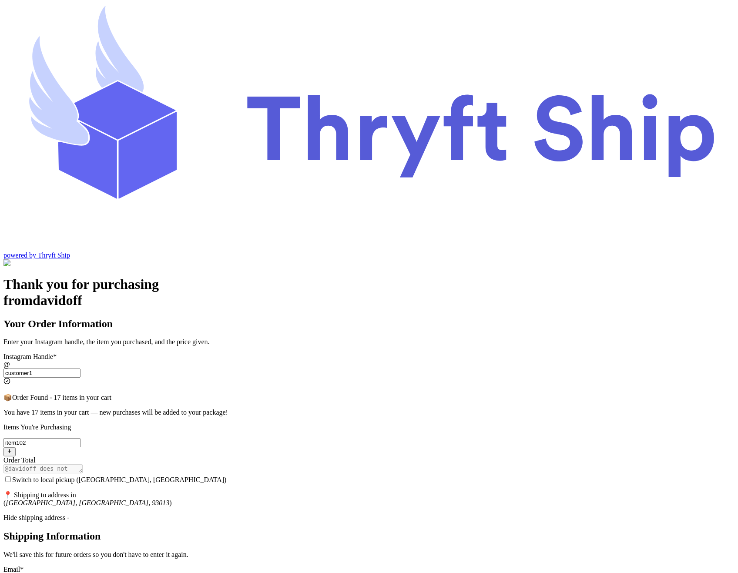
scroll to position [107, 0]
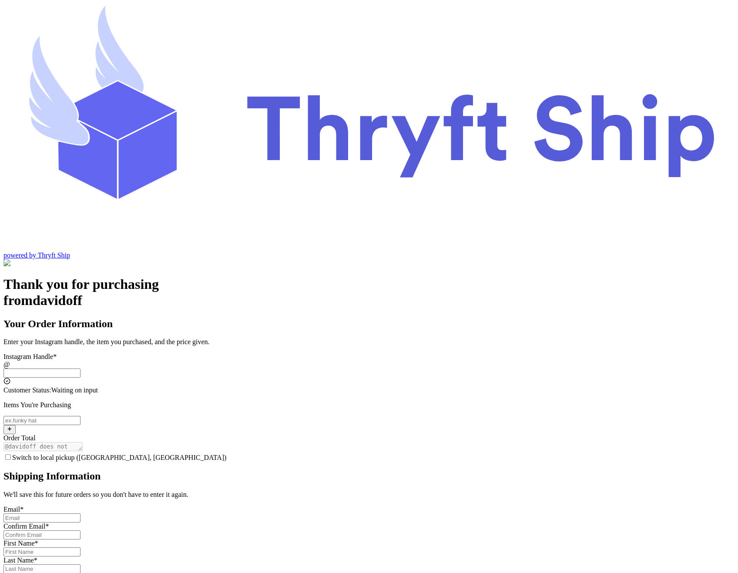
click at [80, 368] on input "Switch to local pickup ([GEOGRAPHIC_DATA], [GEOGRAPHIC_DATA])" at bounding box center [41, 372] width 77 height 9
type input "customer1"
checkbox input "true"
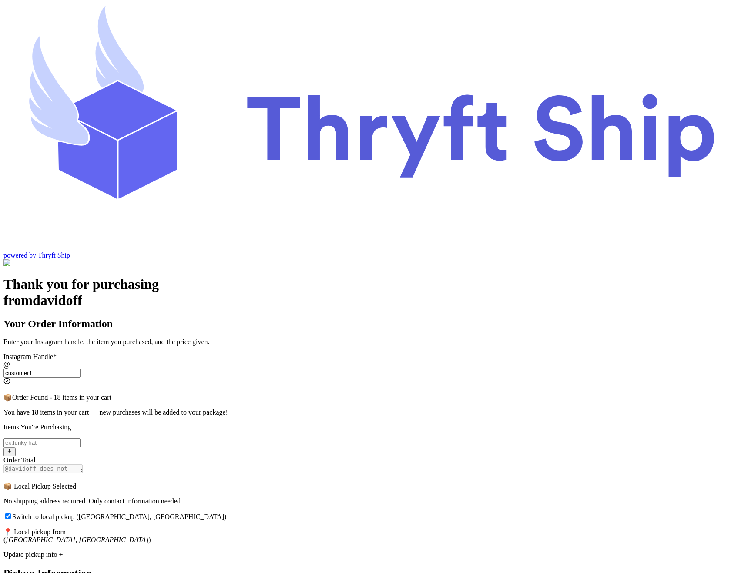
type input "customer1"
click at [11, 513] on input "Switch to local pickup ([GEOGRAPHIC_DATA], [GEOGRAPHIC_DATA])" at bounding box center [8, 516] width 6 height 6
checkbox input "false"
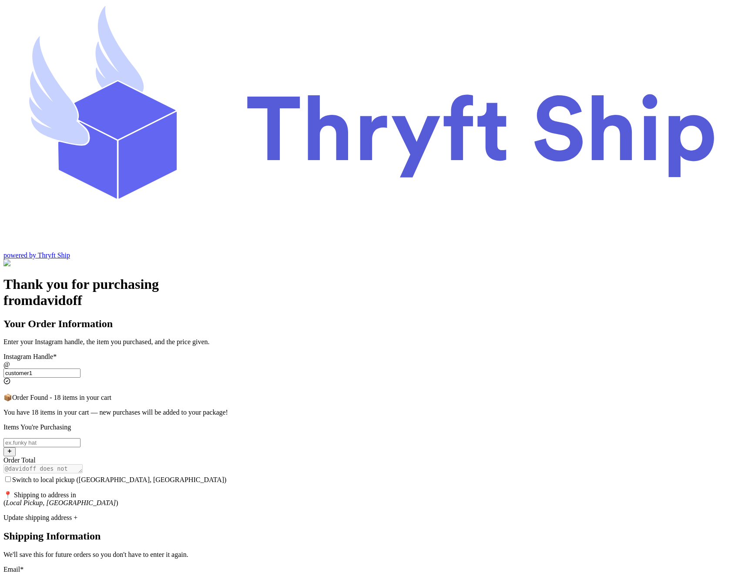
click at [327, 514] on div "Update shipping address +" at bounding box center [368, 518] width 731 height 8
click at [80, 572] on input "Switch to local pickup (Stockton, CA)" at bounding box center [41, 577] width 77 height 9
type input "abdul@thryftship.com"
type input "Ross"
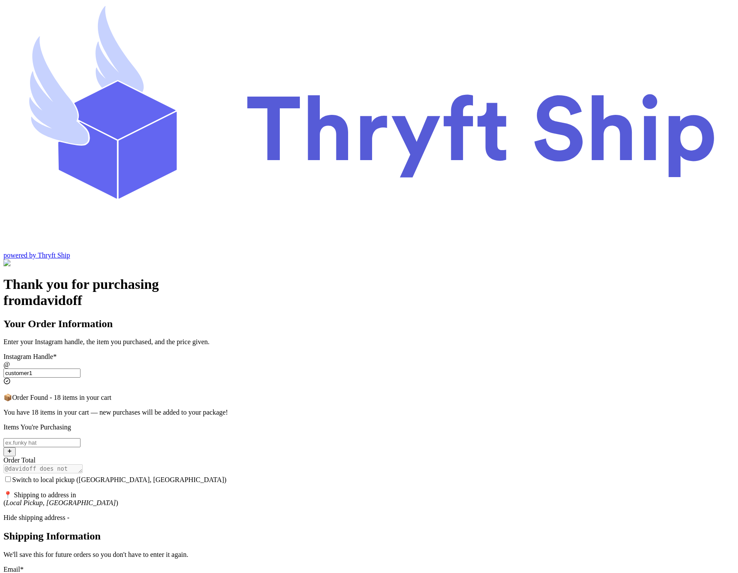
type input "Geller"
type input "3295 Hershell Hollow Road"
type input "93013"
click at [80, 572] on input "abdul@thryftship.com" at bounding box center [41, 577] width 77 height 9
type input "abdul+5@thryftship.com"
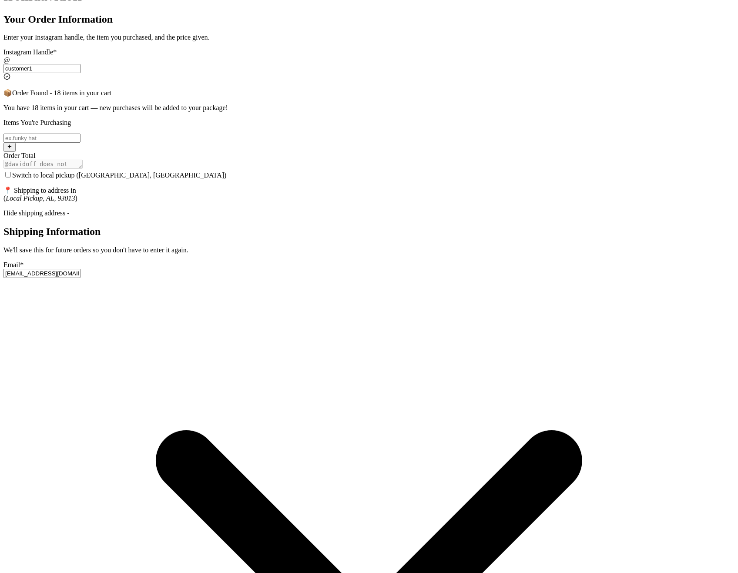
scroll to position [312, 0]
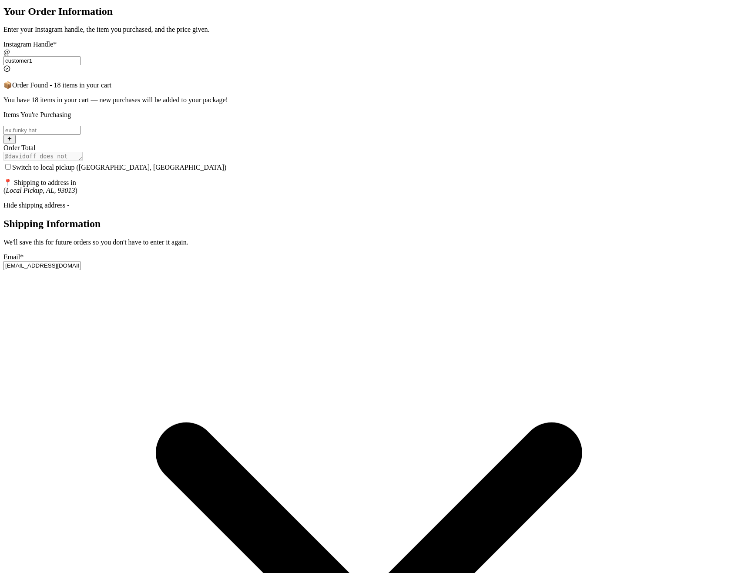
type input "abdul+5@thryftship.com"
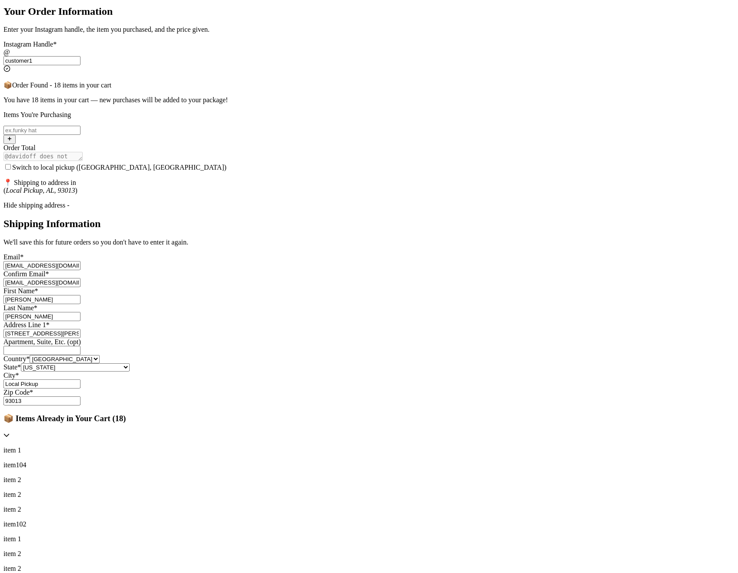
select select "CA"
click at [130, 369] on select "Alabama Alaska Arizona Arkansas California Colorado Connecticut Delaware Distri…" at bounding box center [75, 367] width 109 height 8
click at [80, 388] on input "Local Pickup" at bounding box center [41, 383] width 77 height 9
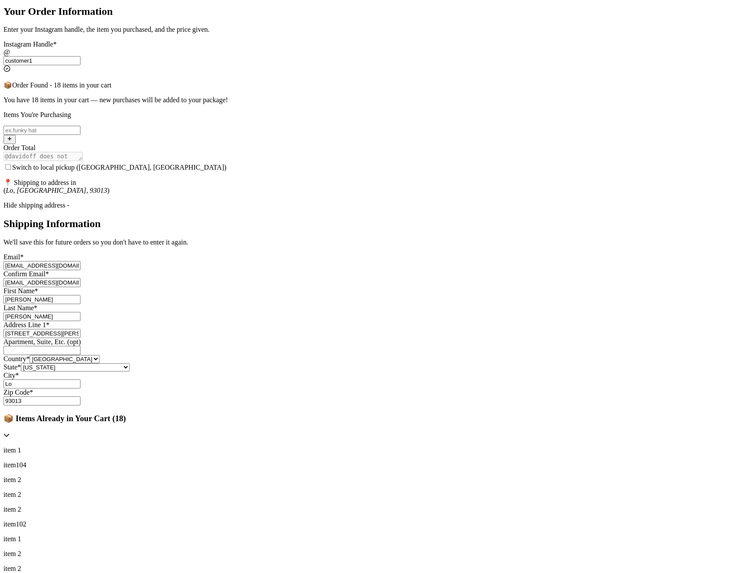
type input "[GEOGRAPHIC_DATA]"
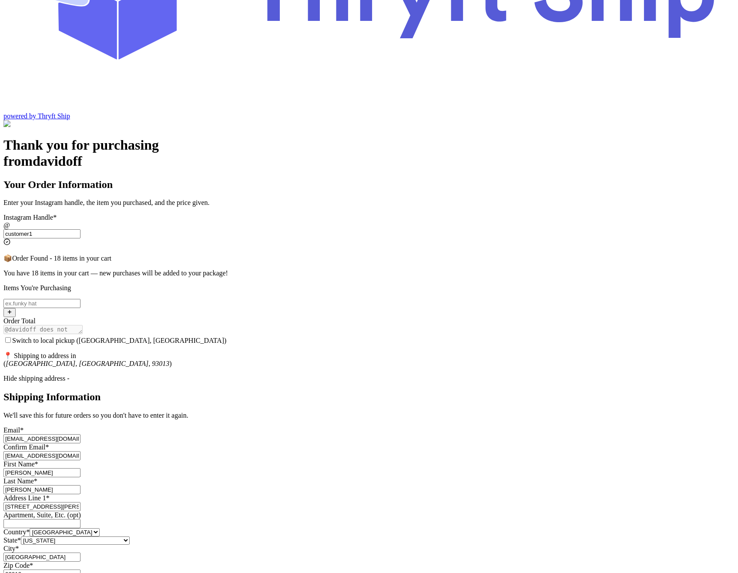
scroll to position [129, 0]
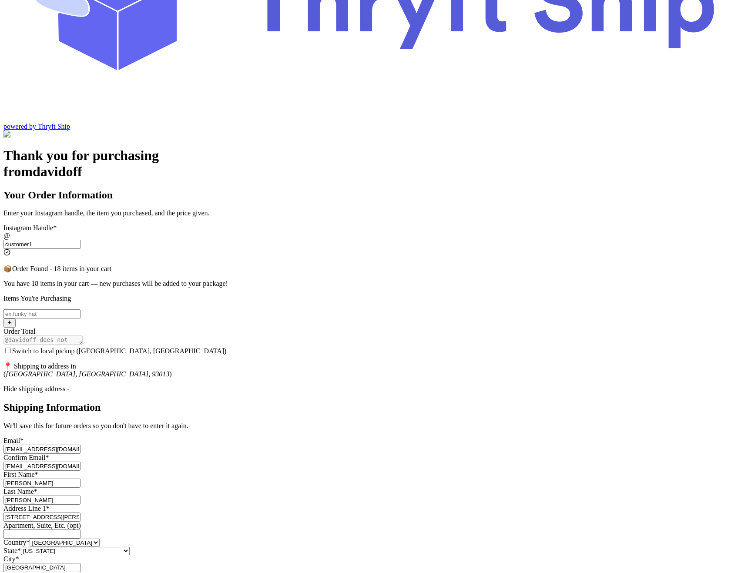
click at [80, 309] on input "Switch to local pickup ([GEOGRAPHIC_DATA], [GEOGRAPHIC_DATA])" at bounding box center [41, 313] width 77 height 9
type input "item104"
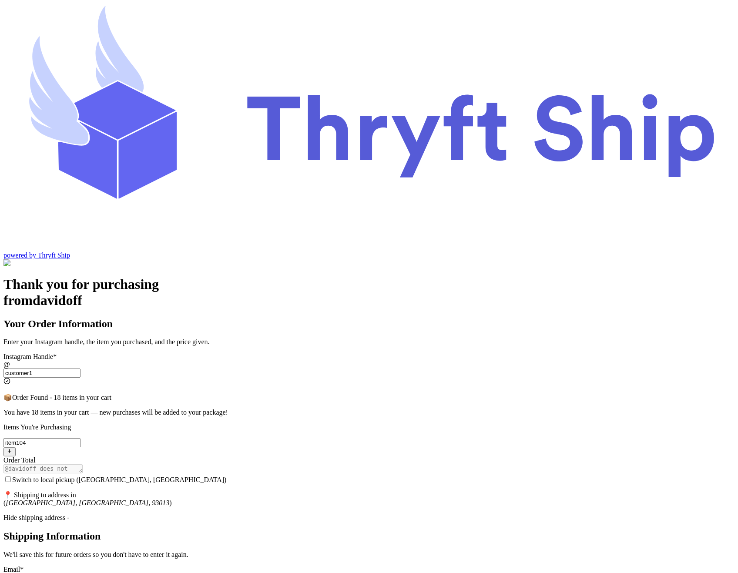
select select "CA"
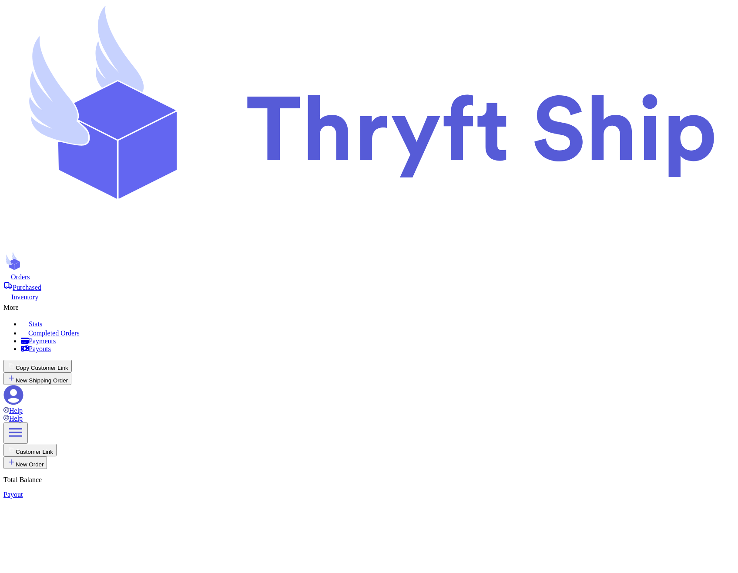
checkbox input "true"
select select "paid"
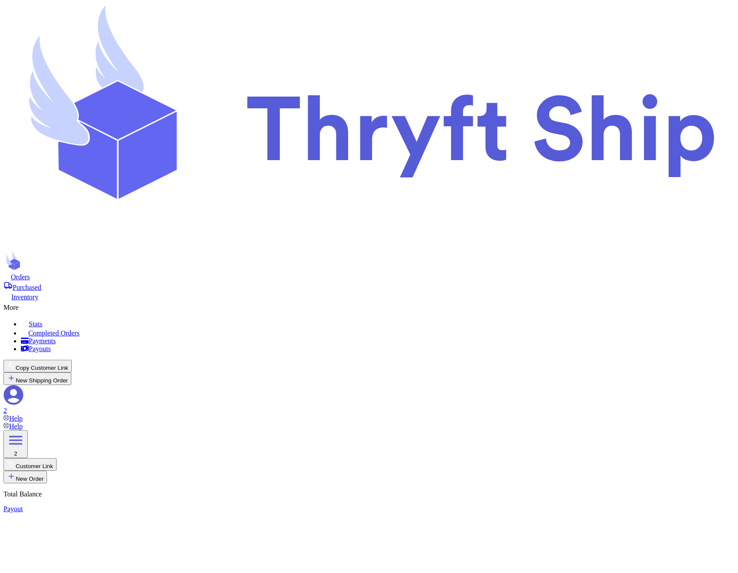
type input "item 1"
select select "unknown"
type input "item 2"
select select "unknown"
type input "0"
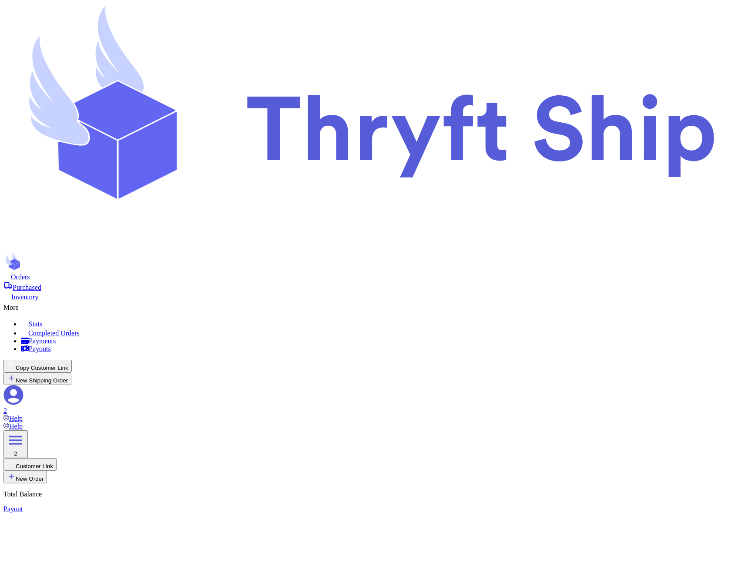
type input "Item101"
select select "paid"
type input "item 1"
select select "paid"
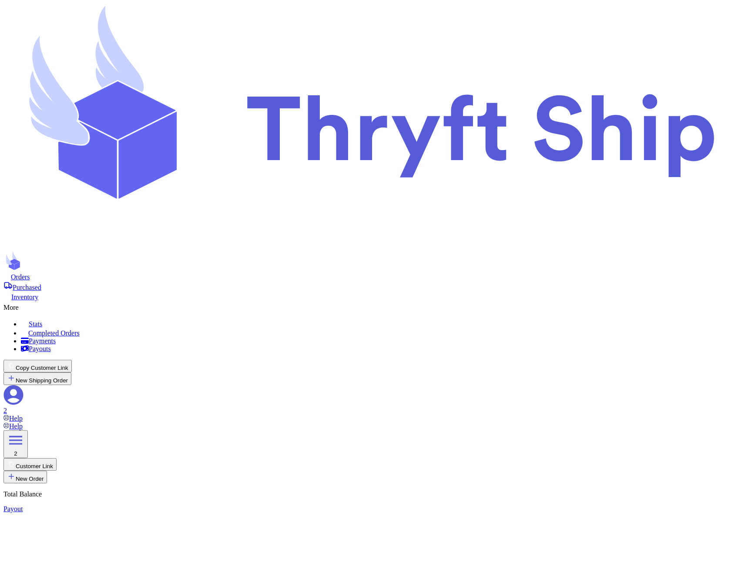
type input "180"
type input "item 1"
select select "unknown"
type input "item 2"
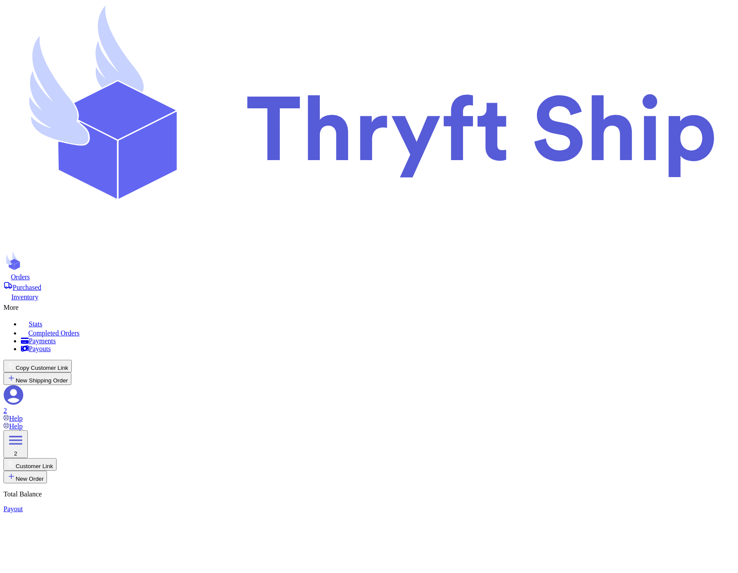
select select "unknown"
type input "0"
type input "Item101"
select select "paid"
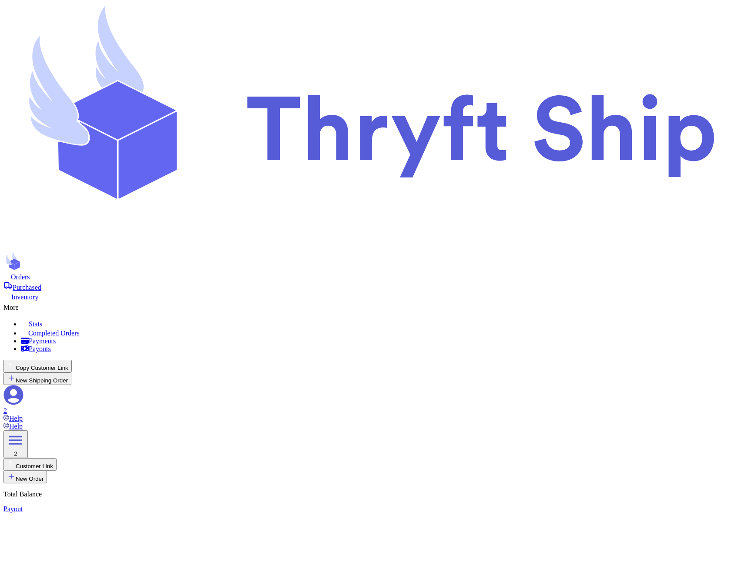
type input "item 1"
select select "paid"
type input "180"
type input "item 1"
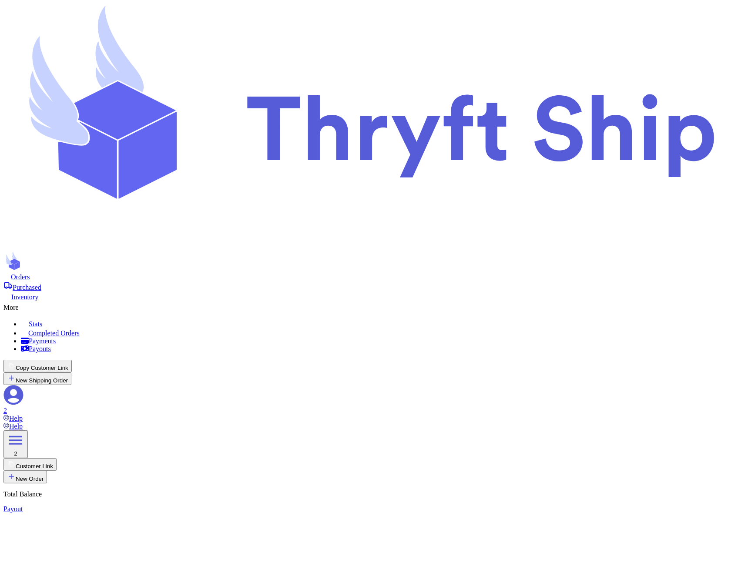
select select "unknown"
type input "item 2"
select select "unknown"
type input "0"
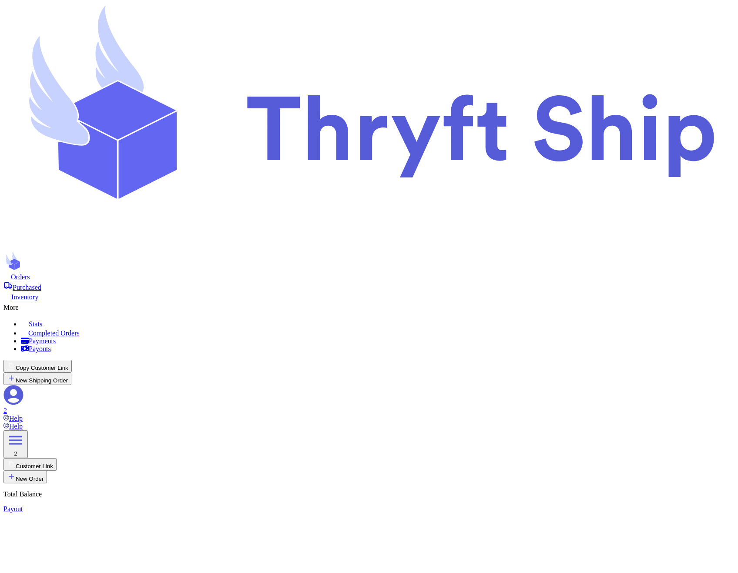
type input "Item101"
select select "paid"
type input "item 1"
select select "paid"
type input "180"
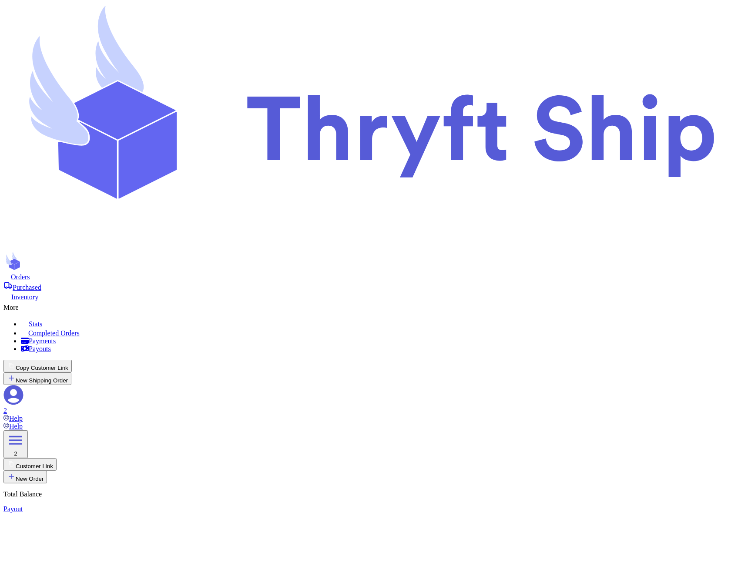
type input "item 2"
select select "unknown"
type input "0"
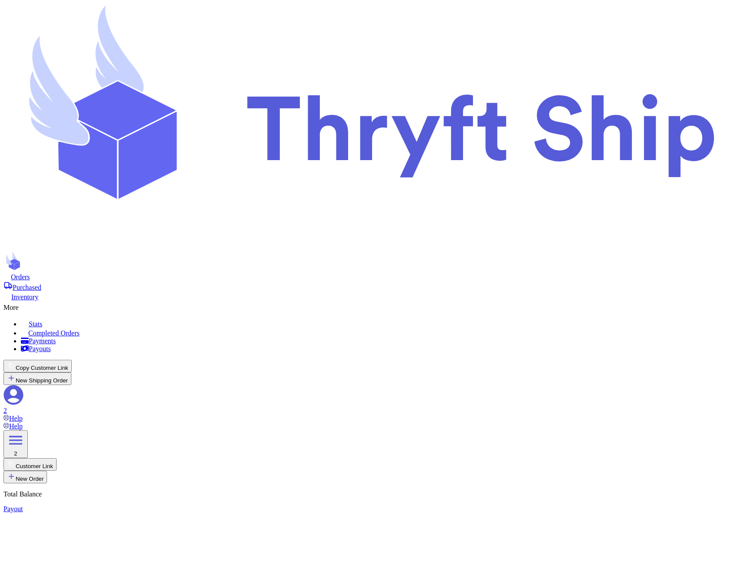
type input "Item101"
select select "paid"
type input "180"
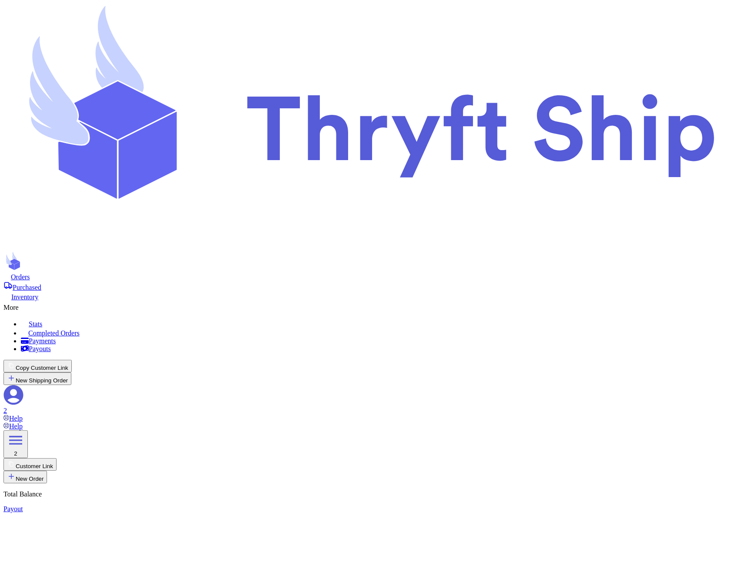
type input "item 2"
select select "unknown"
type input "item 2"
select select "unknown"
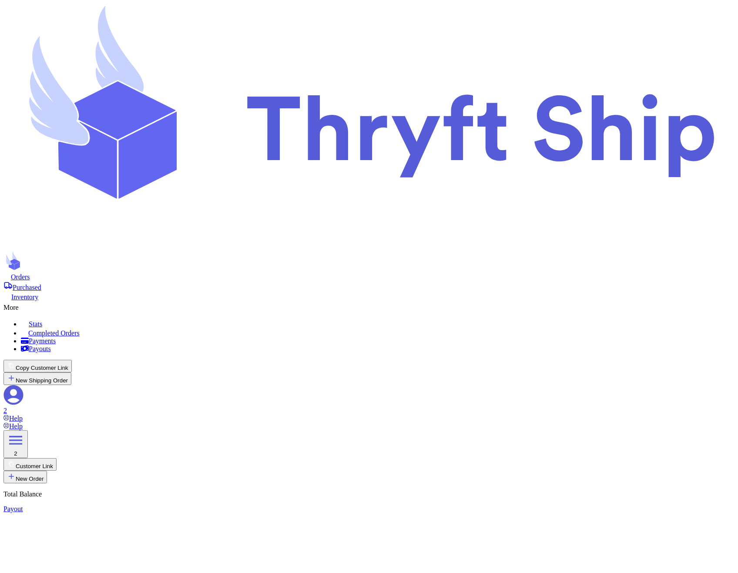
type input "0"
select select "CA"
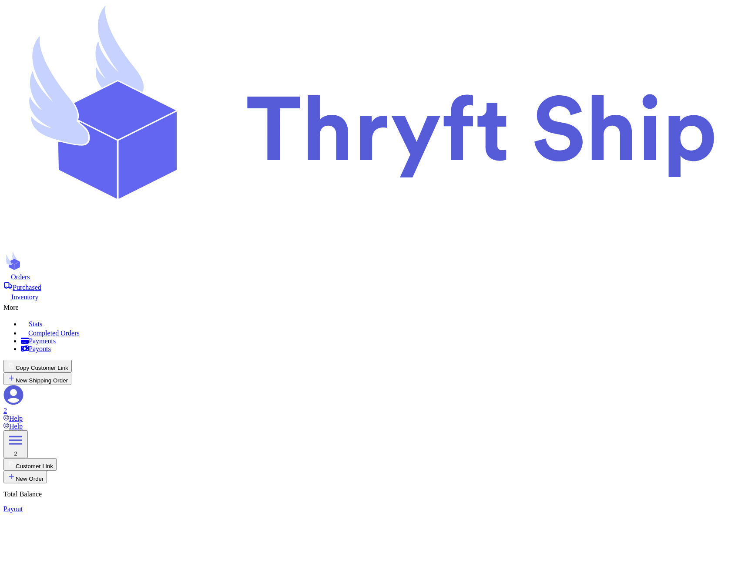
checkbox input "false"
select select "CA"
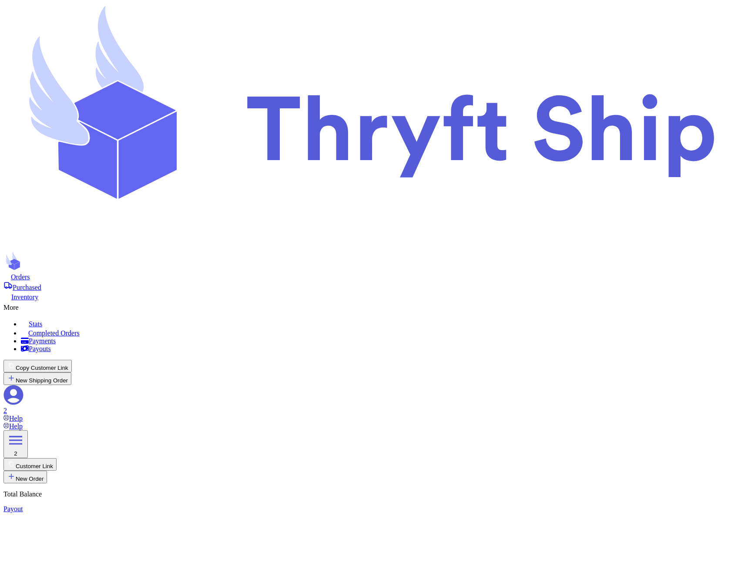
checkbox input "true"
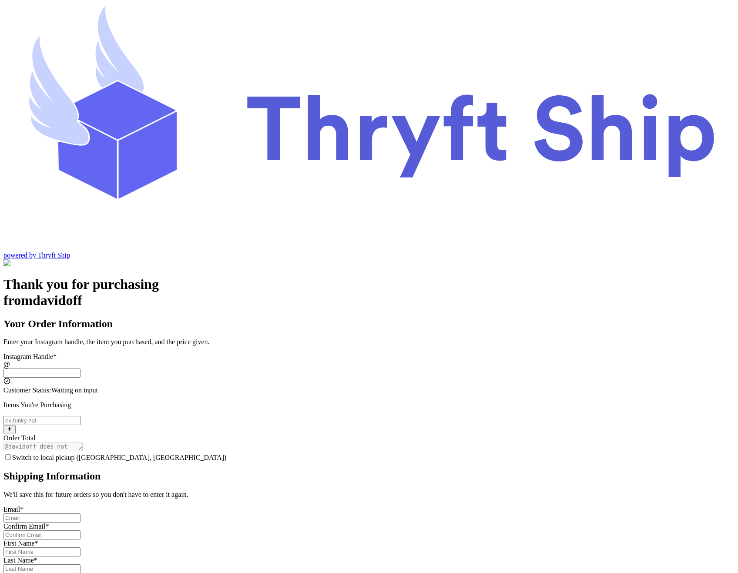
click at [80, 368] on input "Switch to local pickup ([GEOGRAPHIC_DATA], [GEOGRAPHIC_DATA])" at bounding box center [41, 372] width 77 height 9
type input "customer1"
select select "CA"
type input "[GEOGRAPHIC_DATA]"
type input "93013"
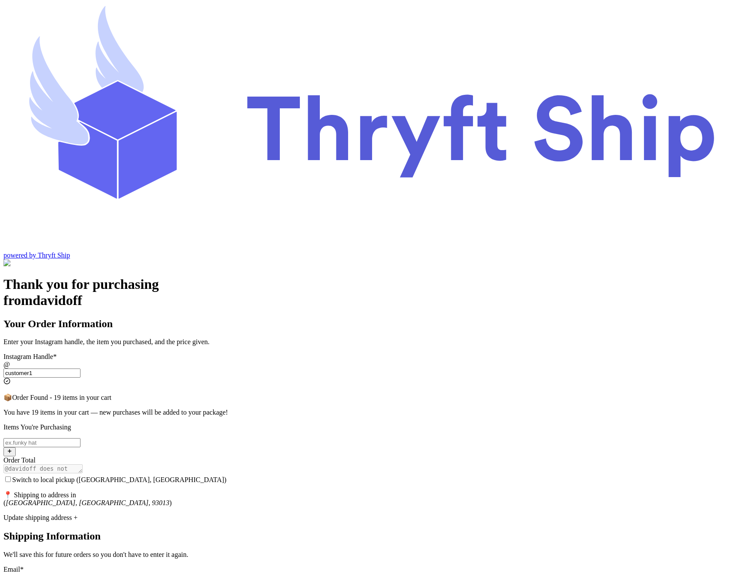
type input "customer1"
click at [80, 438] on input "Switch to local pickup ([GEOGRAPHIC_DATA], [GEOGRAPHIC_DATA])" at bounding box center [41, 442] width 77 height 9
type input "item 2"
click at [326, 514] on div "Update shipping address +" at bounding box center [368, 518] width 731 height 8
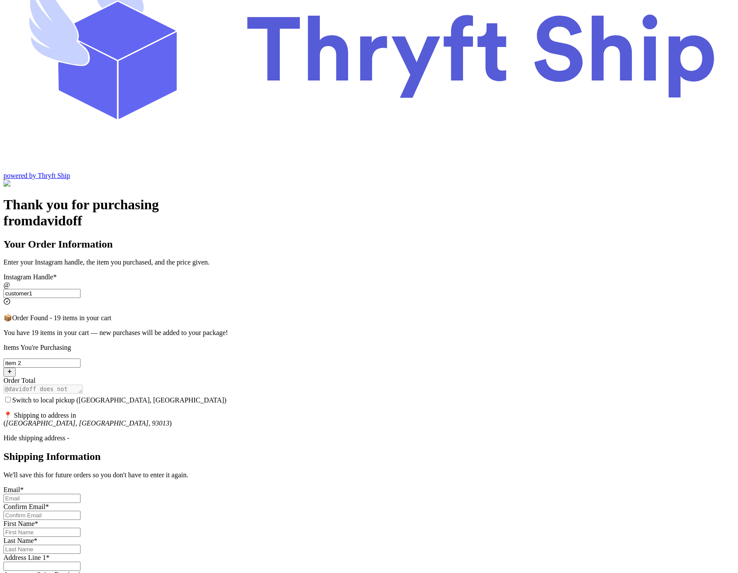
scroll to position [84, 0]
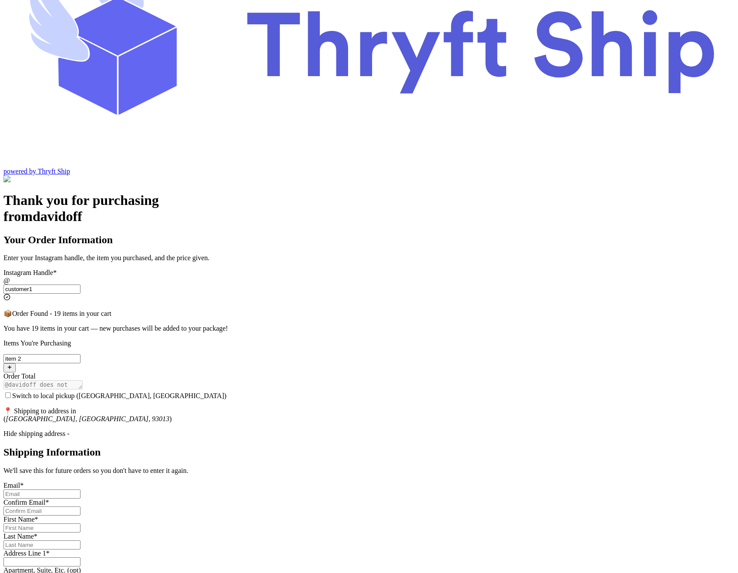
click at [318, 430] on div "Hide shipping address -" at bounding box center [368, 434] width 731 height 8
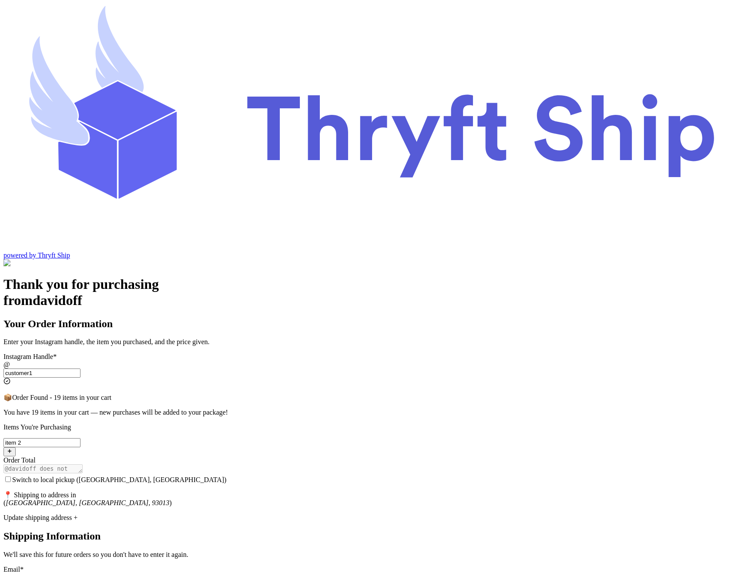
click at [227, 476] on span "Switch to local pickup ([GEOGRAPHIC_DATA], [GEOGRAPHIC_DATA])" at bounding box center [119, 479] width 214 height 7
click at [11, 476] on input "Switch to local pickup ([GEOGRAPHIC_DATA], [GEOGRAPHIC_DATA])" at bounding box center [8, 479] width 6 height 6
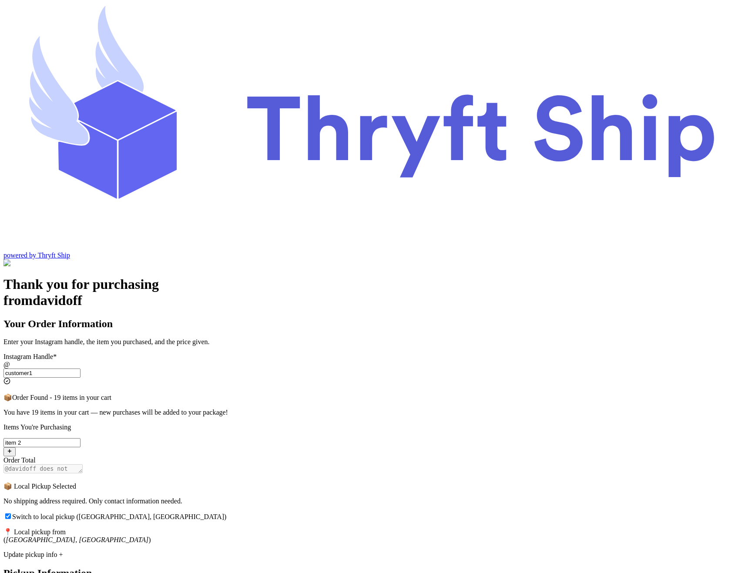
click at [227, 513] on span "Switch to local pickup ([GEOGRAPHIC_DATA], [GEOGRAPHIC_DATA])" at bounding box center [119, 516] width 214 height 7
click at [11, 513] on input "Switch to local pickup ([GEOGRAPHIC_DATA], [GEOGRAPHIC_DATA])" at bounding box center [8, 516] width 6 height 6
checkbox input "false"
select select "CA"
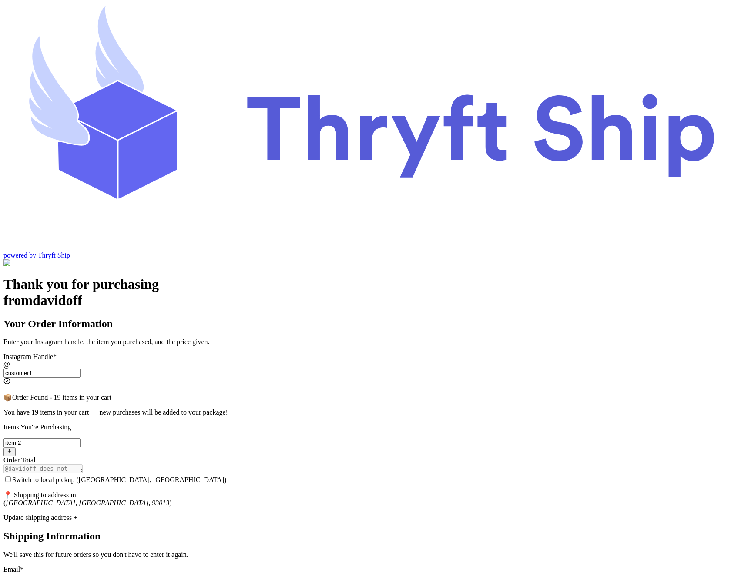
click at [227, 476] on span "Switch to local pickup ([GEOGRAPHIC_DATA], [GEOGRAPHIC_DATA])" at bounding box center [119, 479] width 214 height 7
click at [11, 476] on input "Switch to local pickup ([GEOGRAPHIC_DATA], [GEOGRAPHIC_DATA])" at bounding box center [8, 479] width 6 height 6
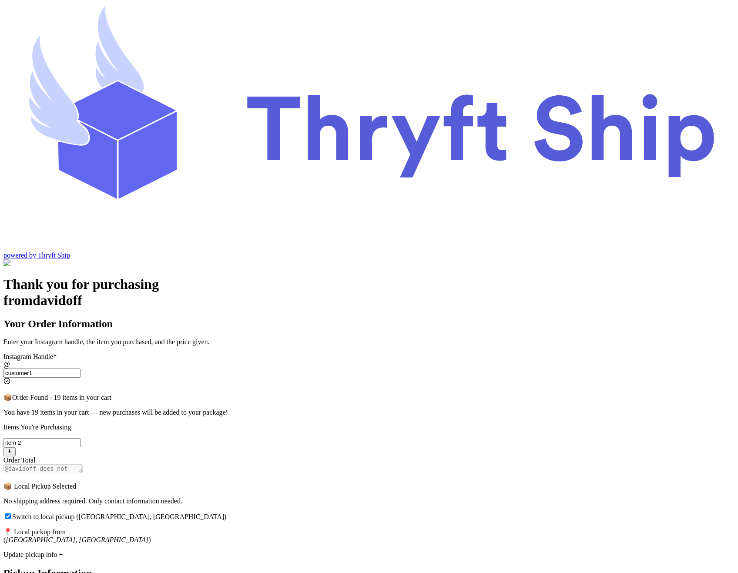
click at [227, 513] on span "Switch to local pickup ([GEOGRAPHIC_DATA], [GEOGRAPHIC_DATA])" at bounding box center [119, 516] width 214 height 7
click at [11, 513] on input "Switch to local pickup ([GEOGRAPHIC_DATA], [GEOGRAPHIC_DATA])" at bounding box center [8, 516] width 6 height 6
checkbox input "false"
select select "CA"
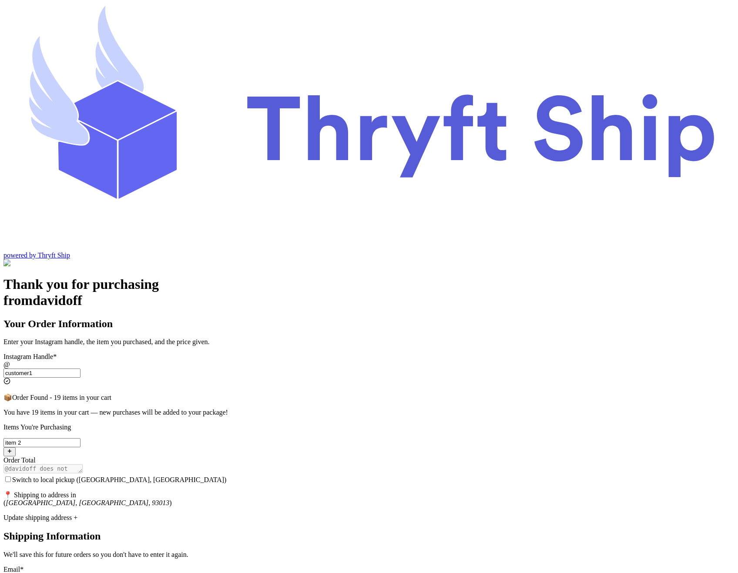
click at [227, 476] on span "Switch to local pickup ([GEOGRAPHIC_DATA], [GEOGRAPHIC_DATA])" at bounding box center [119, 479] width 214 height 7
click at [11, 476] on input "Switch to local pickup ([GEOGRAPHIC_DATA], [GEOGRAPHIC_DATA])" at bounding box center [8, 479] width 6 height 6
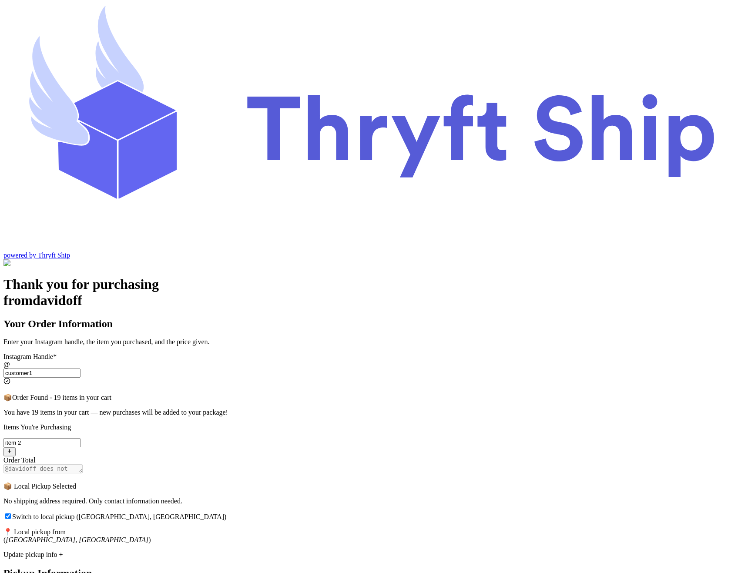
click at [227, 513] on span "Switch to local pickup ([GEOGRAPHIC_DATA], [GEOGRAPHIC_DATA])" at bounding box center [119, 516] width 214 height 7
click at [11, 513] on input "Switch to local pickup ([GEOGRAPHIC_DATA], [GEOGRAPHIC_DATA])" at bounding box center [8, 516] width 6 height 6
checkbox input "false"
select select "CA"
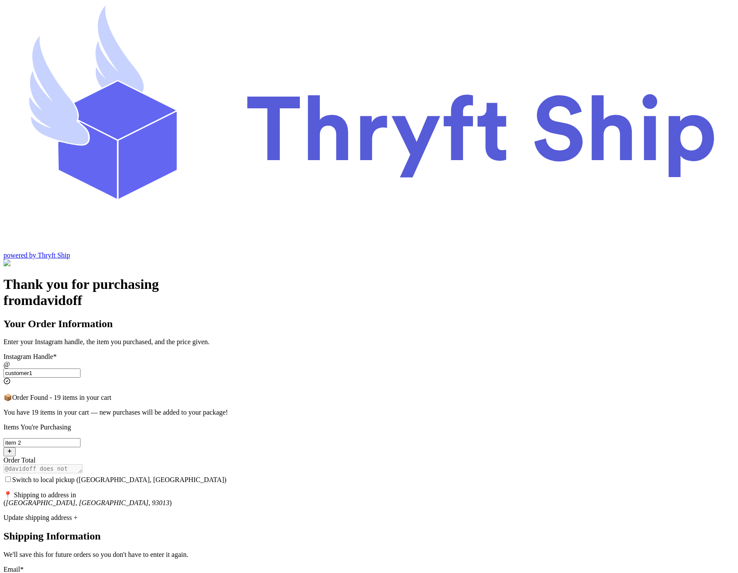
click at [227, 476] on span "Switch to local pickup ([GEOGRAPHIC_DATA], [GEOGRAPHIC_DATA])" at bounding box center [119, 479] width 214 height 7
click at [11, 476] on input "Switch to local pickup ([GEOGRAPHIC_DATA], [GEOGRAPHIC_DATA])" at bounding box center [8, 479] width 6 height 6
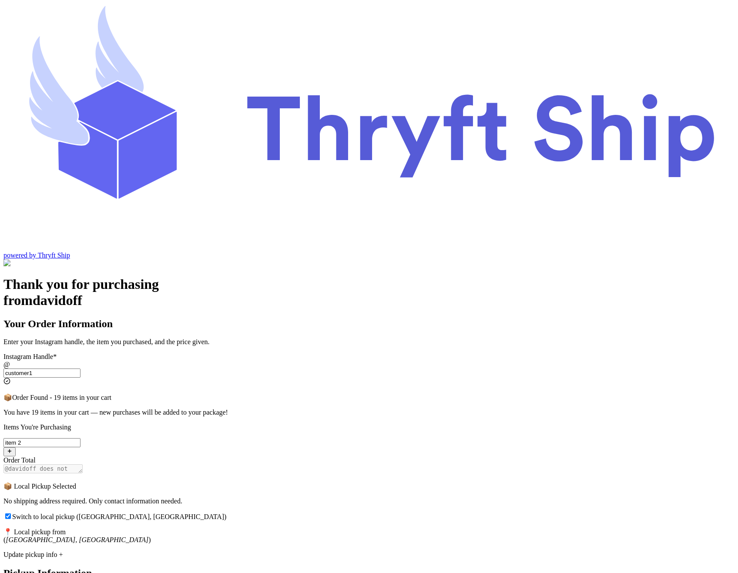
click at [227, 513] on span "Switch to local pickup ([GEOGRAPHIC_DATA], [GEOGRAPHIC_DATA])" at bounding box center [119, 516] width 214 height 7
click at [11, 513] on input "Switch to local pickup ([GEOGRAPHIC_DATA], [GEOGRAPHIC_DATA])" at bounding box center [8, 516] width 6 height 6
checkbox input "false"
select select "CA"
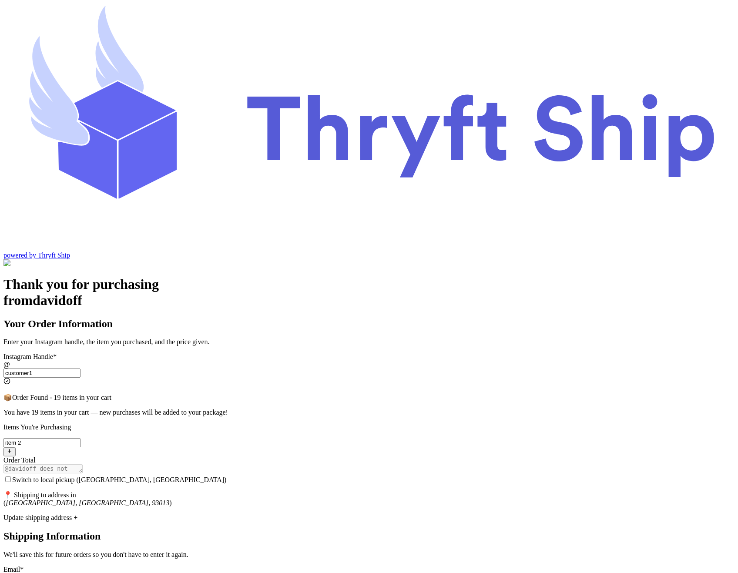
select select "CA"
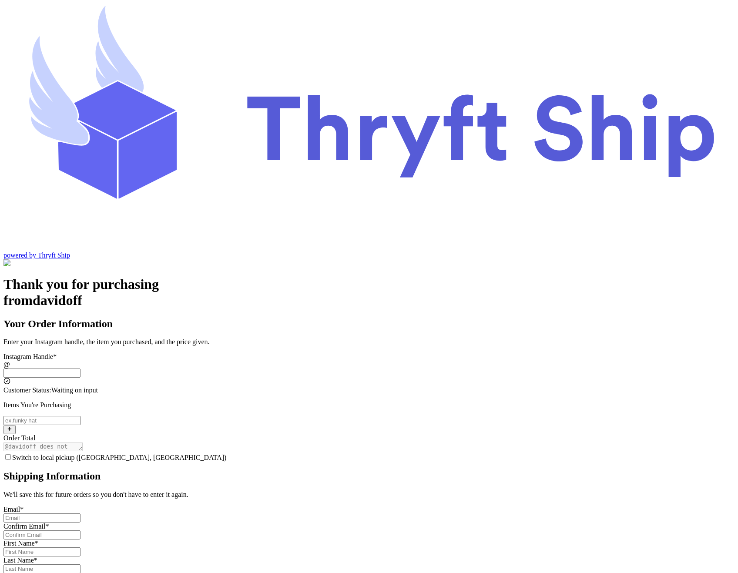
click at [80, 368] on input "Switch to local pickup ([GEOGRAPHIC_DATA], [GEOGRAPHIC_DATA])" at bounding box center [41, 372] width 77 height 9
type input "customer1"
select select "CA"
type input "[GEOGRAPHIC_DATA]"
type input "93013"
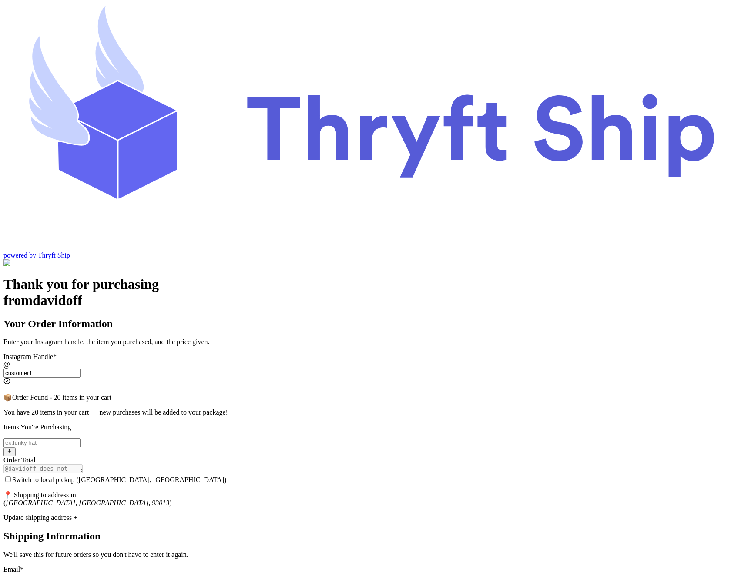
type input "customer1"
click at [80, 438] on input "Switch to local pickup ([GEOGRAPHIC_DATA], [GEOGRAPHIC_DATA])" at bounding box center [41, 442] width 77 height 9
type input "item 2"
click at [365, 475] on div "Switch to local pickup ([GEOGRAPHIC_DATA], [GEOGRAPHIC_DATA])" at bounding box center [368, 479] width 731 height 9
click at [227, 476] on span "Switch to local pickup ([GEOGRAPHIC_DATA], [GEOGRAPHIC_DATA])" at bounding box center [119, 479] width 214 height 7
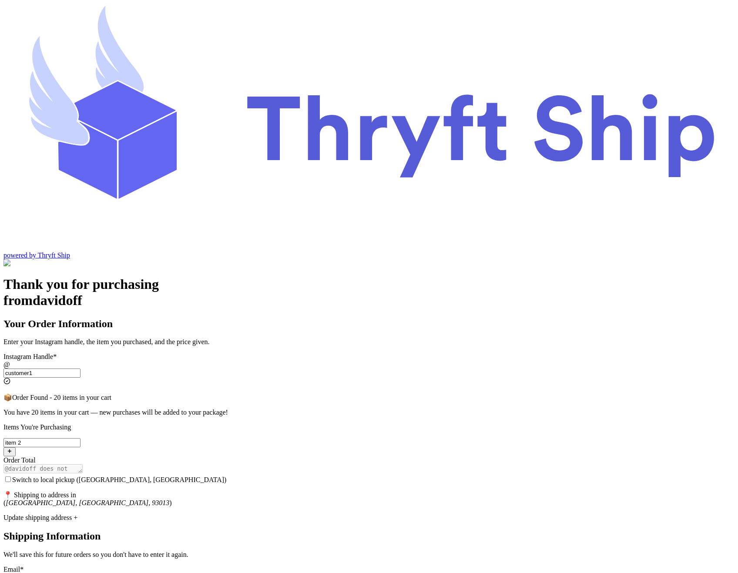
click at [11, 476] on input "Switch to local pickup ([GEOGRAPHIC_DATA], [GEOGRAPHIC_DATA])" at bounding box center [8, 479] width 6 height 6
checkbox input "true"
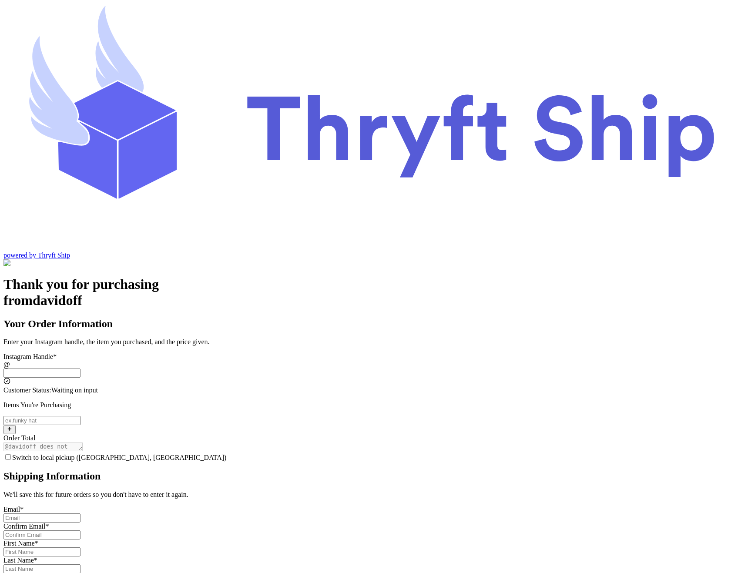
click at [80, 368] on input "Switch to local pickup ([GEOGRAPHIC_DATA], [GEOGRAPHIC_DATA])" at bounding box center [41, 372] width 77 height 9
type input "customer1"
checkbox input "true"
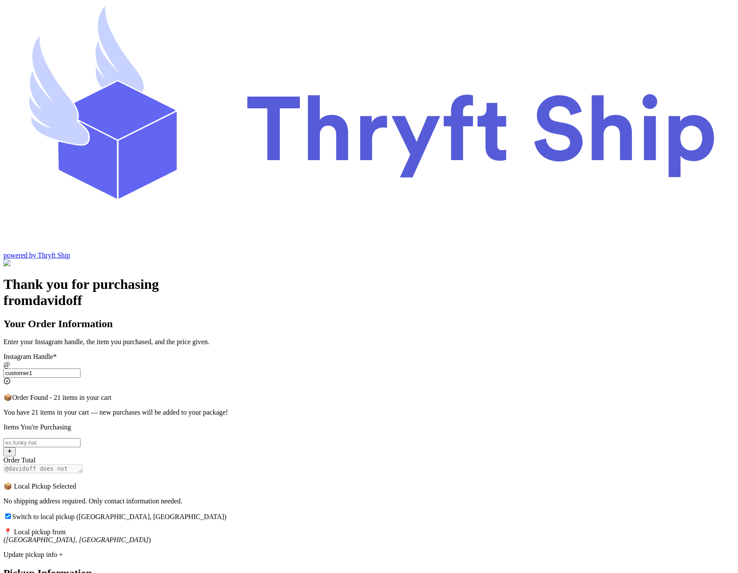
type input "customer1"
click at [80, 438] on input "Switch to local pickup ([GEOGRAPHIC_DATA], [GEOGRAPHIC_DATA])" at bounding box center [41, 442] width 77 height 9
type input "item 2"
click at [227, 513] on span "Switch to local pickup ([GEOGRAPHIC_DATA], [GEOGRAPHIC_DATA])" at bounding box center [119, 516] width 214 height 7
click at [11, 513] on input "Switch to local pickup ([GEOGRAPHIC_DATA], [GEOGRAPHIC_DATA])" at bounding box center [8, 516] width 6 height 6
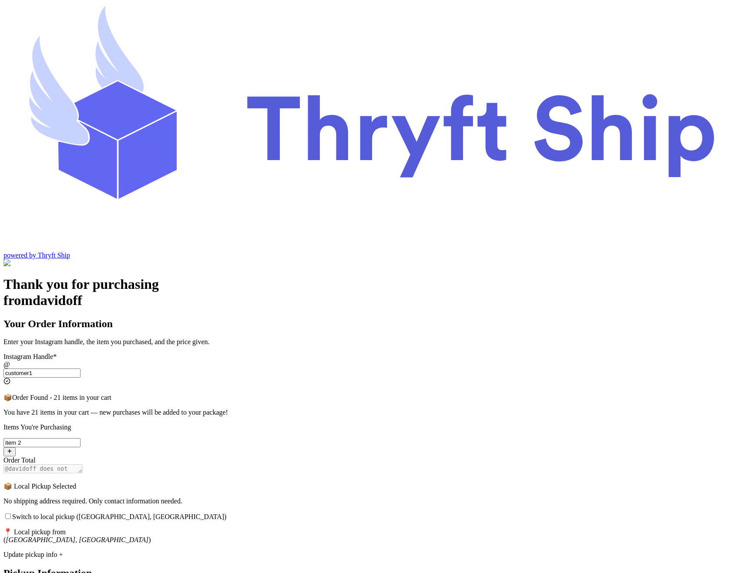
checkbox input "false"
select select "CA"
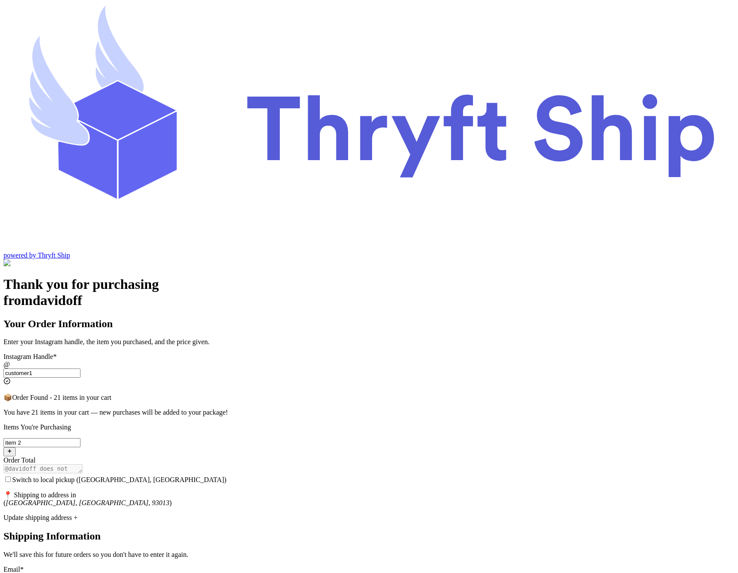
select select "CA"
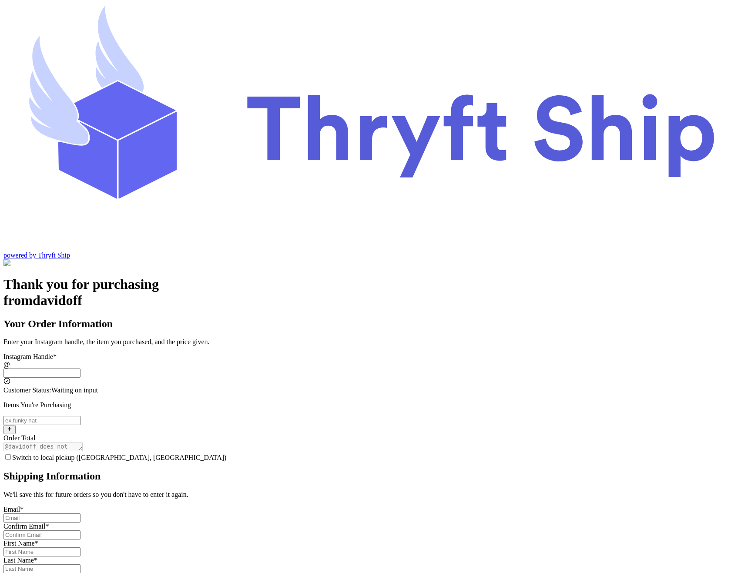
click at [80, 368] on input "Switch to local pickup ([GEOGRAPHIC_DATA], [GEOGRAPHIC_DATA])" at bounding box center [41, 372] width 77 height 9
type input "customer1"
checkbox input "true"
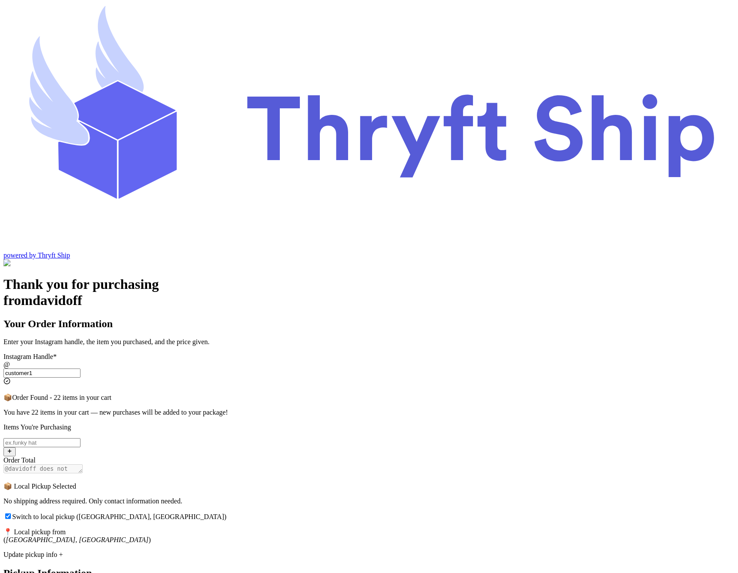
type input "customer1"
click at [227, 513] on span "Switch to local pickup ([GEOGRAPHIC_DATA], [GEOGRAPHIC_DATA])" at bounding box center [119, 516] width 214 height 7
click at [11, 513] on input "Switch to local pickup ([GEOGRAPHIC_DATA], [GEOGRAPHIC_DATA])" at bounding box center [8, 516] width 6 height 6
checkbox input "false"
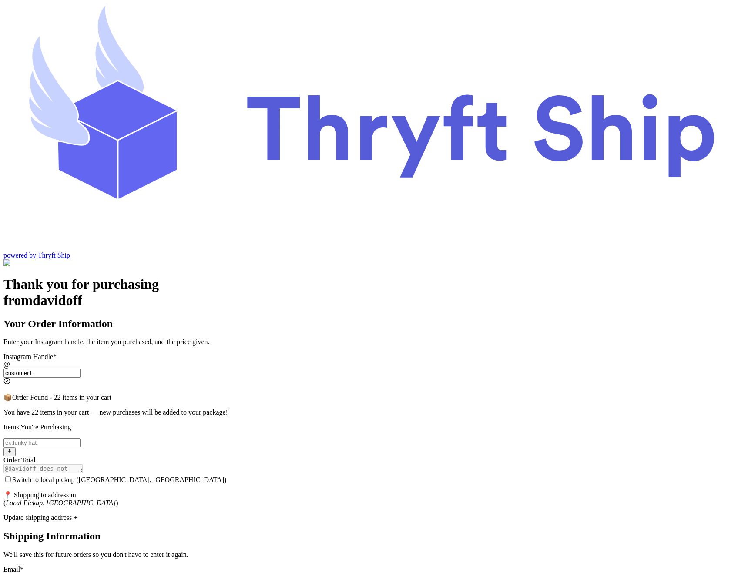
click at [80, 368] on input "customer1" at bounding box center [41, 372] width 77 height 9
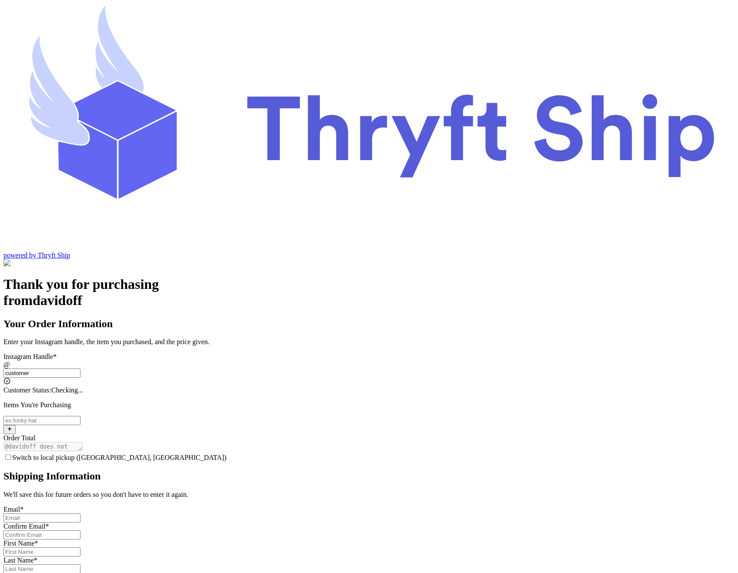
type input "customer1"
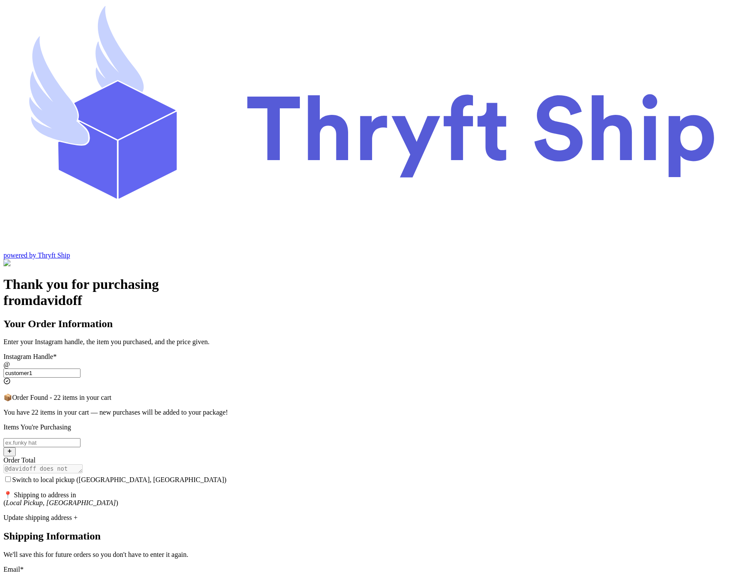
click at [227, 476] on span "Switch to local pickup (Stockton, CA)" at bounding box center [119, 479] width 214 height 7
click at [11, 476] on input "Switch to local pickup (Stockton, CA)" at bounding box center [8, 479] width 6 height 6
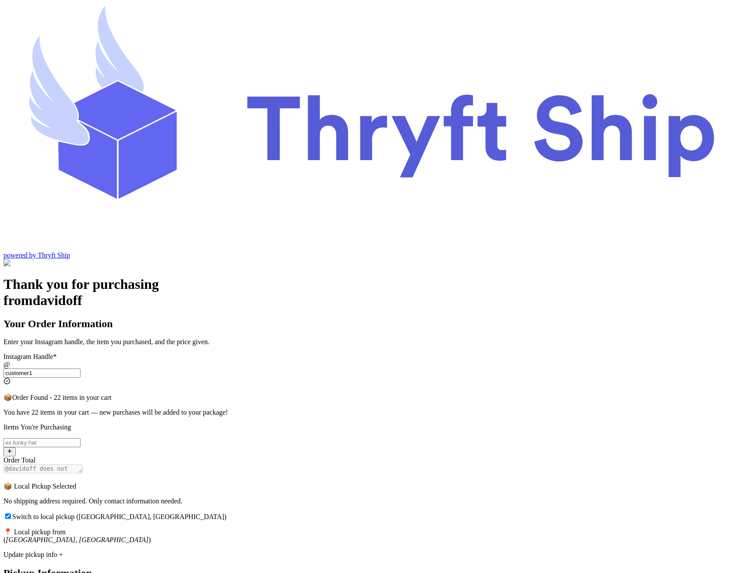
click at [227, 513] on span "Switch to local pickup ([GEOGRAPHIC_DATA], [GEOGRAPHIC_DATA])" at bounding box center [119, 516] width 214 height 7
click at [11, 513] on input "Switch to local pickup ([GEOGRAPHIC_DATA], [GEOGRAPHIC_DATA])" at bounding box center [8, 516] width 6 height 6
checkbox input "false"
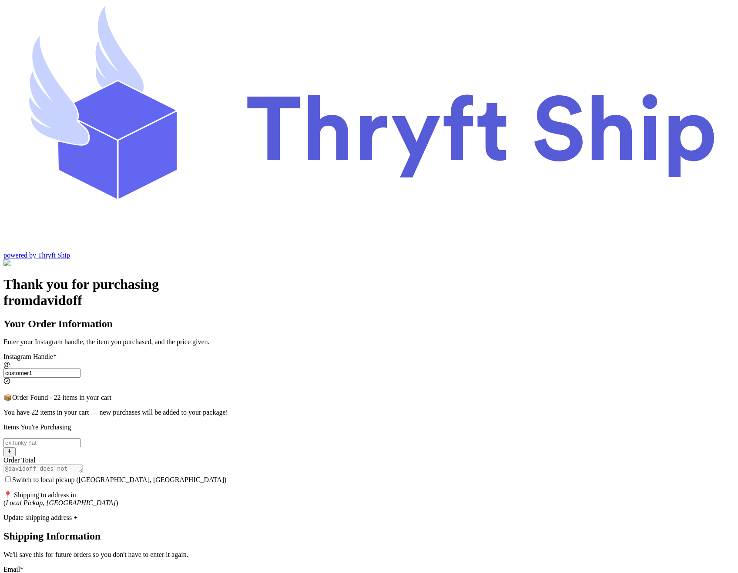
click at [80, 438] on input "Switch to local pickup ([GEOGRAPHIC_DATA], [GEOGRAPHIC_DATA])" at bounding box center [41, 442] width 77 height 9
type input "item 2"
click at [330, 514] on div "Update shipping address +" at bounding box center [368, 518] width 731 height 8
click at [80, 572] on input "Switch to local pickup ([GEOGRAPHIC_DATA], [GEOGRAPHIC_DATA])" at bounding box center [41, 577] width 77 height 9
type input "abdul@thryftship.com"
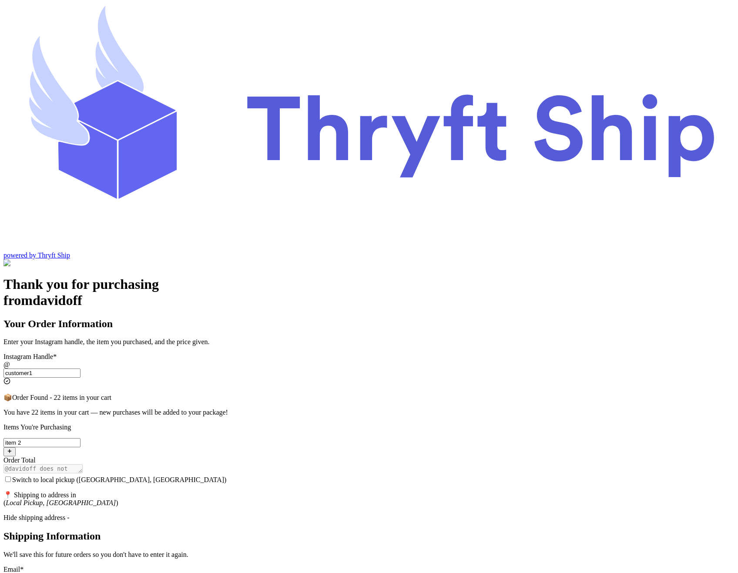
type input "abdul@thryftship.com"
type input "Ross"
type input "Geller"
type input "3295 Hershell Hollow Road"
type input "93013"
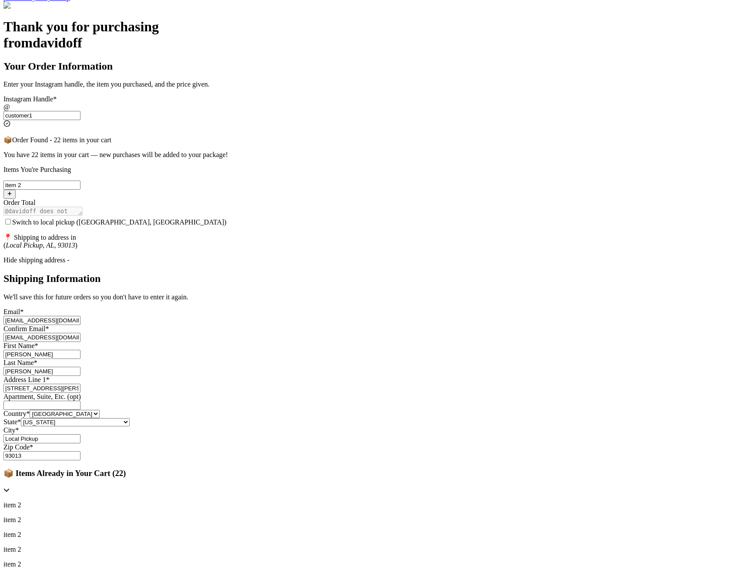
scroll to position [285, 0]
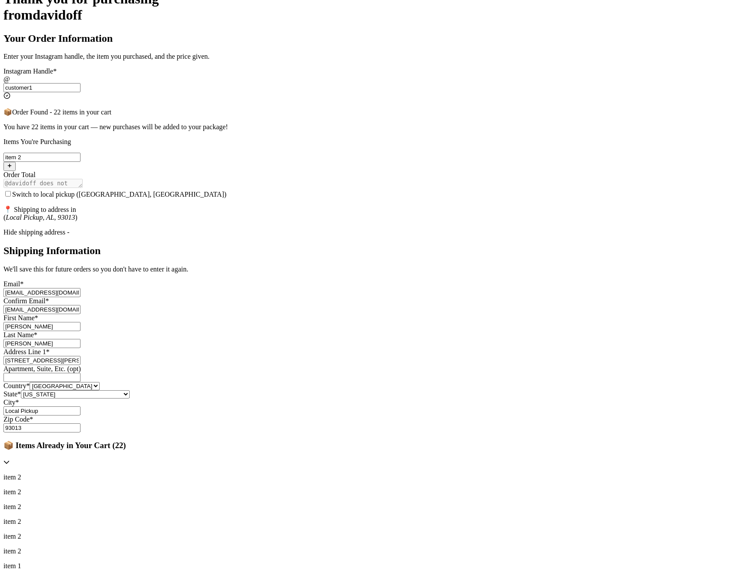
click at [130, 398] on select "Alabama Alaska Arizona Arkansas California Colorado Connecticut Delaware Distri…" at bounding box center [75, 394] width 109 height 8
select select "CA"
click at [130, 396] on select "Alabama Alaska Arizona Arkansas California Colorado Connecticut Delaware Distri…" at bounding box center [75, 394] width 109 height 8
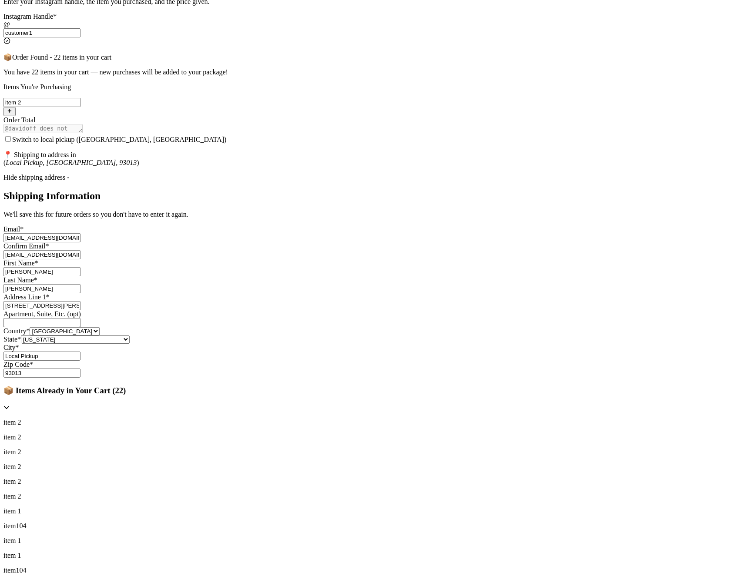
click at [80, 361] on input "Local Pickup" at bounding box center [41, 355] width 77 height 9
type input "[GEOGRAPHIC_DATA]"
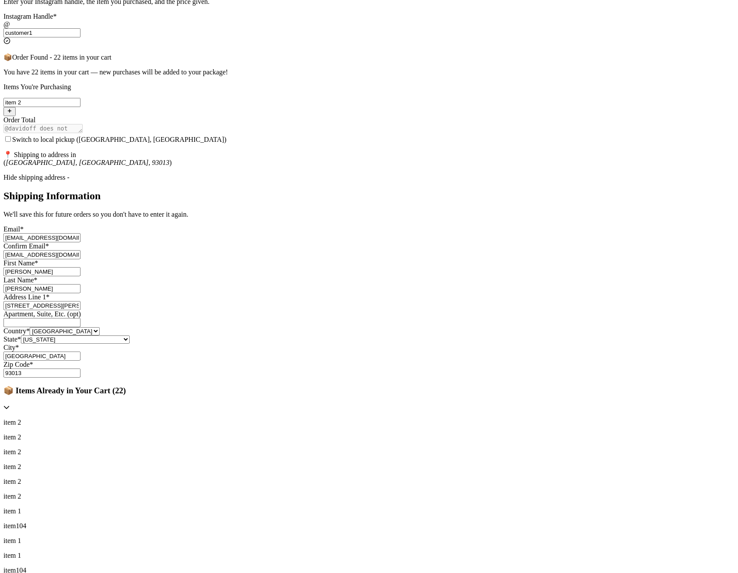
select select "CA"
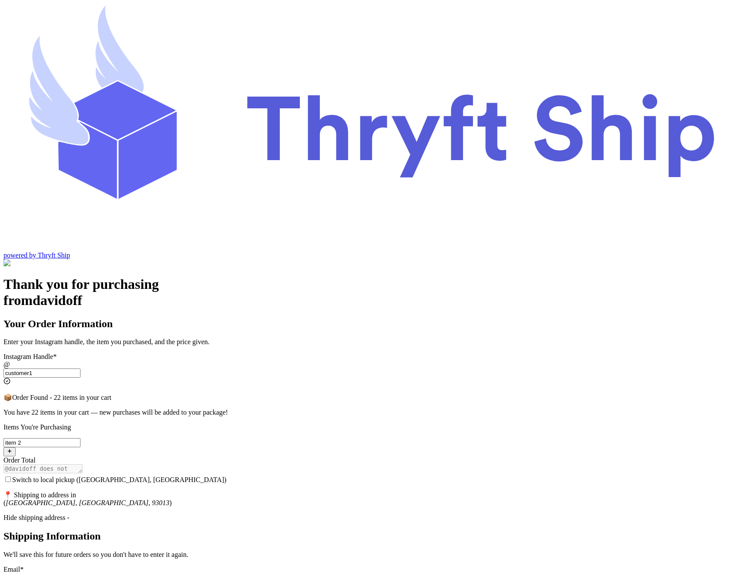
scroll to position [225, 0]
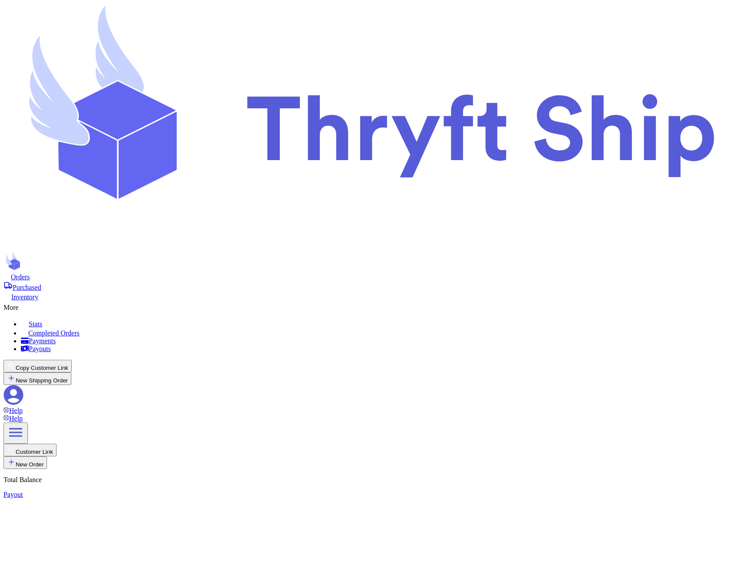
checkbox input "true"
type input "Item101"
select select "paid"
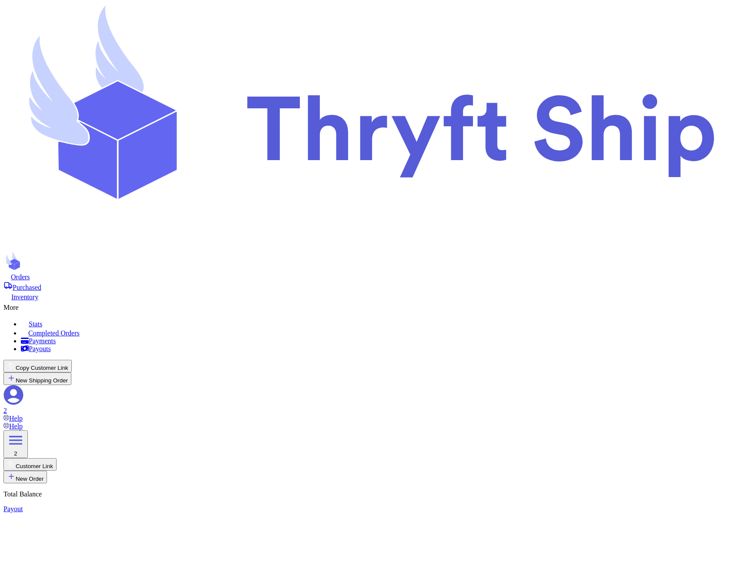
type input "item 1"
select select "paid"
type input "180"
type input "item 2"
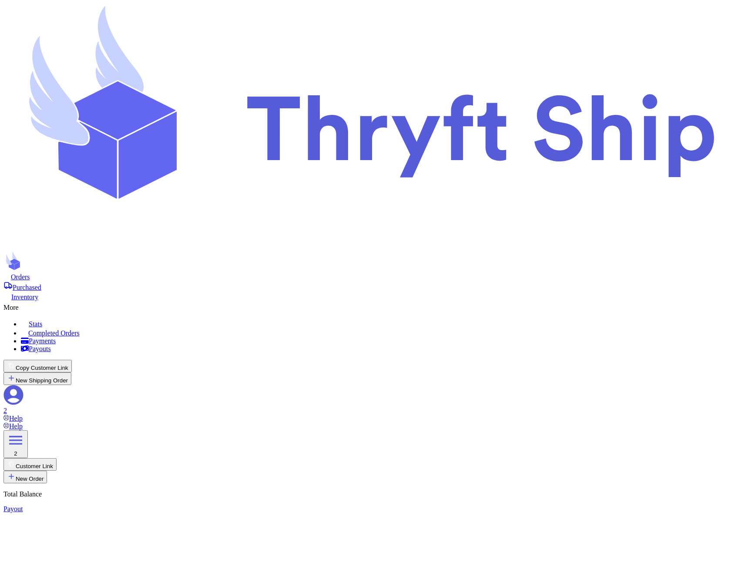
select select "unknown"
type input "item 2"
select select "unknown"
type input "0"
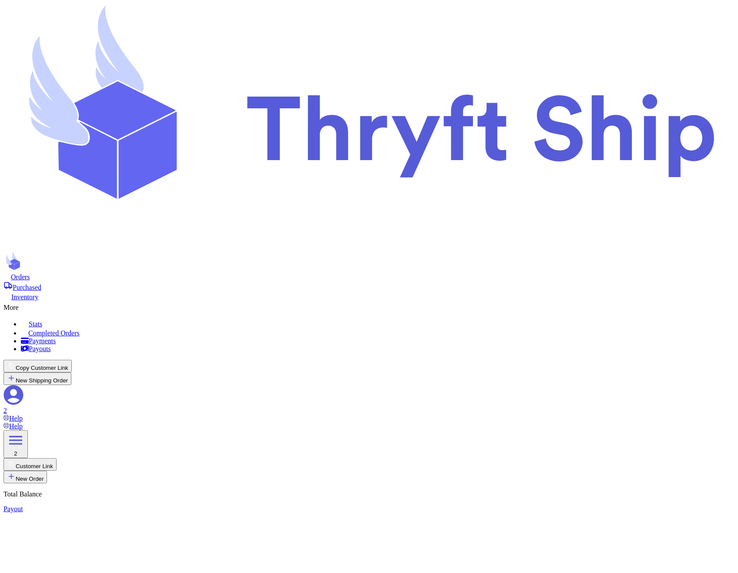
select select "CA"
checkbox input "true"
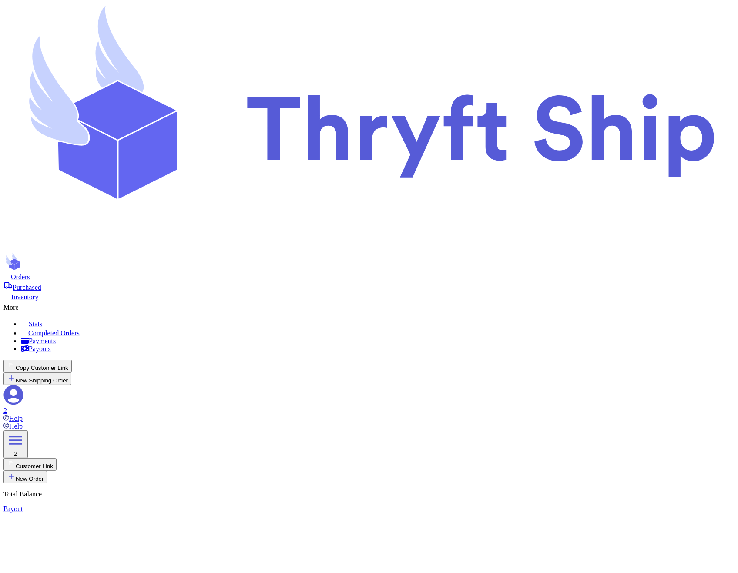
type input "Item101"
select select "paid"
type input "item 1"
select select "paid"
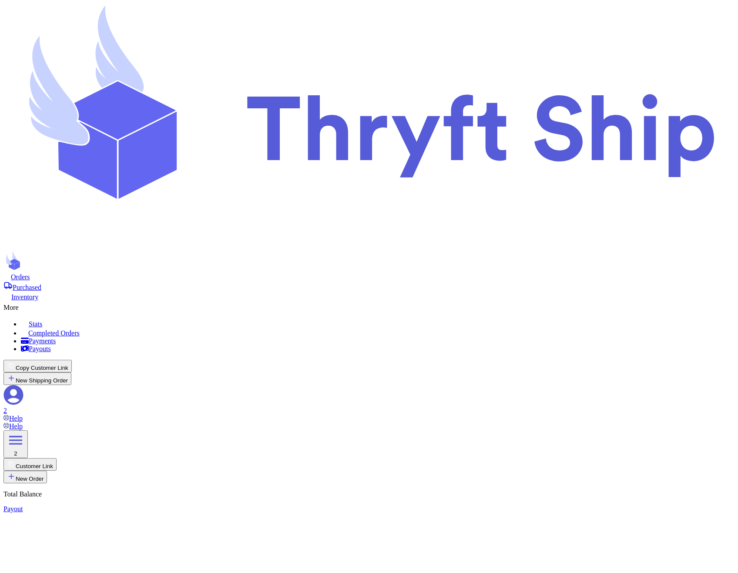
type input "180"
type input "item 1"
select select "unknown"
type input "item104"
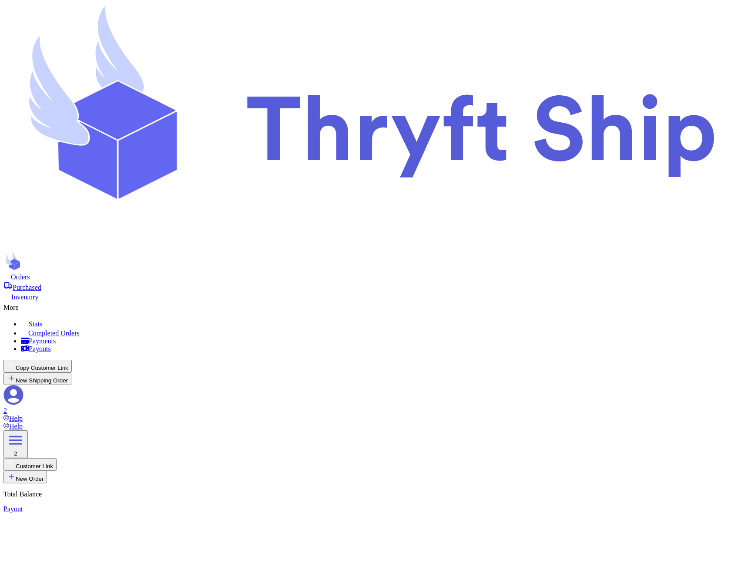
select select "unknown"
type input "0"
type input "Item101"
select select "paid"
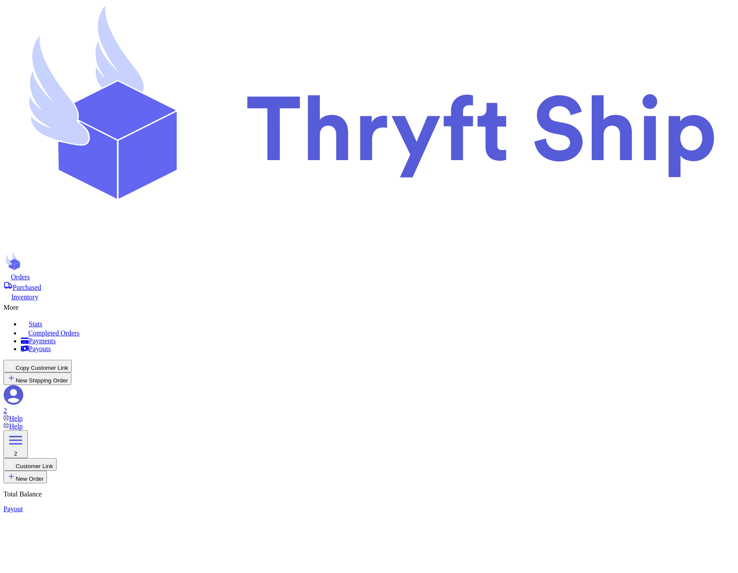
type input "item 1"
select select "paid"
type input "180"
type input "item 1"
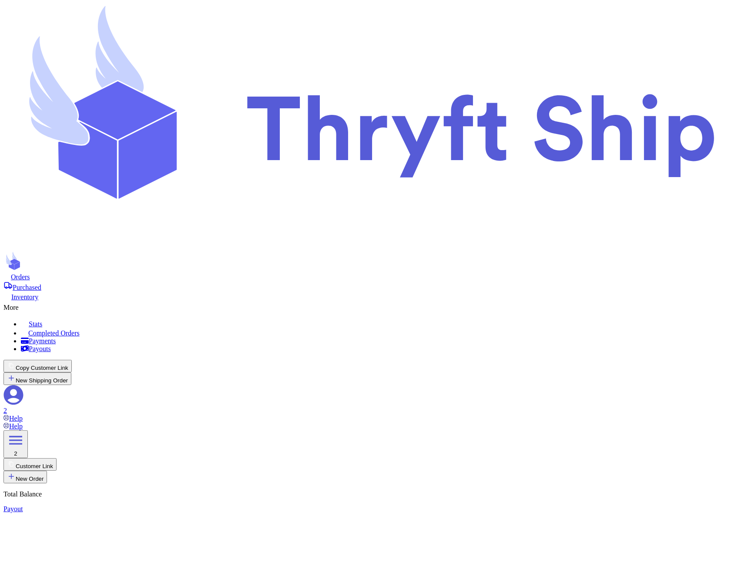
select select "unknown"
type input "item104"
select select "unknown"
type input "0"
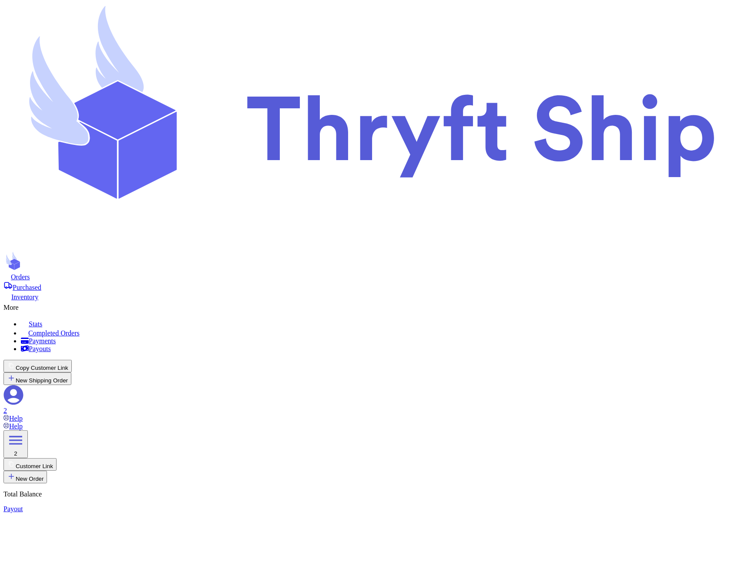
type input "Item101"
select select "paid"
type input "item 1"
select select "paid"
type input "180"
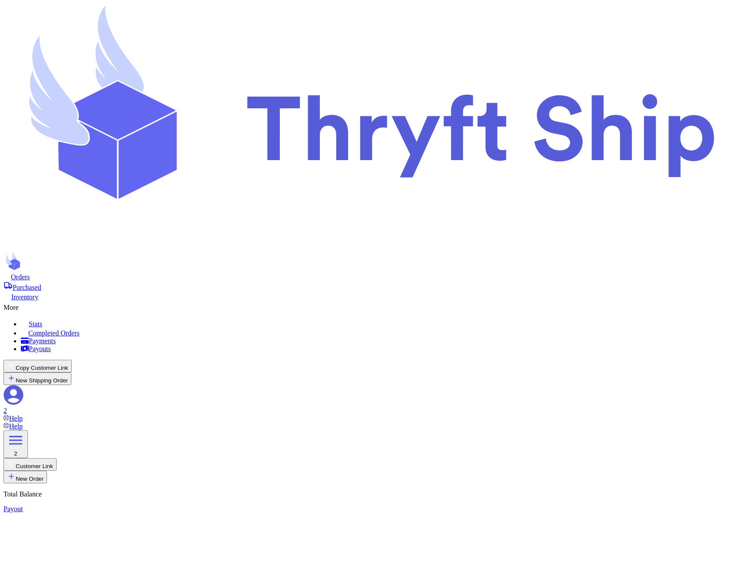
type input "item 1"
select select "unknown"
type input "item104"
select select "unknown"
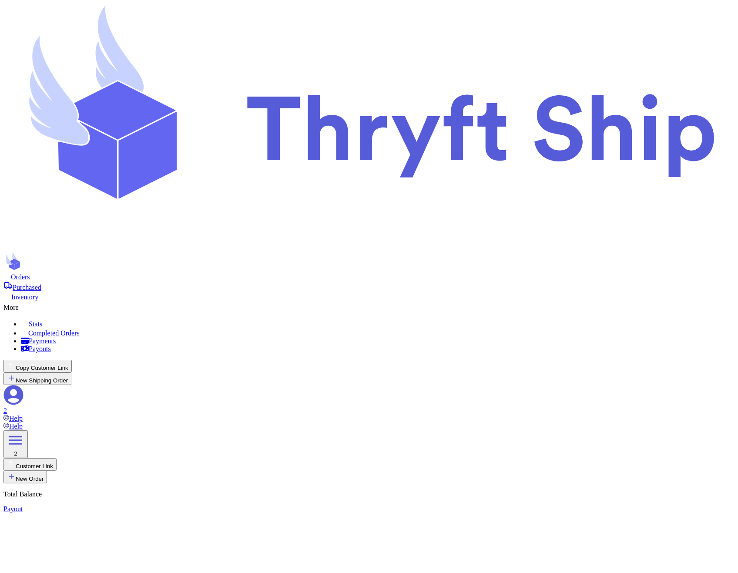
type input "0"
type input "Item101"
select select "paid"
type input "item 1"
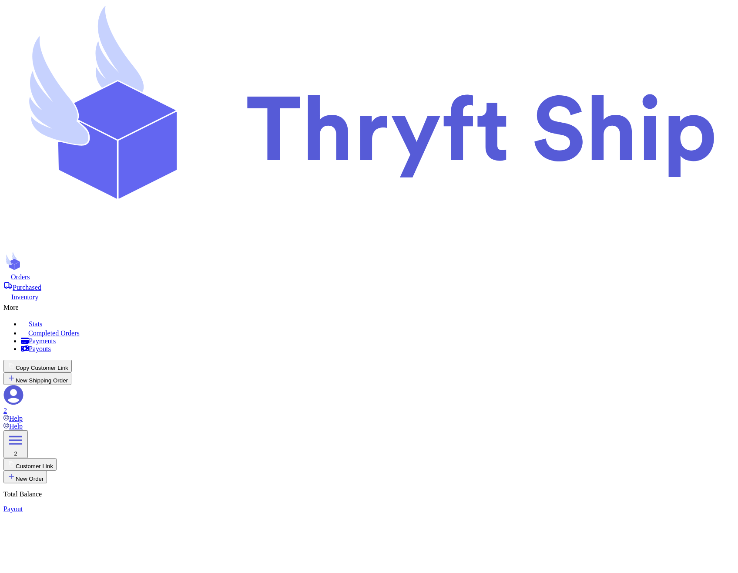
select select "paid"
type input "180"
type input "item 1"
select select "unknown"
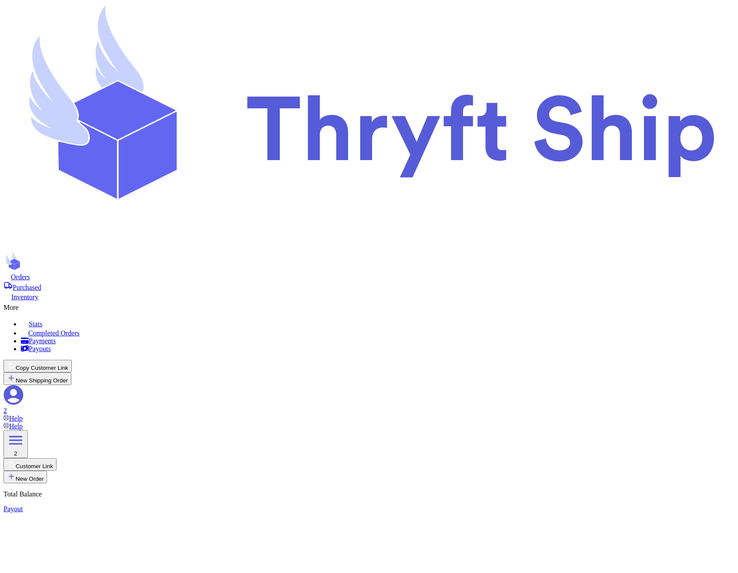
type input "item104"
select select "unknown"
type input "0"
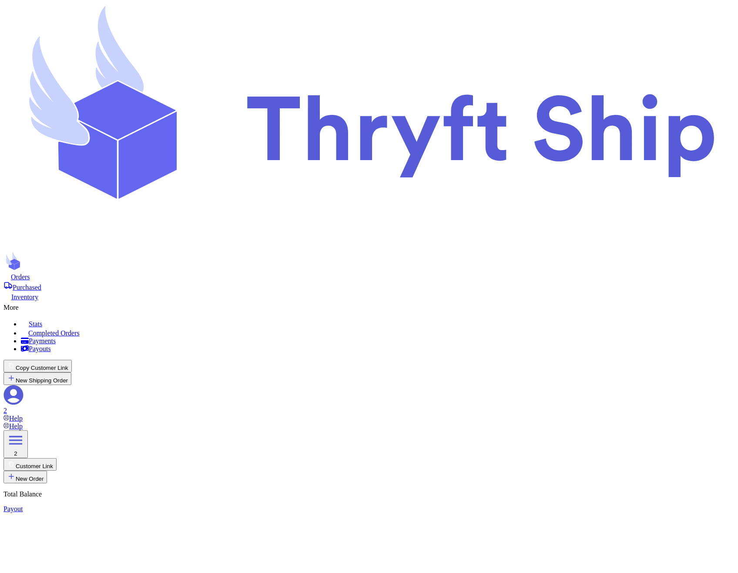
type input "Item101"
select select "paid"
type input "item 1"
select select "paid"
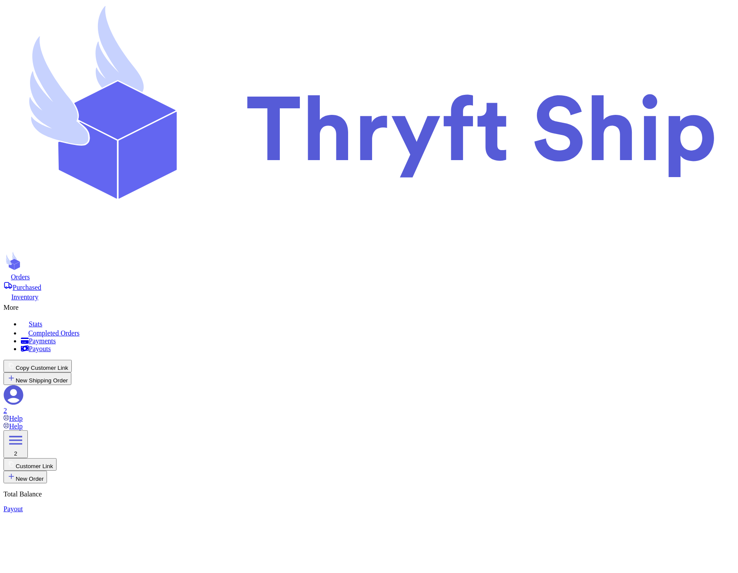
type input "180"
type input "item 1"
select select "unknown"
type input "item104"
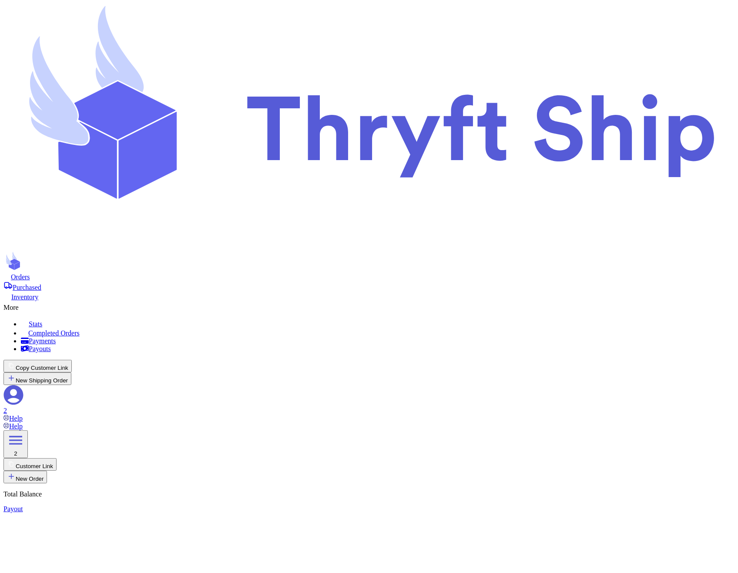
select select "unknown"
type input "0"
select select "CA"
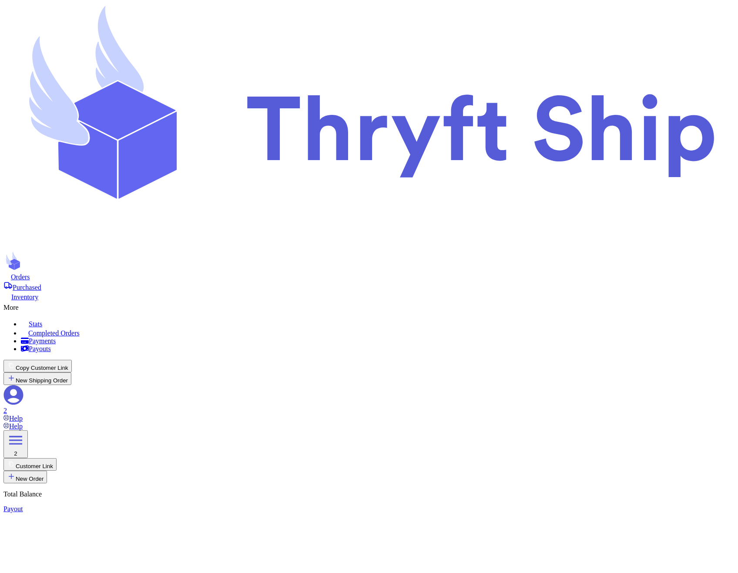
checkbox input "true"
type input "Item101"
select select "paid"
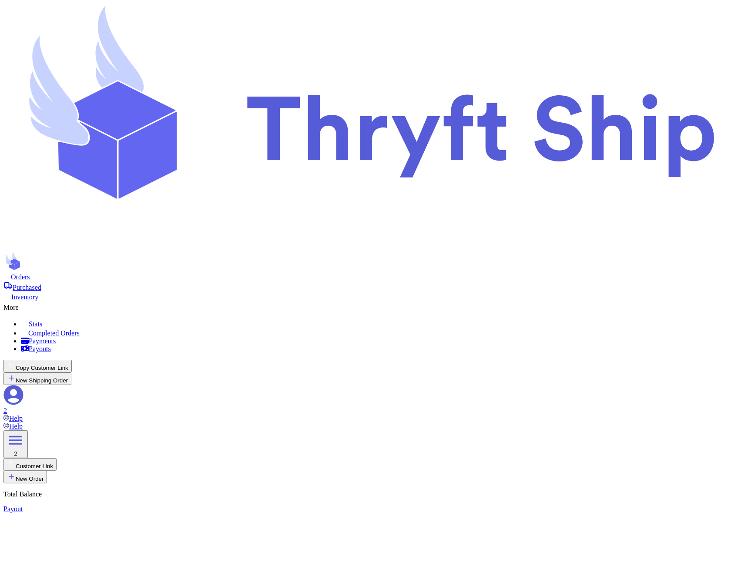
type input "item 1"
select select "paid"
type input "180"
type input "item 1"
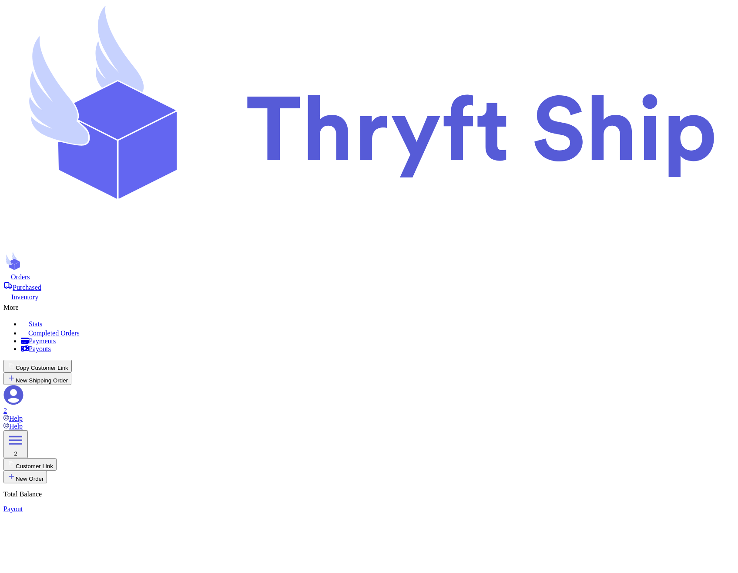
select select "unknown"
type input "0"
select select "CA"
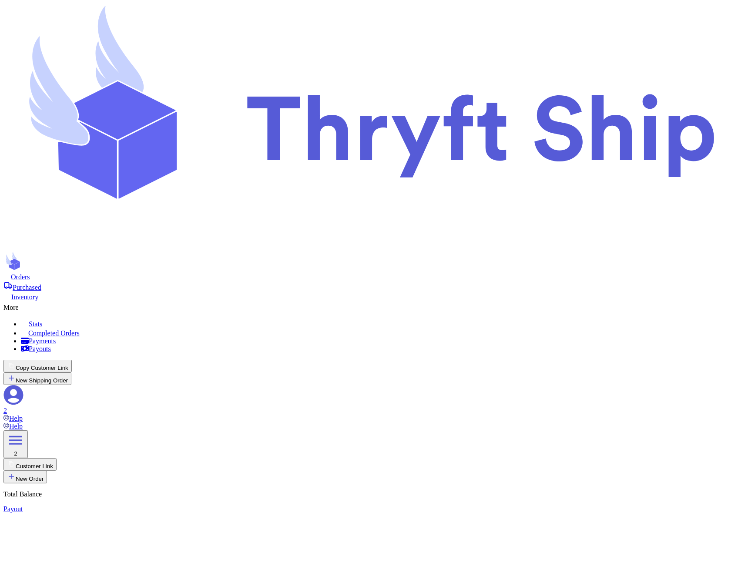
scroll to position [332, 0]
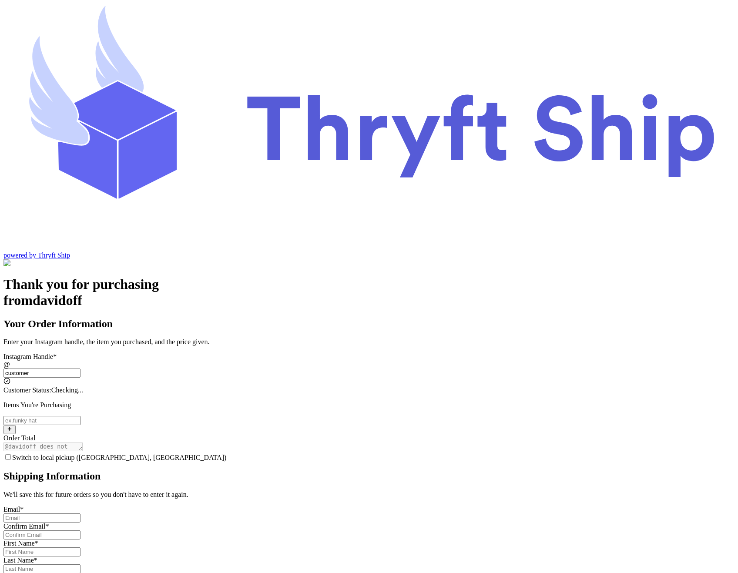
type input "customer1"
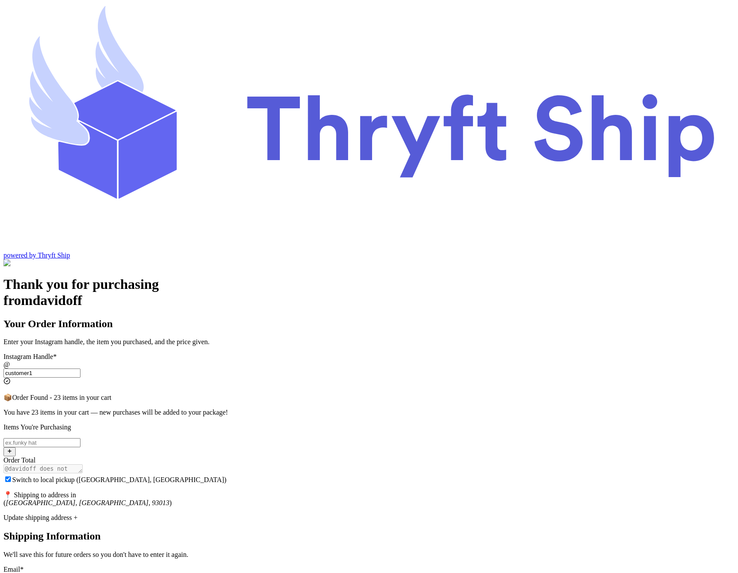
checkbox input "true"
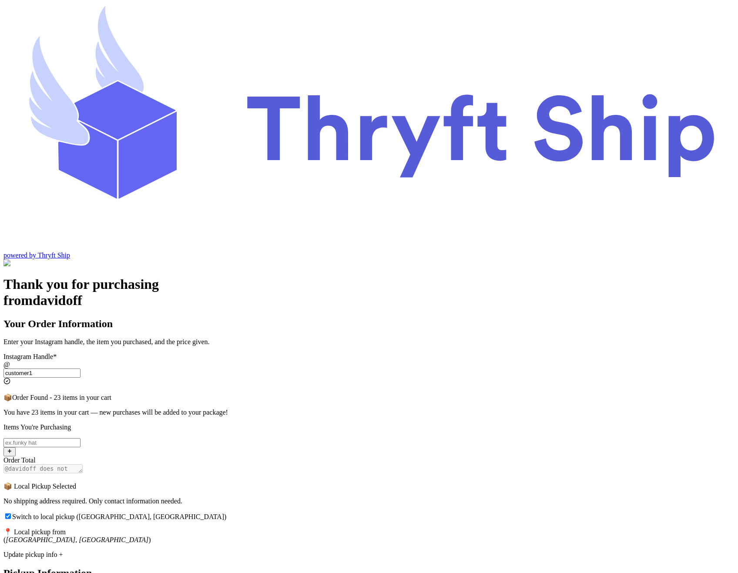
type input "customer1"
click at [11, 513] on input "Switch to local pickup ([GEOGRAPHIC_DATA], [GEOGRAPHIC_DATA])" at bounding box center [8, 516] width 6 height 6
checkbox input "false"
select select "CA"
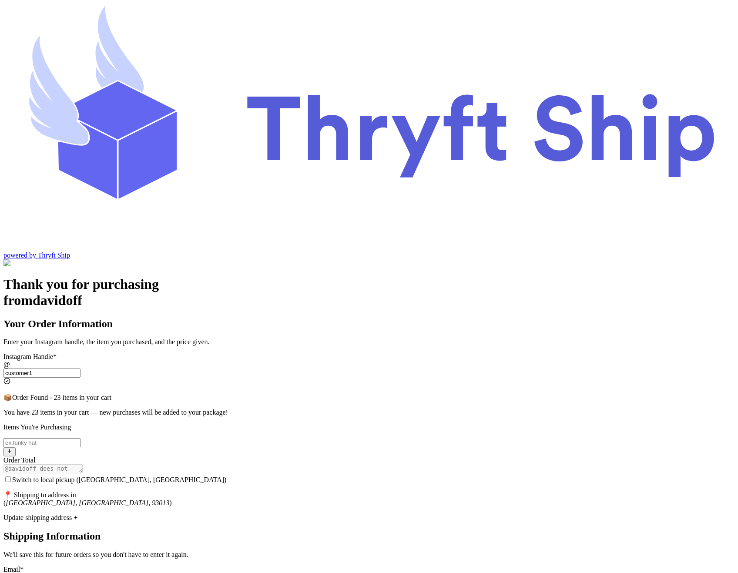
click at [11, 476] on input "Switch to local pickup ([GEOGRAPHIC_DATA], [GEOGRAPHIC_DATA])" at bounding box center [8, 479] width 6 height 6
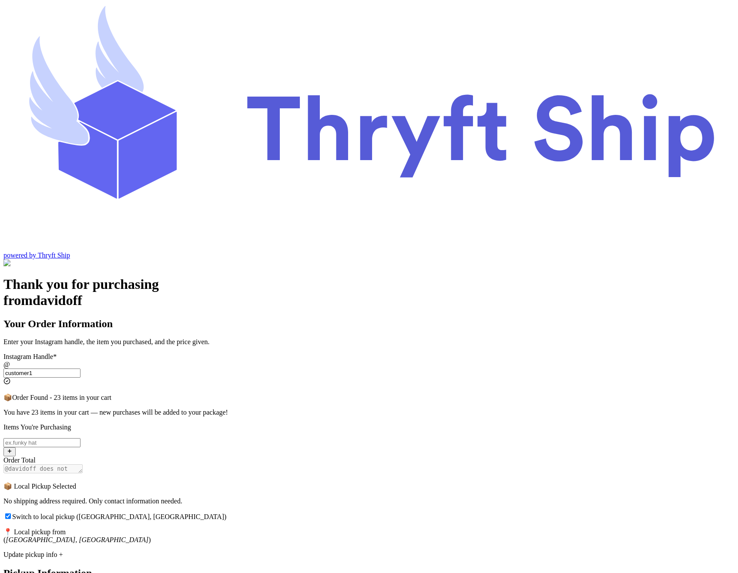
click at [227, 513] on label "Switch to local pickup ([GEOGRAPHIC_DATA], [GEOGRAPHIC_DATA])" at bounding box center [114, 516] width 223 height 7
click at [11, 513] on input "Switch to local pickup ([GEOGRAPHIC_DATA], [GEOGRAPHIC_DATA])" at bounding box center [8, 516] width 6 height 6
checkbox input "false"
select select "CA"
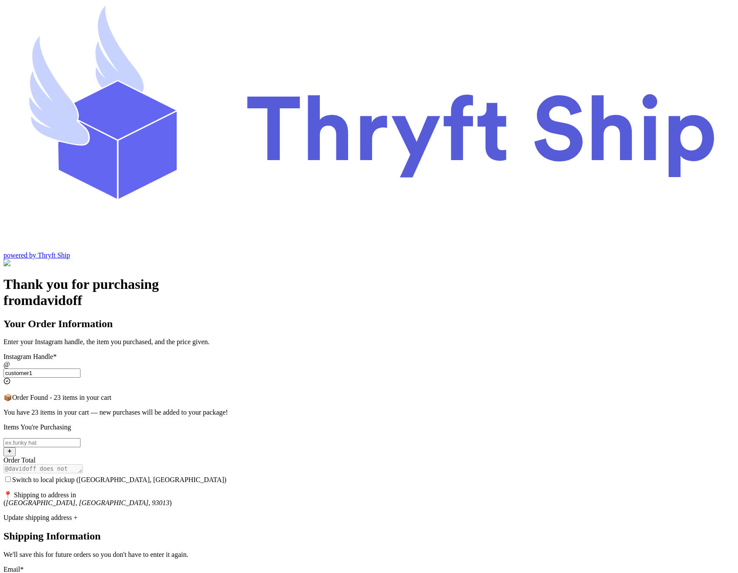
click at [80, 438] on input "Switch to local pickup ([GEOGRAPHIC_DATA], [GEOGRAPHIC_DATA])" at bounding box center [41, 442] width 77 height 9
type input "Item101"
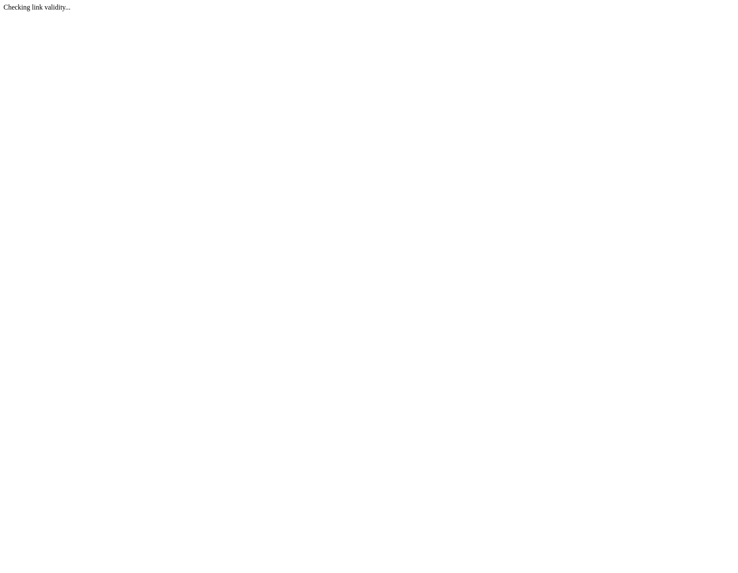
select select "CA"
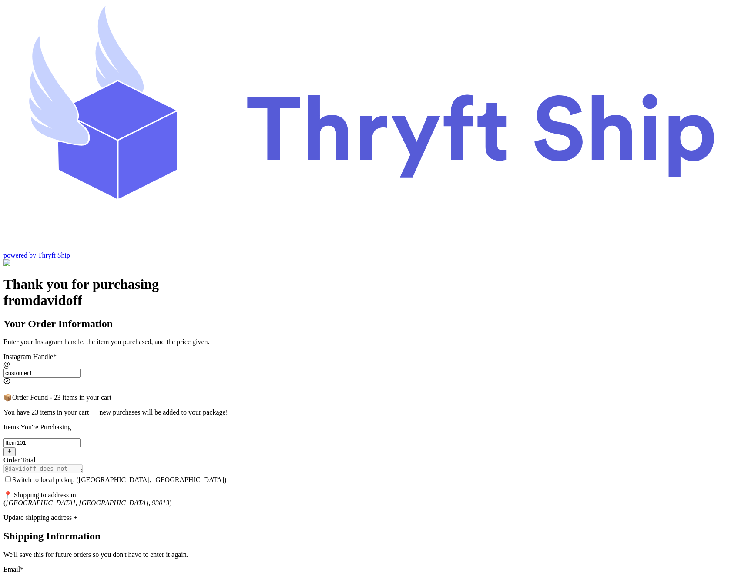
scroll to position [230, 0]
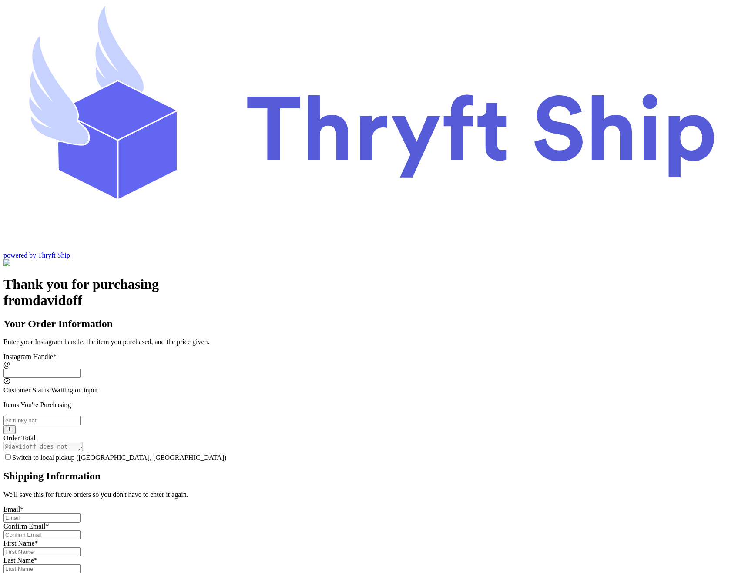
click at [80, 368] on input "Switch to local pickup ([GEOGRAPHIC_DATA], [GEOGRAPHIC_DATA])" at bounding box center [41, 372] width 77 height 9
type input "customer1"
select select "CA"
type input "[GEOGRAPHIC_DATA]"
type input "93013"
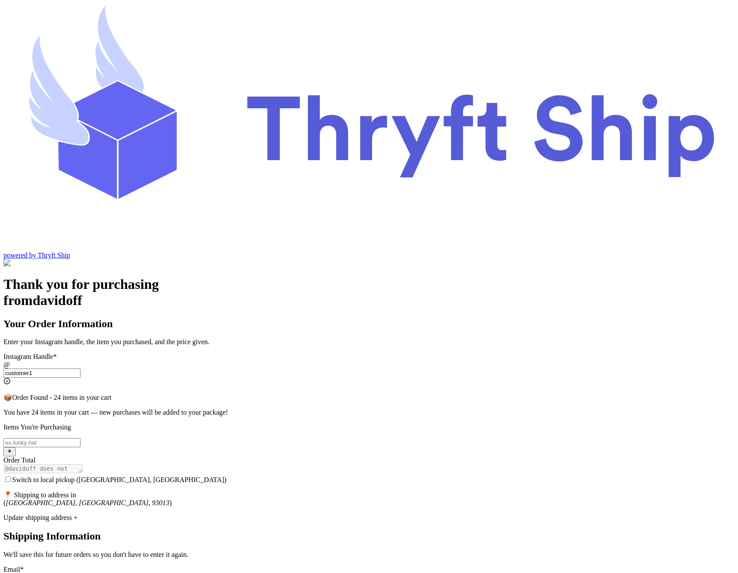
type input "customer1"
click at [80, 438] on input "Switch to local pickup ([GEOGRAPHIC_DATA], [GEOGRAPHIC_DATA])" at bounding box center [41, 442] width 77 height 9
type input "item 2"
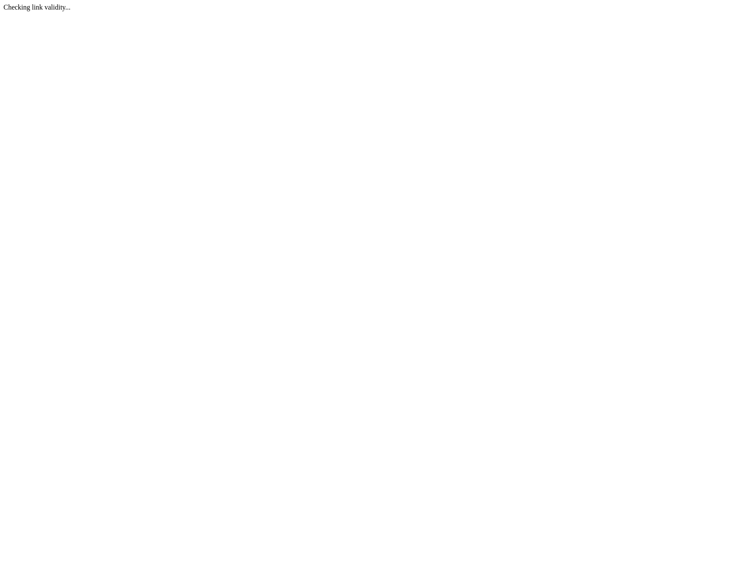
select select "CA"
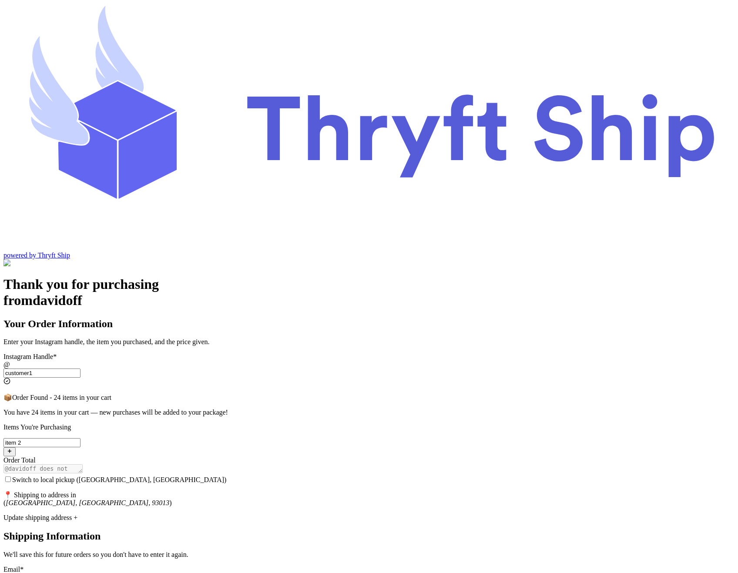
scroll to position [254, 0]
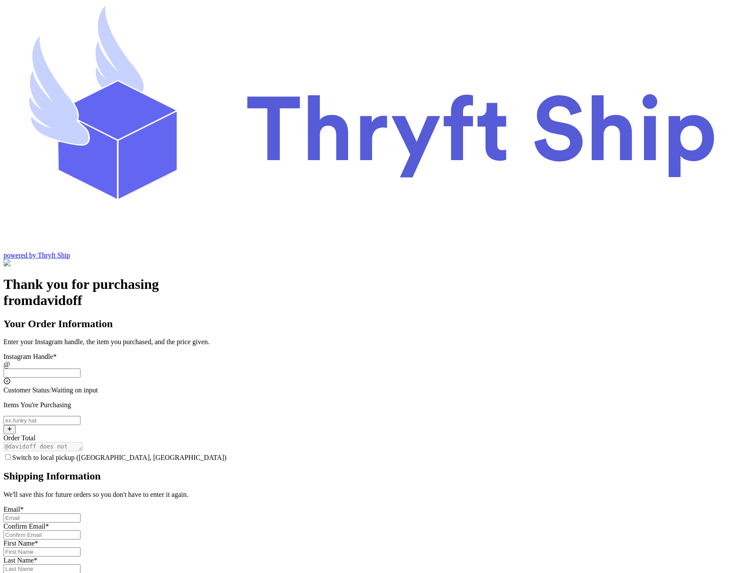
click at [80, 368] on input "Switch to local pickup ([GEOGRAPHIC_DATA], [GEOGRAPHIC_DATA])" at bounding box center [41, 372] width 77 height 9
type input "customer1"
select select "CA"
type input "[GEOGRAPHIC_DATA]"
type input "93013"
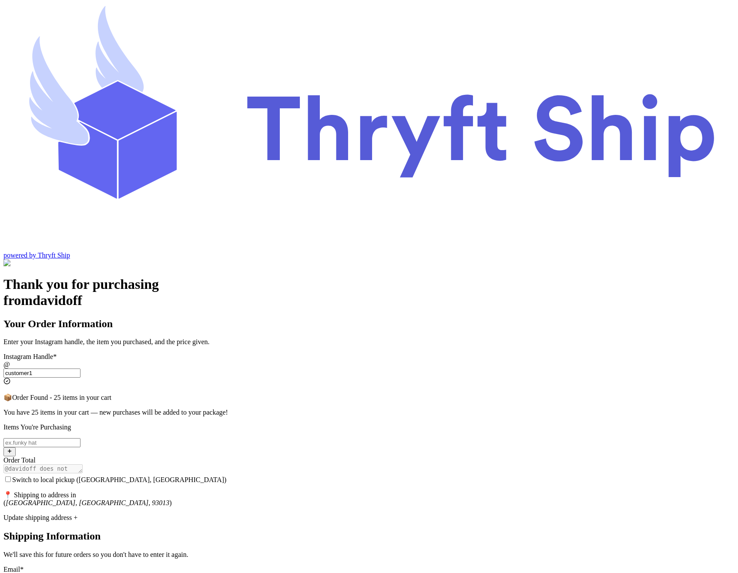
type input "customer1"
click at [227, 476] on span "Switch to local pickup ([GEOGRAPHIC_DATA], [GEOGRAPHIC_DATA])" at bounding box center [119, 479] width 214 height 7
click at [11, 476] on input "Switch to local pickup ([GEOGRAPHIC_DATA], [GEOGRAPHIC_DATA])" at bounding box center [8, 479] width 6 height 6
checkbox input "true"
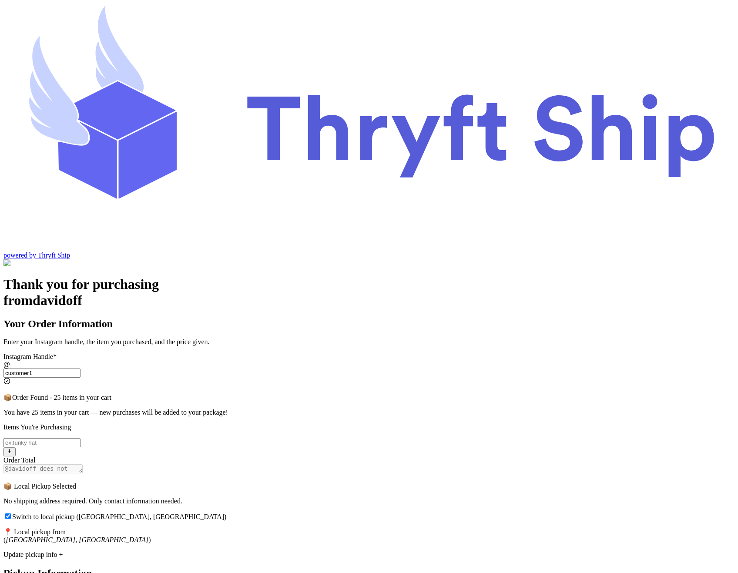
click at [80, 438] on input "Switch to local pickup ([GEOGRAPHIC_DATA], [GEOGRAPHIC_DATA])" at bounding box center [41, 442] width 77 height 9
type input "item 2"
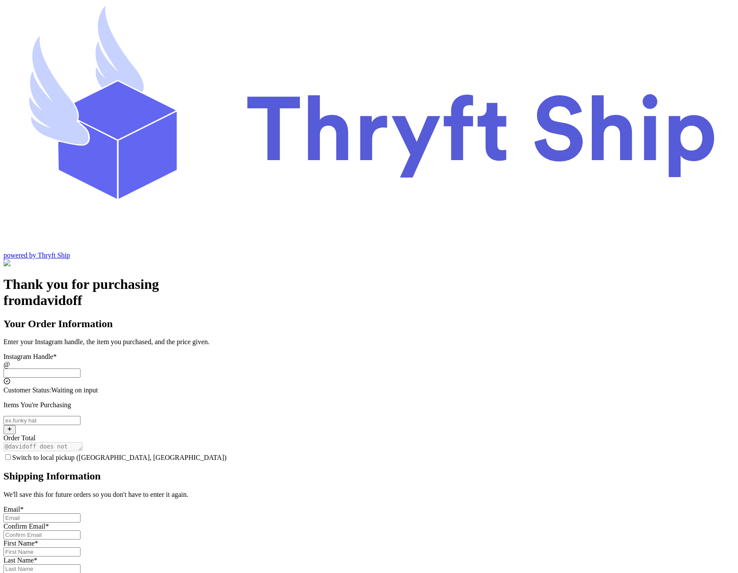
click at [80, 368] on input "Switch to local pickup ([GEOGRAPHIC_DATA], [GEOGRAPHIC_DATA])" at bounding box center [41, 372] width 77 height 9
type input "customer1"
checkbox input "true"
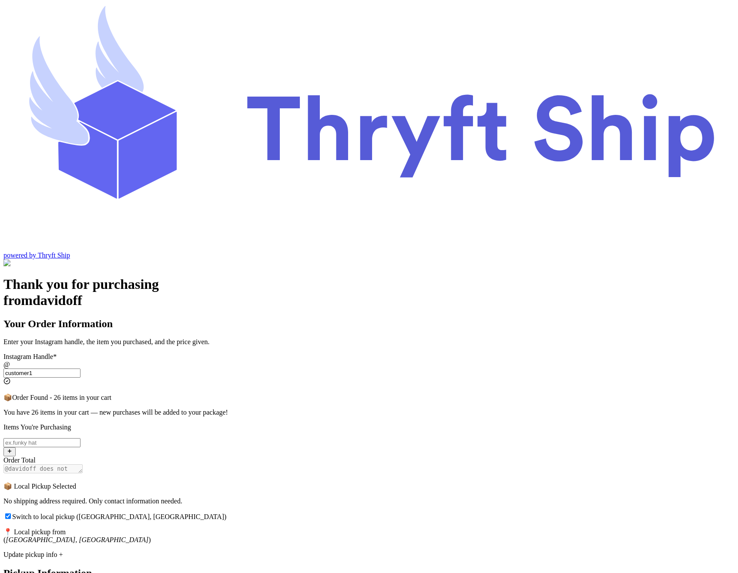
type input "customer1"
click at [80, 438] on input "Switch to local pickup ([GEOGRAPHIC_DATA], [GEOGRAPHIC_DATA])" at bounding box center [41, 442] width 77 height 9
type input "item104"
click at [227, 513] on span "Switch to local pickup ([GEOGRAPHIC_DATA], [GEOGRAPHIC_DATA])" at bounding box center [119, 516] width 214 height 7
click at [11, 513] on input "Switch to local pickup ([GEOGRAPHIC_DATA], [GEOGRAPHIC_DATA])" at bounding box center [8, 516] width 6 height 6
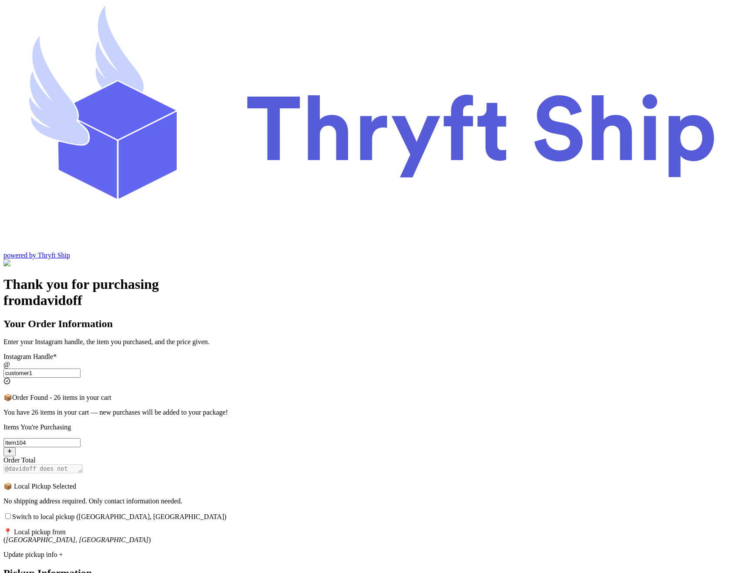
checkbox input "false"
select select "CA"
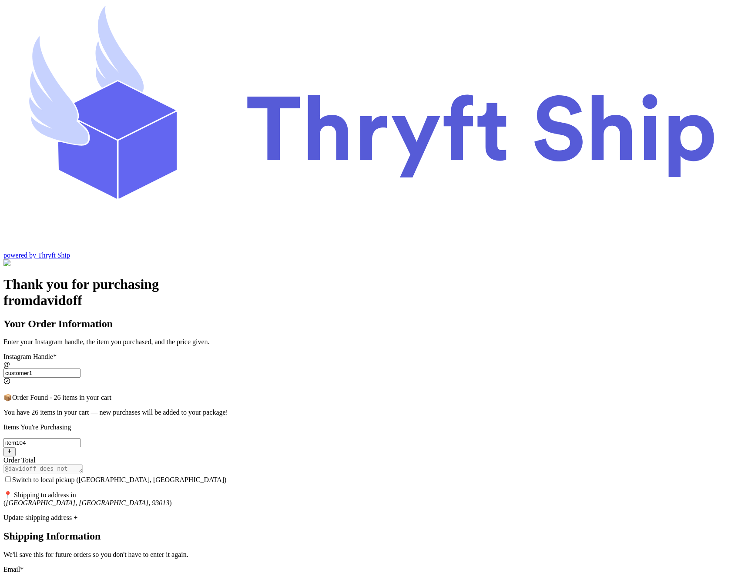
select select "CA"
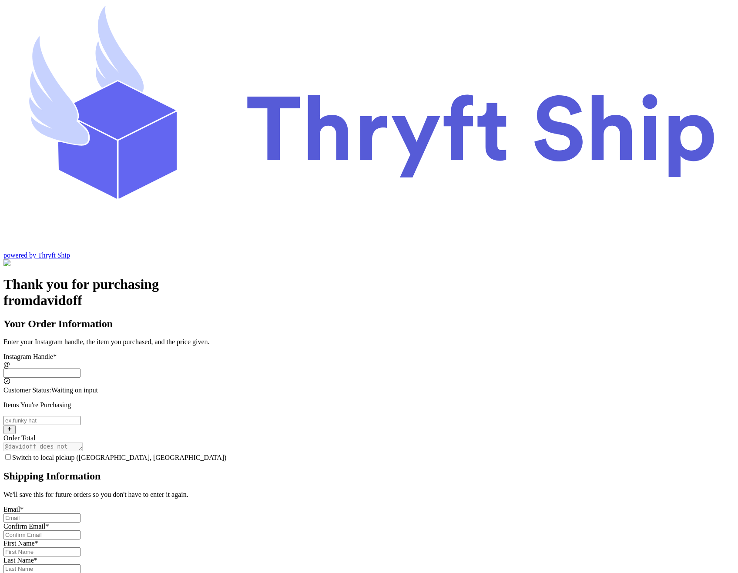
click at [80, 368] on input "Switch to local pickup ([GEOGRAPHIC_DATA], [GEOGRAPHIC_DATA])" at bounding box center [41, 372] width 77 height 9
type input "customer1"
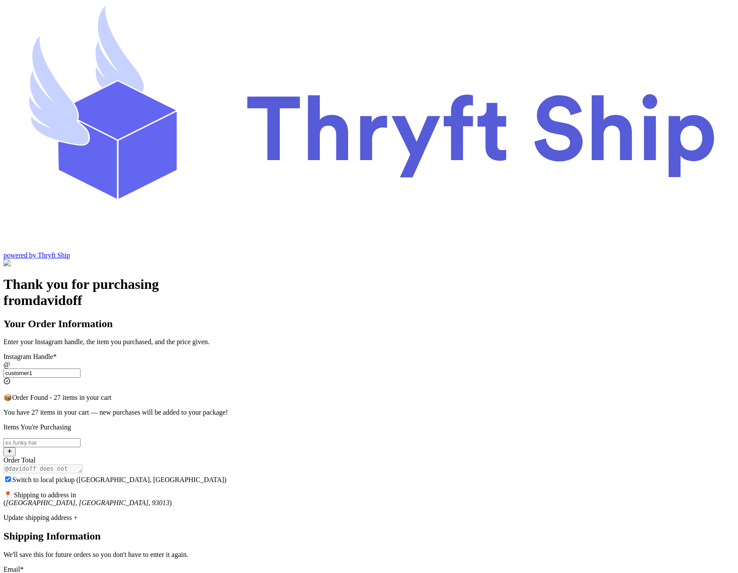
checkbox input "true"
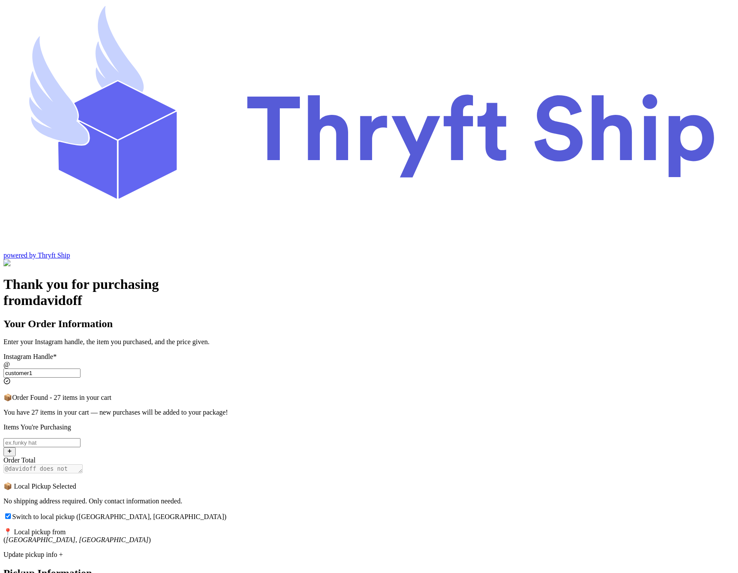
type input "customer1"
click at [80, 438] on input "Switch to local pickup ([GEOGRAPHIC_DATA], [GEOGRAPHIC_DATA])" at bounding box center [41, 442] width 77 height 9
type input "item102"
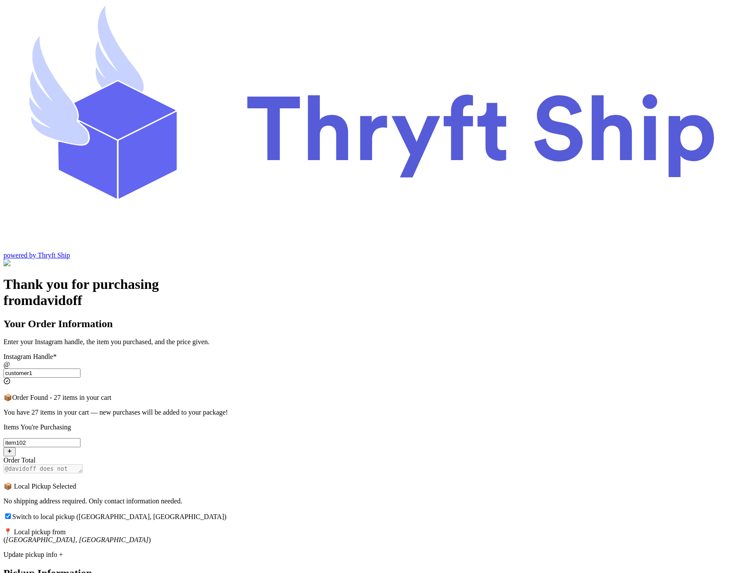
click at [227, 513] on span "Switch to local pickup ([GEOGRAPHIC_DATA], [GEOGRAPHIC_DATA])" at bounding box center [119, 516] width 214 height 7
click at [11, 513] on input "Switch to local pickup ([GEOGRAPHIC_DATA], [GEOGRAPHIC_DATA])" at bounding box center [8, 516] width 6 height 6
checkbox input "false"
select select "CA"
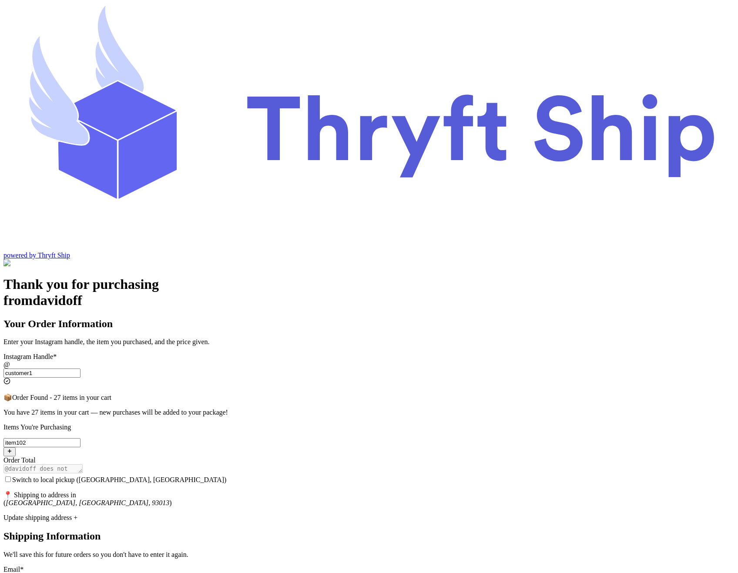
select select "CA"
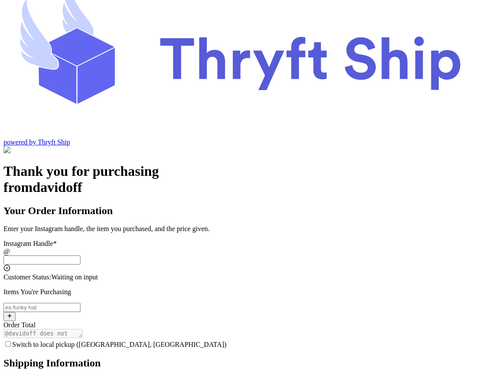
scroll to position [32, 0]
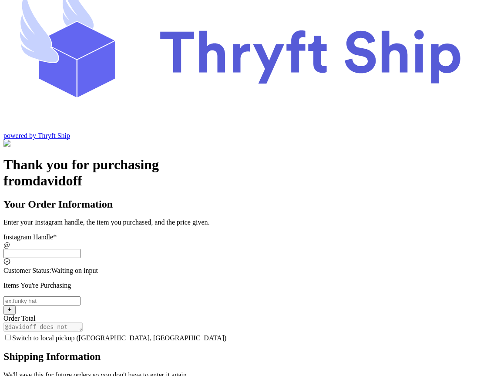
click at [227, 334] on span "Switch to local pickup ([GEOGRAPHIC_DATA], [GEOGRAPHIC_DATA])" at bounding box center [119, 337] width 214 height 7
click at [11, 334] on input "Switch to local pickup ([GEOGRAPHIC_DATA], [GEOGRAPHIC_DATA])" at bounding box center [8, 337] width 6 height 6
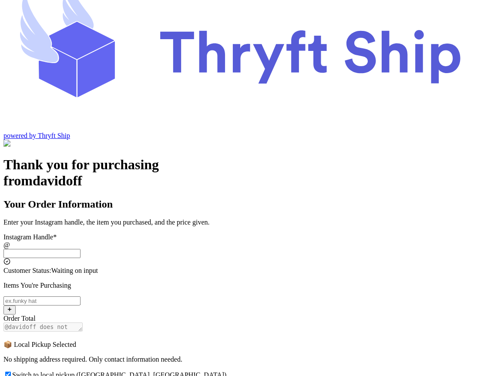
click at [224, 371] on span "Switch to local pickup ([GEOGRAPHIC_DATA], [GEOGRAPHIC_DATA])" at bounding box center [119, 374] width 214 height 7
click at [11, 371] on input "Switch to local pickup ([GEOGRAPHIC_DATA], [GEOGRAPHIC_DATA])" at bounding box center [8, 374] width 6 height 6
checkbox input "false"
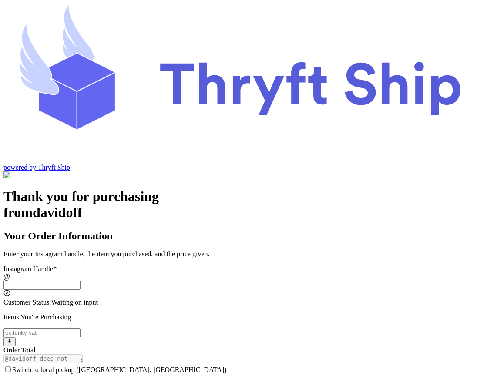
click at [174, 366] on span "Switch to local pickup ([GEOGRAPHIC_DATA], [GEOGRAPHIC_DATA])" at bounding box center [119, 369] width 214 height 7
click at [11, 366] on input "Switch to local pickup ([GEOGRAPHIC_DATA], [GEOGRAPHIC_DATA])" at bounding box center [8, 369] width 6 height 6
checkbox input "true"
click at [80, 328] on input "Switch to local pickup ([GEOGRAPHIC_DATA], [GEOGRAPHIC_DATA])" at bounding box center [41, 332] width 77 height 9
type input "item 2"
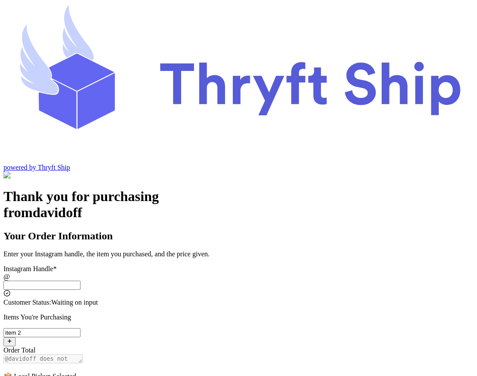
click at [90, 259] on div "Thank you for purchasing from davidoff Your Order Information Enter your Instag…" at bounding box center [238, 372] width 470 height 368
checkbox input "false"
